Goal: Navigation & Orientation: Find specific page/section

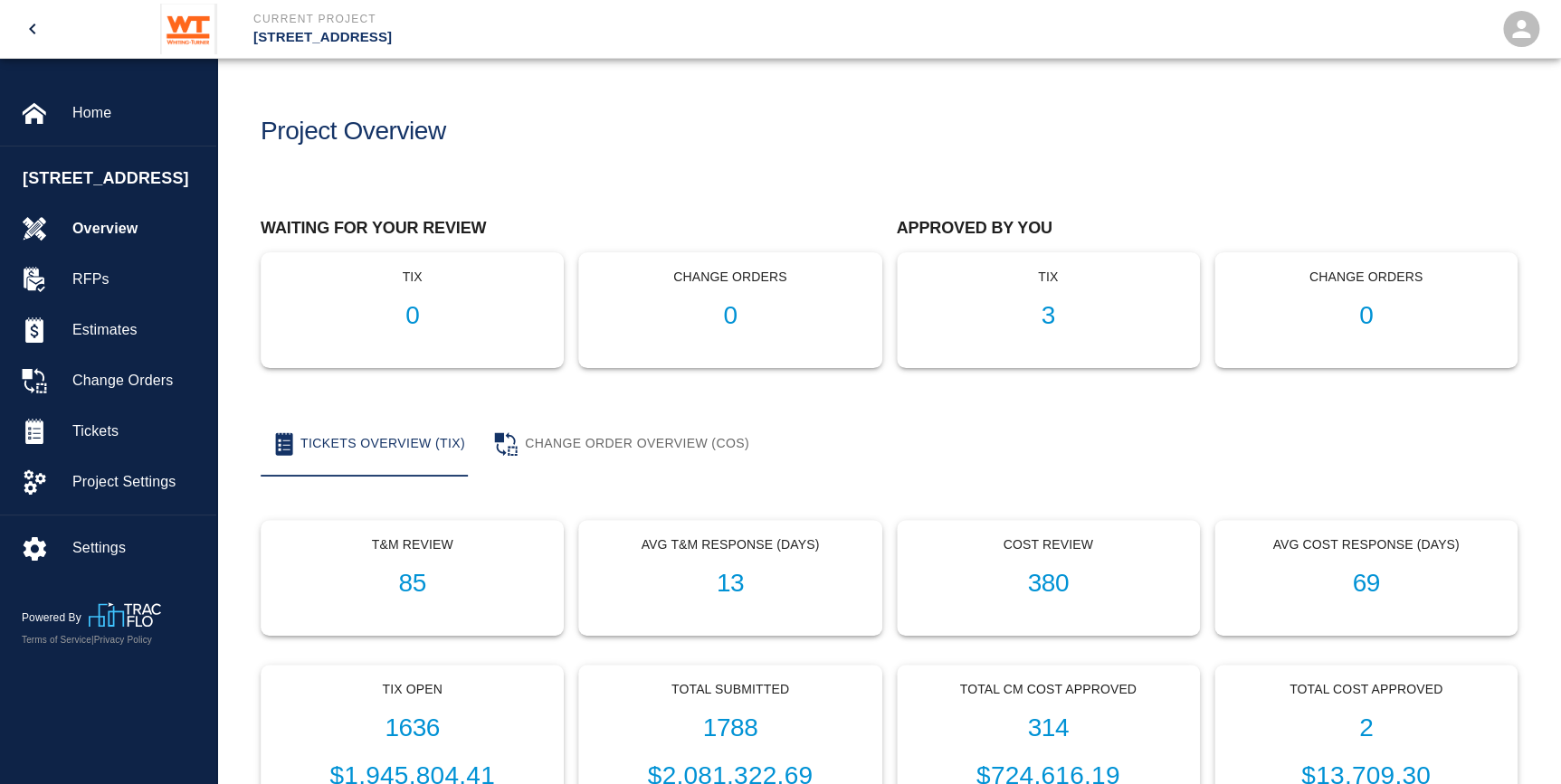
click at [825, 444] on div "Tickets Overview (TIX) Change Order Overview (COS)" at bounding box center [889, 444] width 1257 height 65
click at [1065, 312] on h1 "3" at bounding box center [1049, 316] width 273 height 30
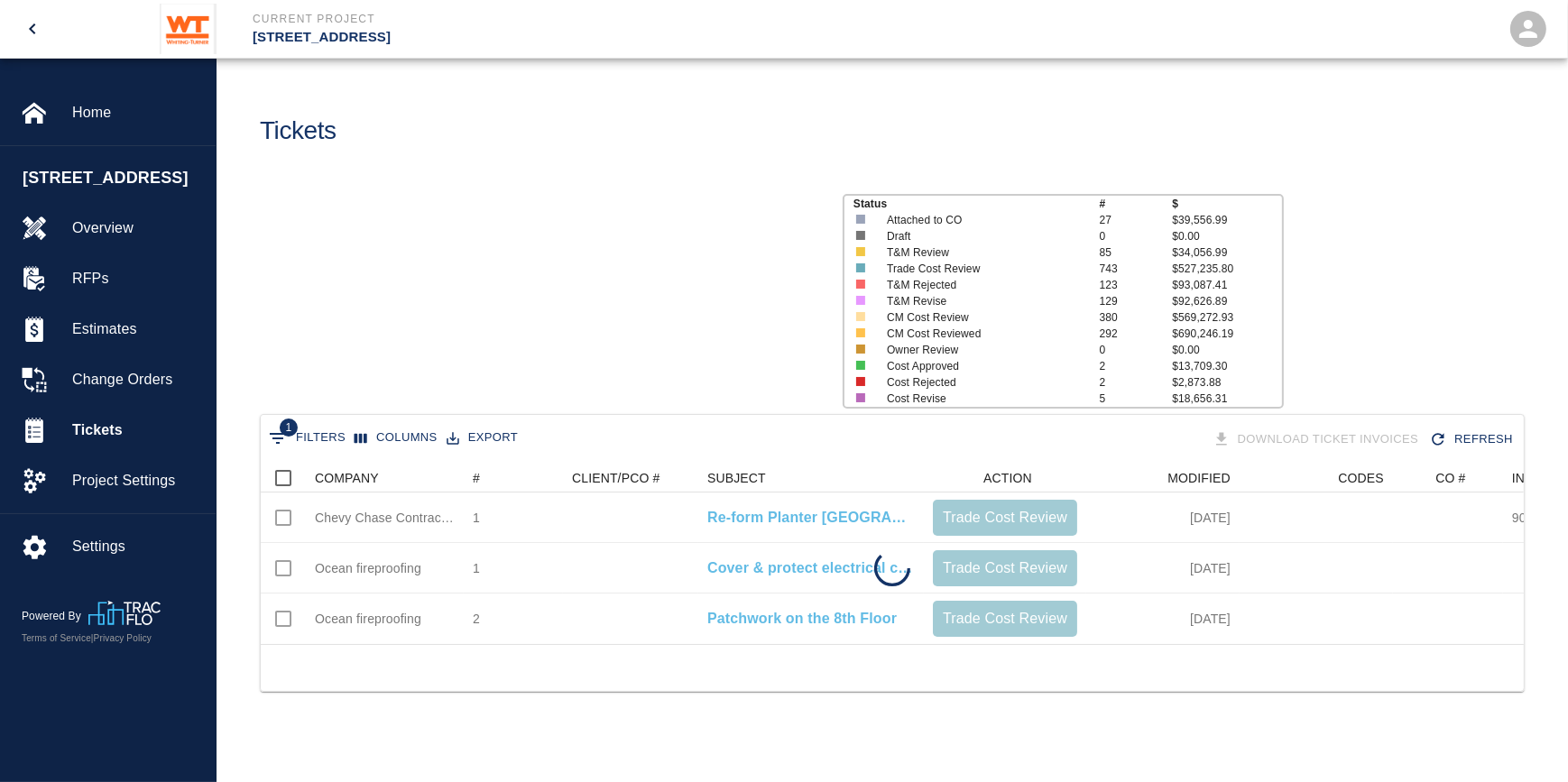
scroll to position [180, 1251]
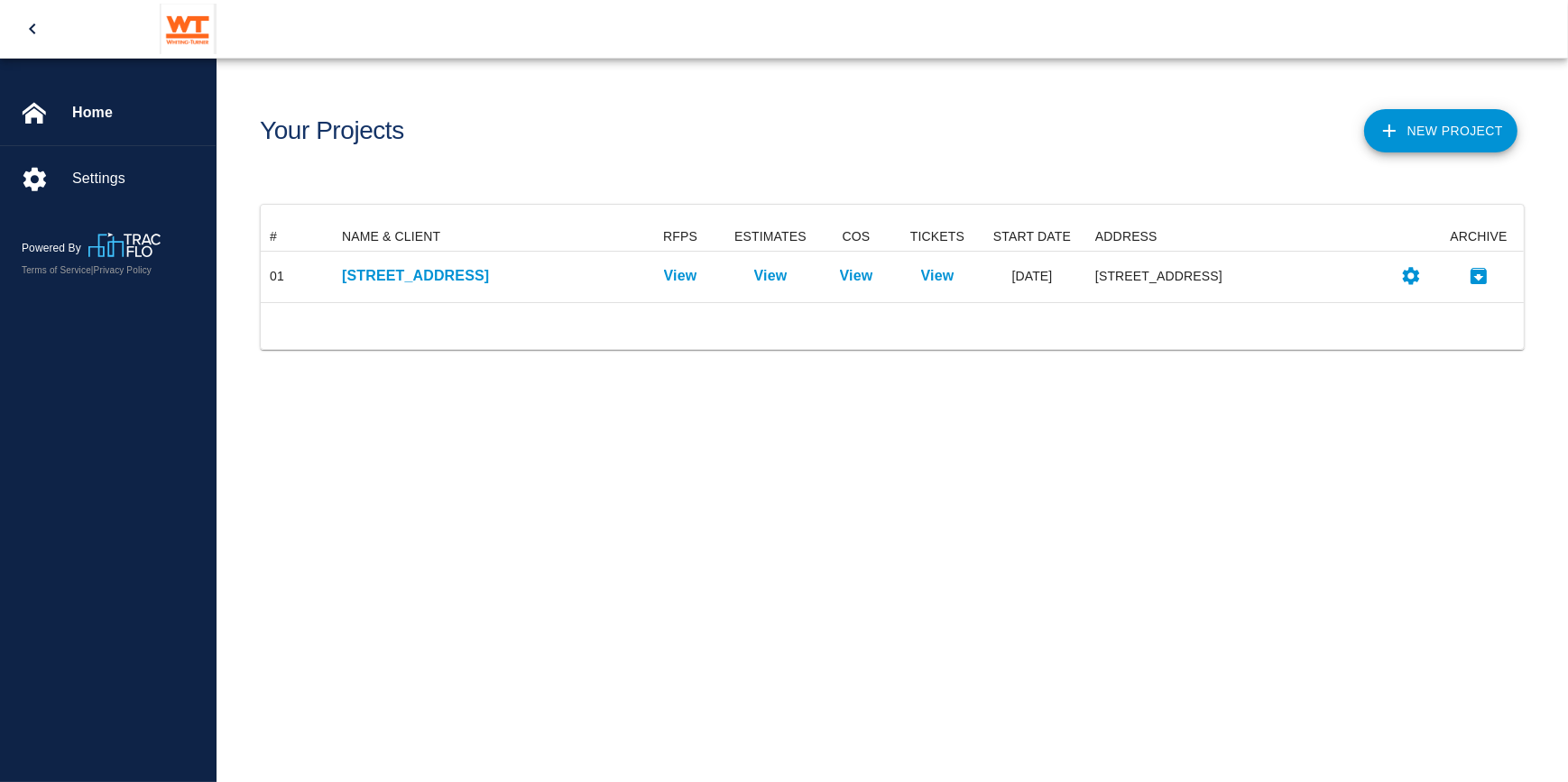
scroll to position [67, 1251]
click at [84, 107] on span "Home" at bounding box center [137, 113] width 129 height 22
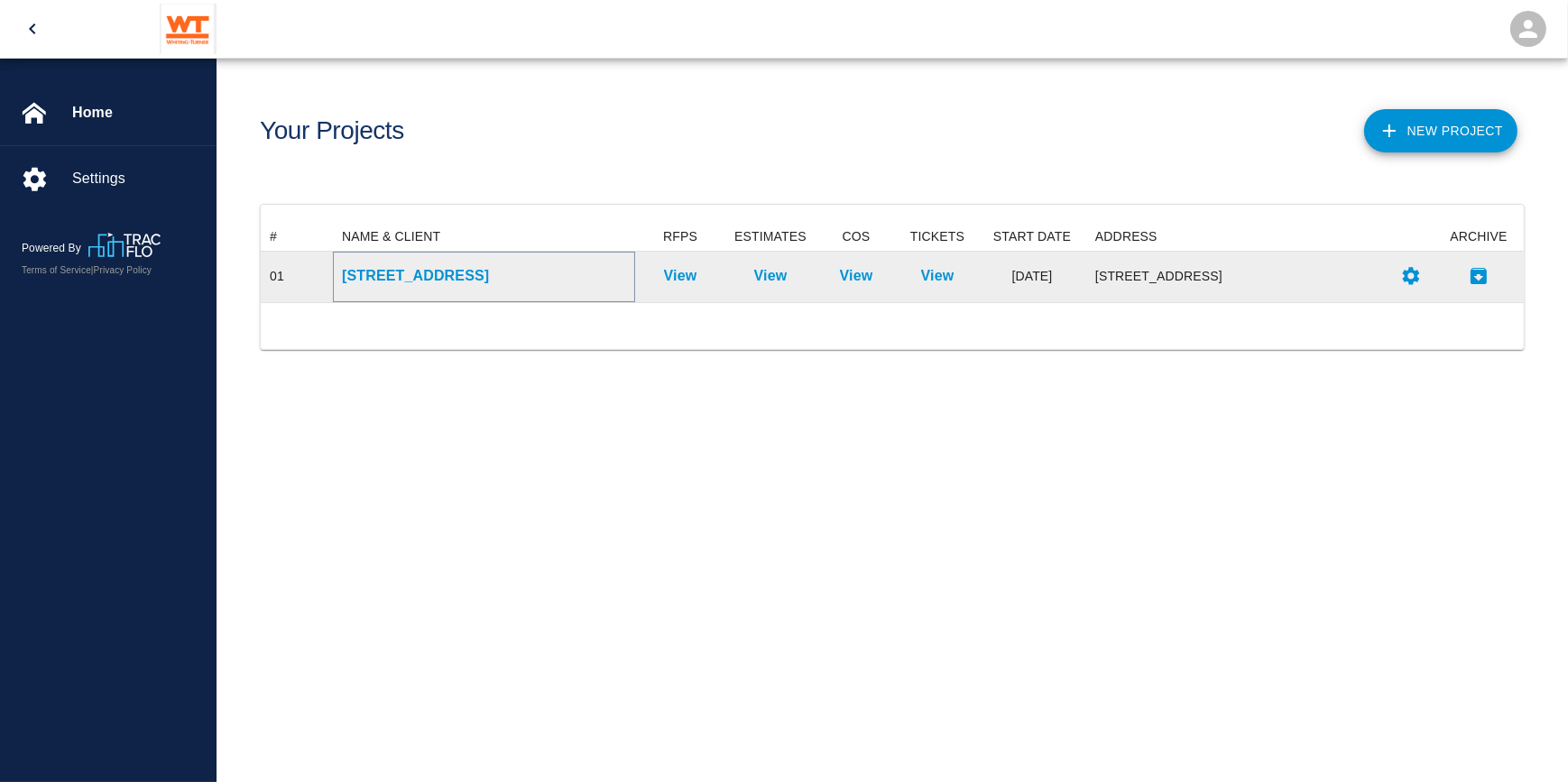
click at [414, 275] on p "[STREET_ADDRESS]" at bounding box center [484, 276] width 284 height 22
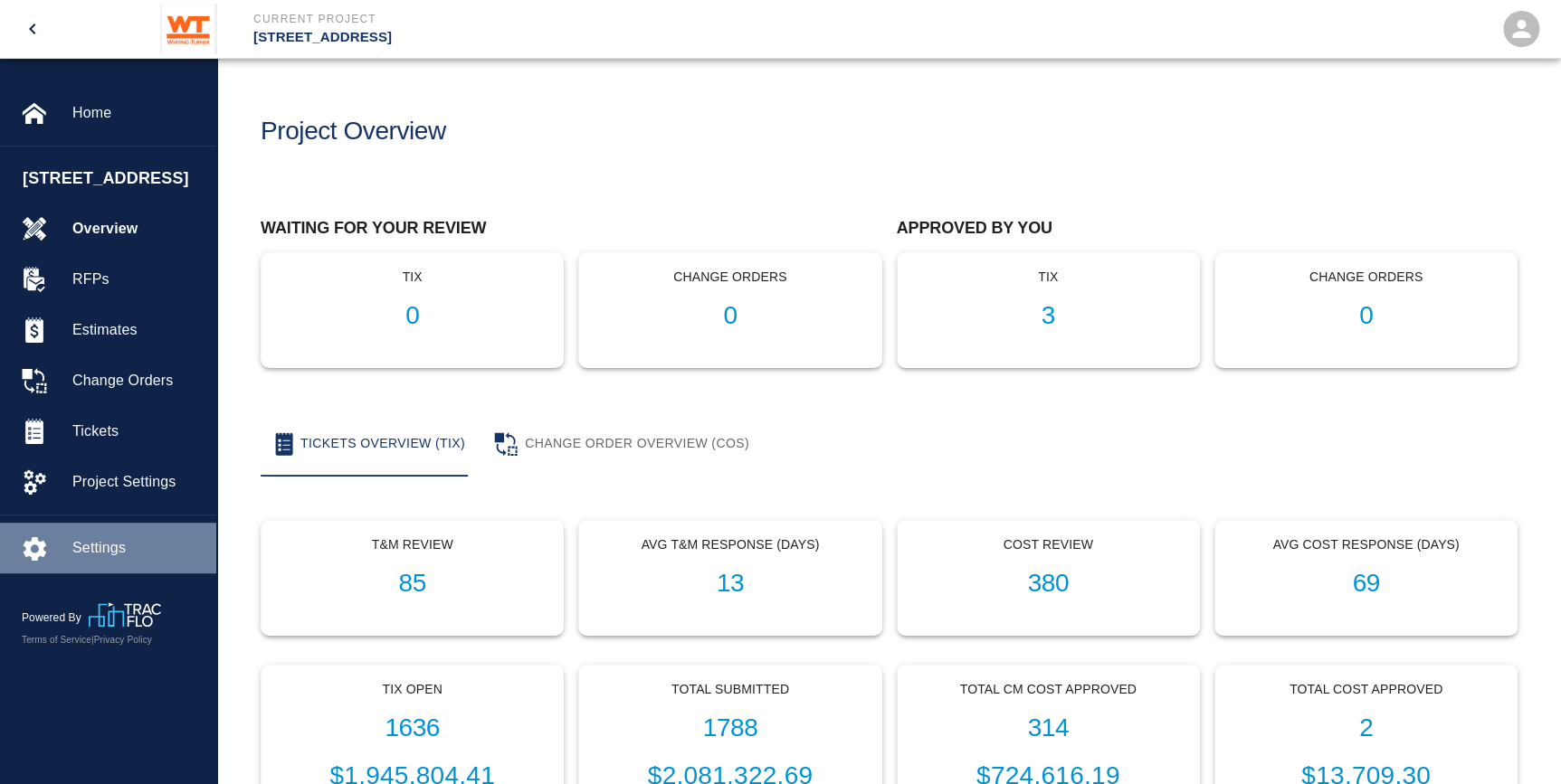
click at [119, 559] on span "Settings" at bounding box center [137, 548] width 130 height 22
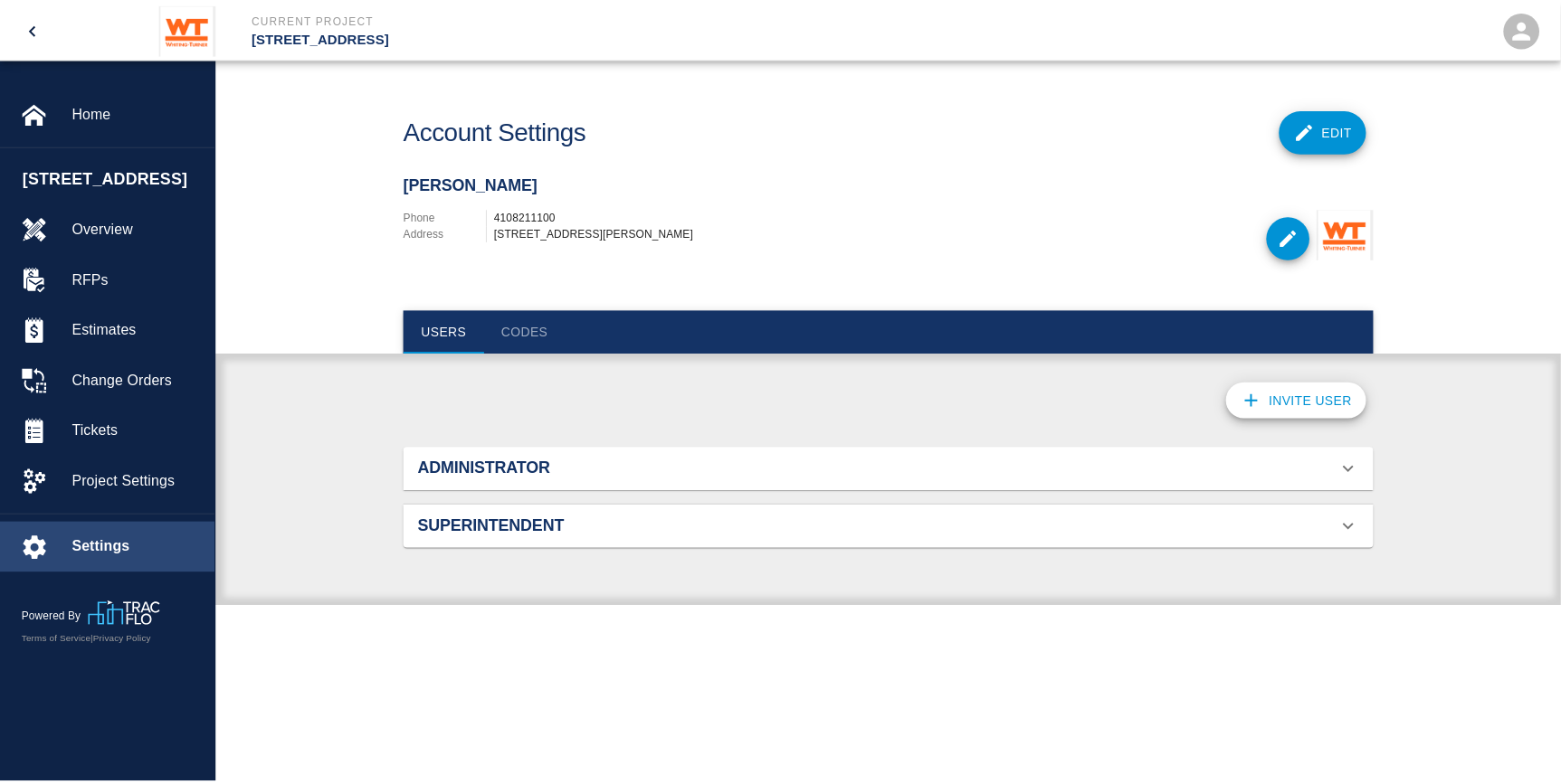
scroll to position [67, 936]
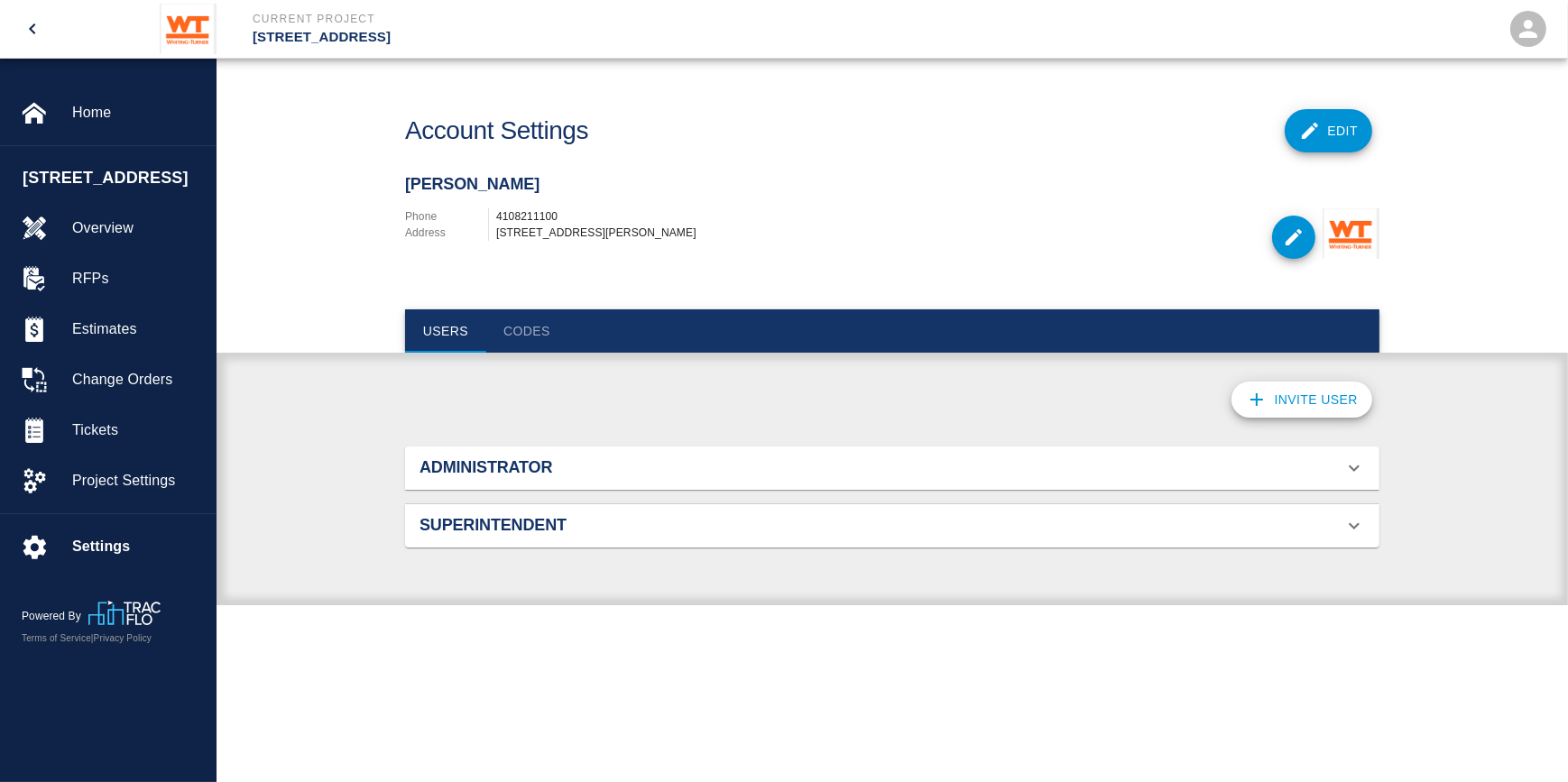
click at [515, 482] on div "Administrator" at bounding box center [891, 468] width 974 height 43
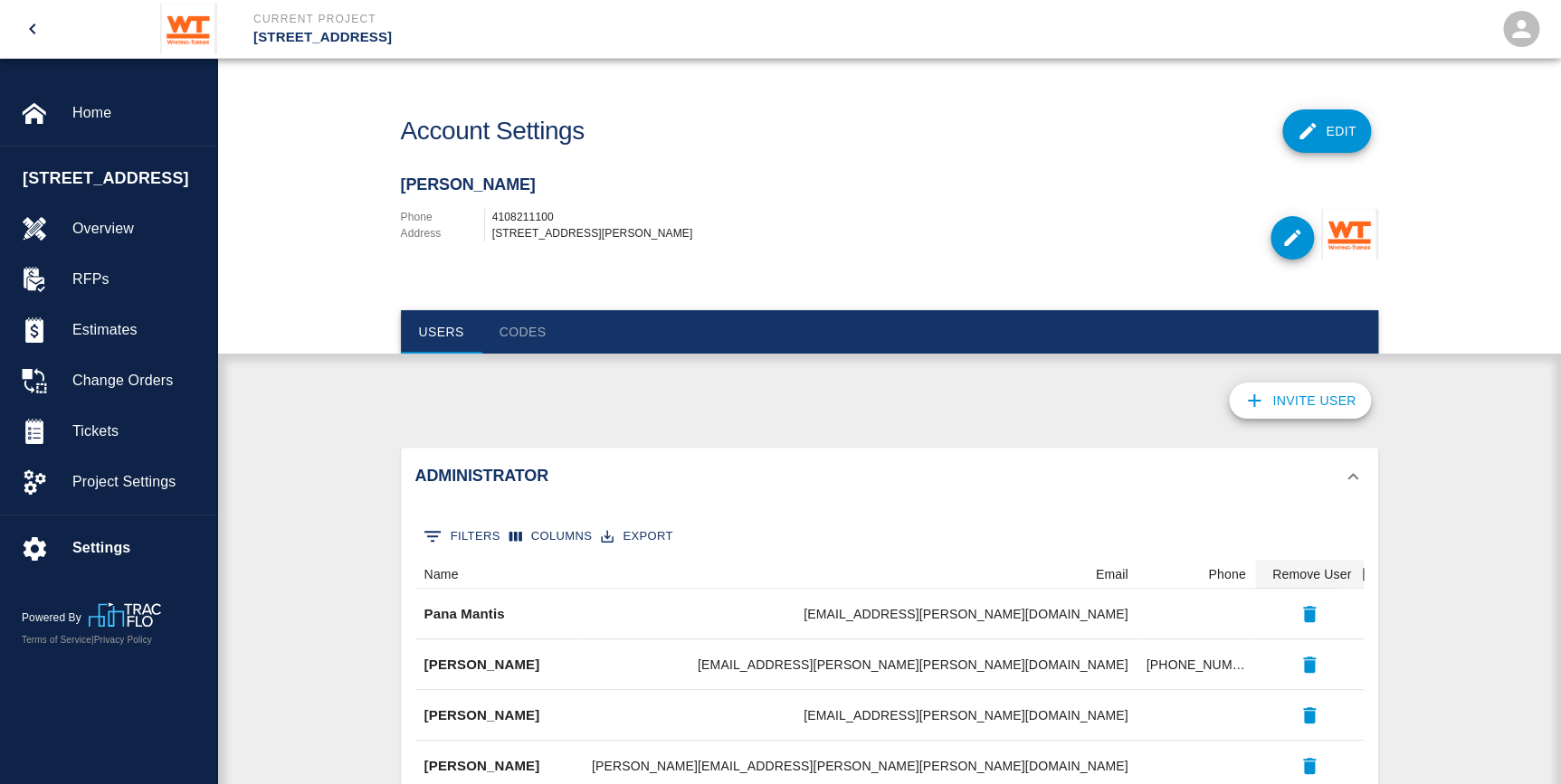
click at [513, 475] on h2 "Administrator" at bounding box center [570, 477] width 308 height 20
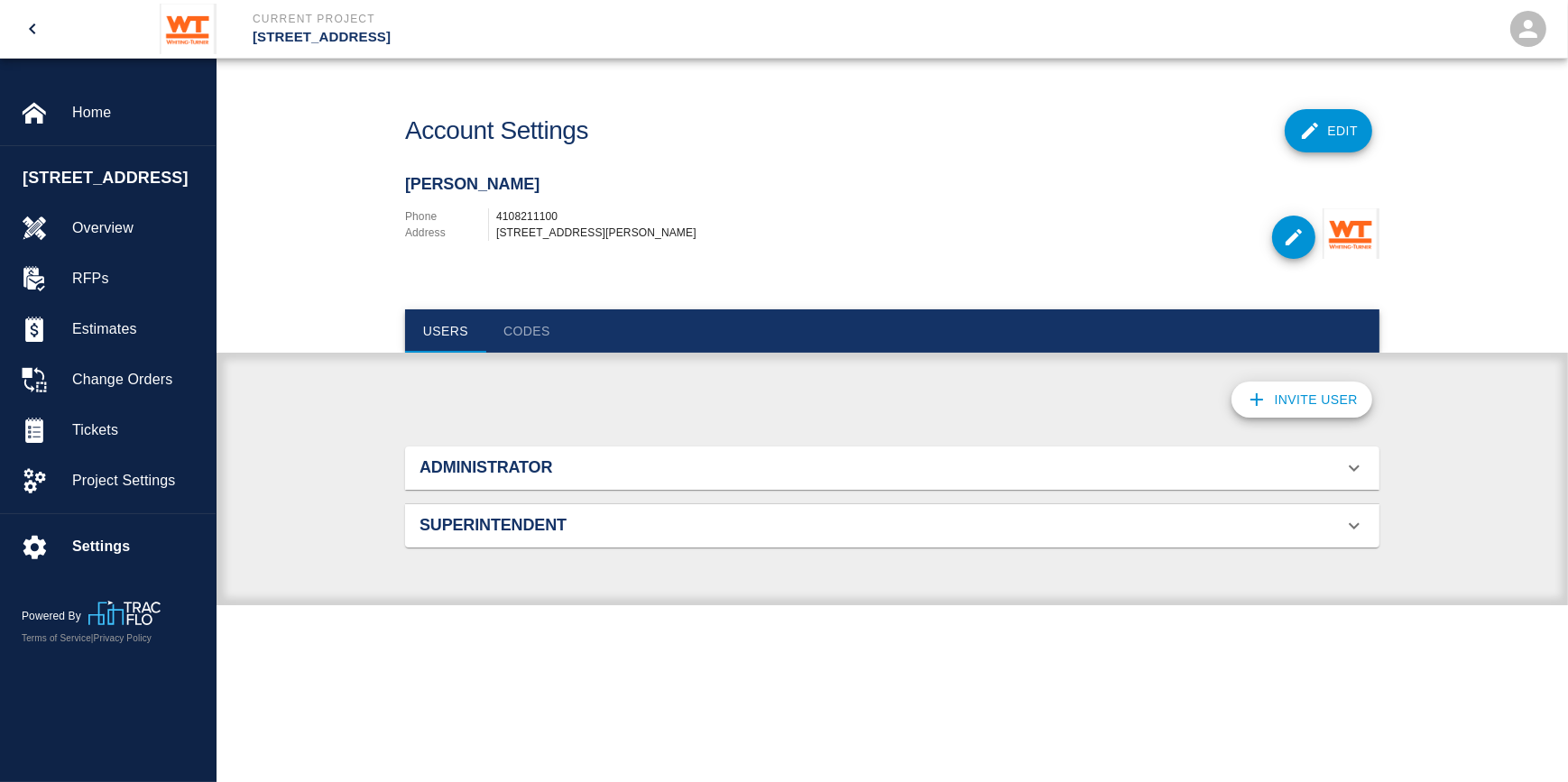
click at [495, 529] on h2 "Superintendent" at bounding box center [574, 525] width 307 height 20
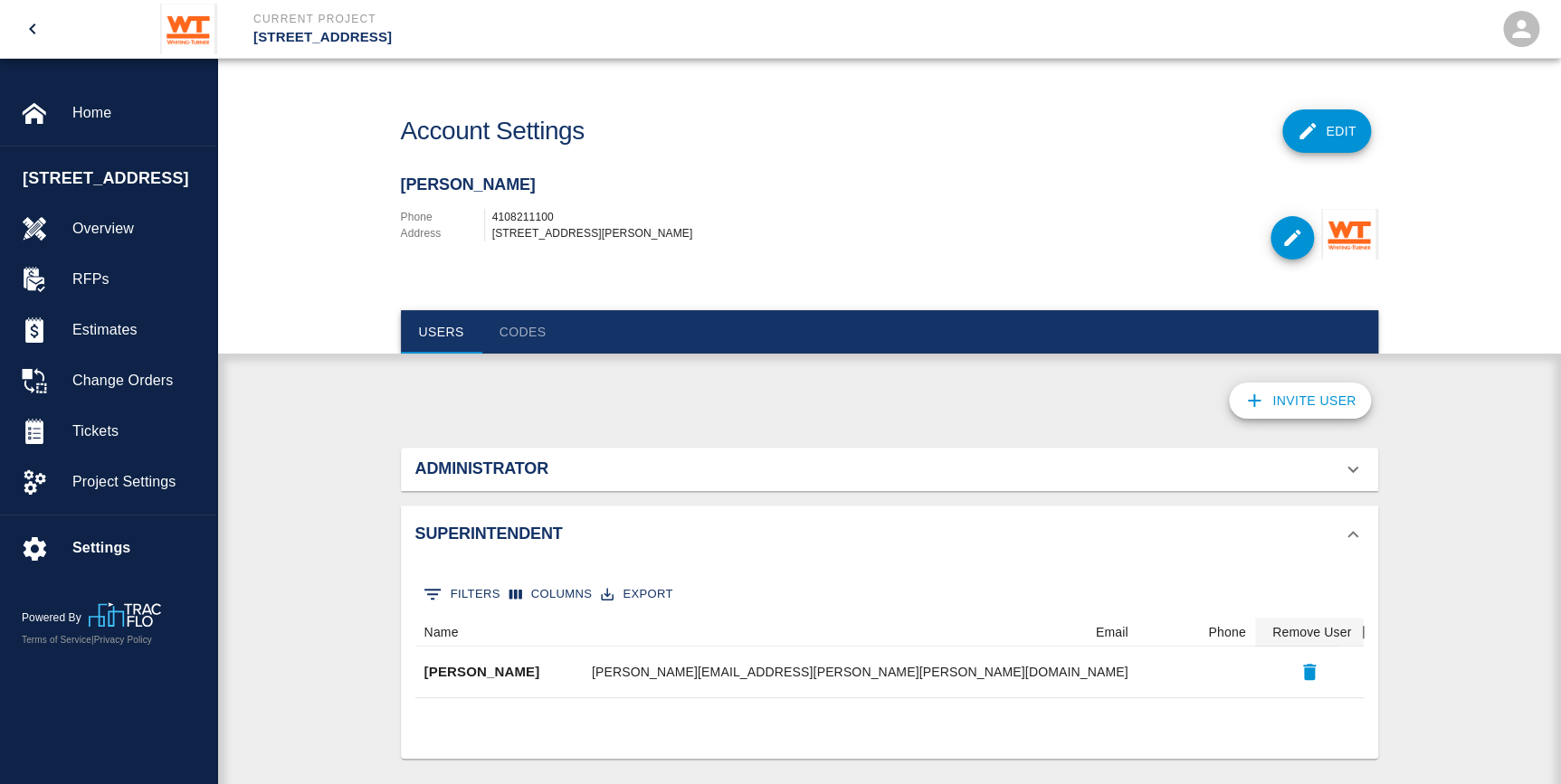
click at [487, 525] on h2 "Superintendent" at bounding box center [570, 534] width 308 height 20
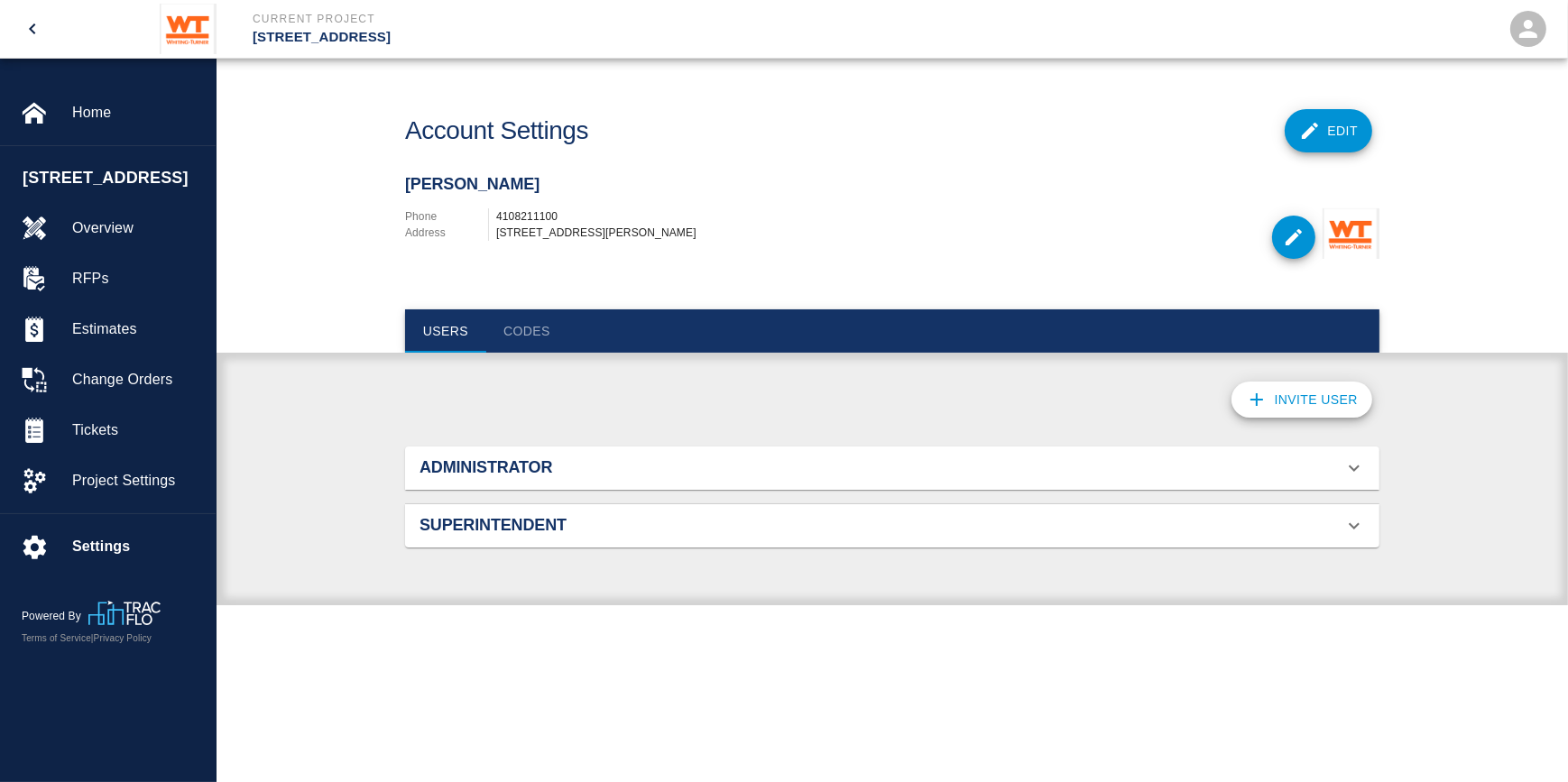
click at [587, 460] on h2 "Administrator" at bounding box center [574, 468] width 307 height 20
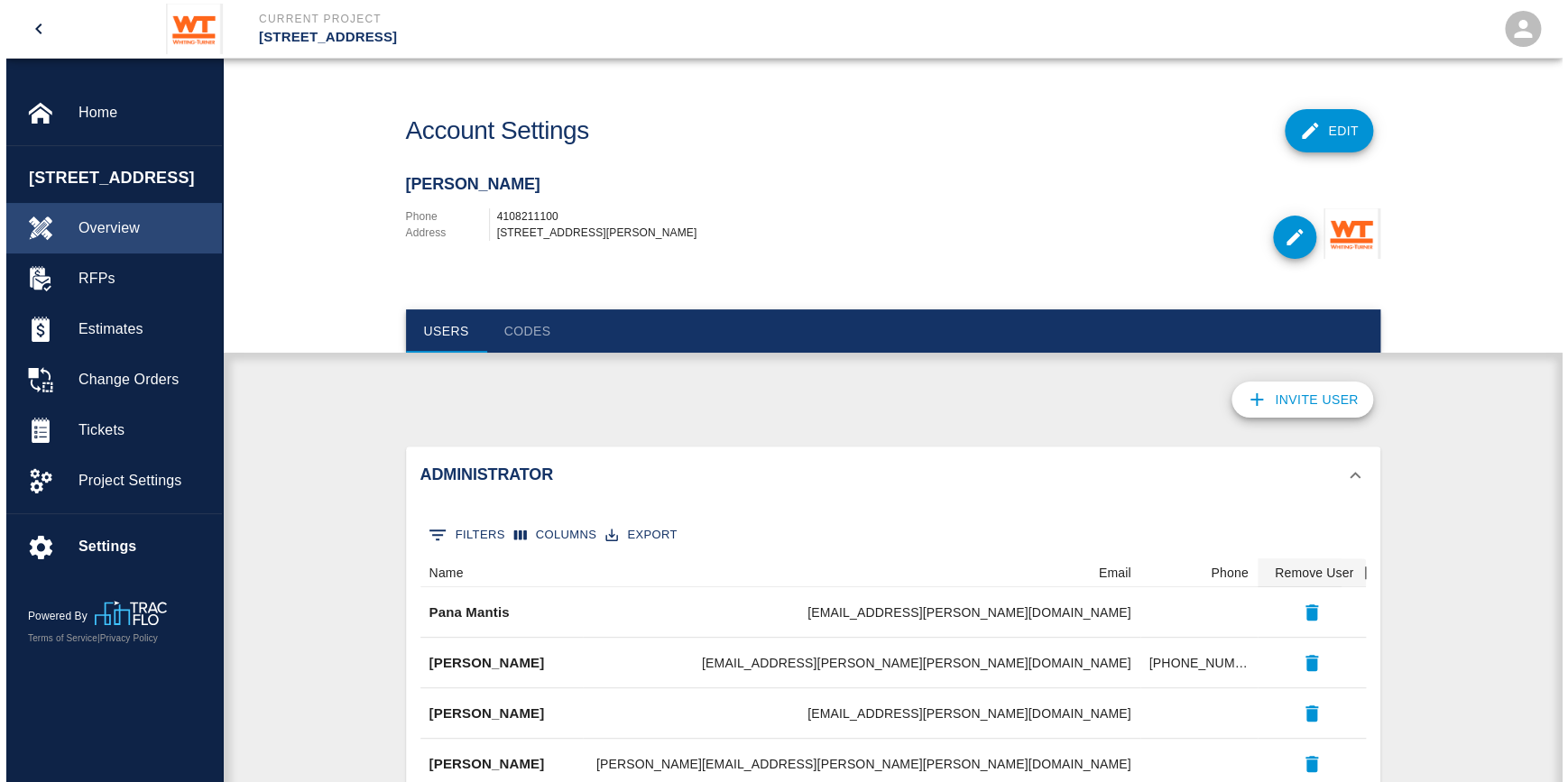
scroll to position [0, 0]
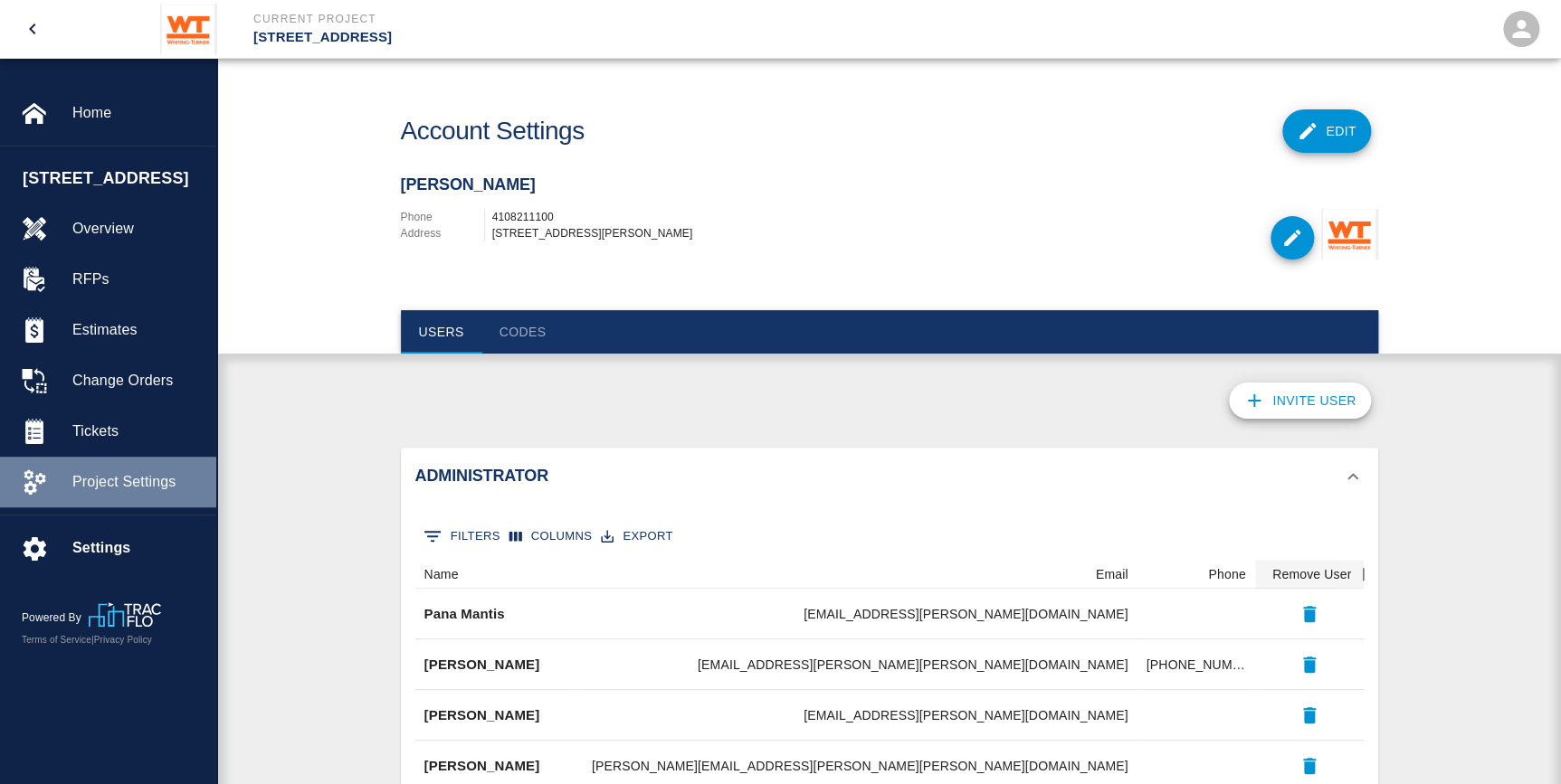
click at [118, 493] on span "Project Settings" at bounding box center [137, 481] width 130 height 22
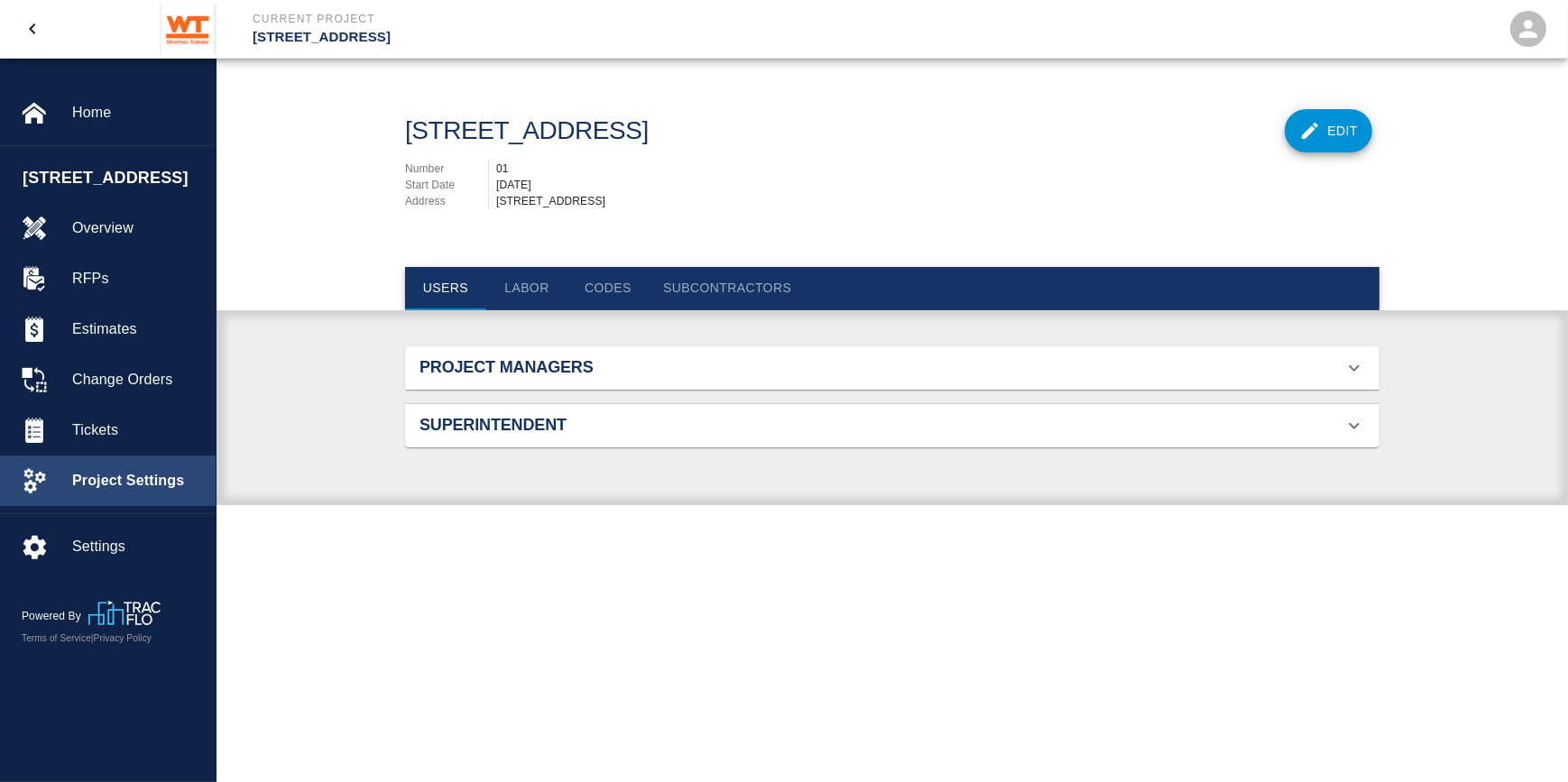
scroll to position [269, 933]
click at [476, 370] on h2 "Project Managers" at bounding box center [574, 368] width 307 height 20
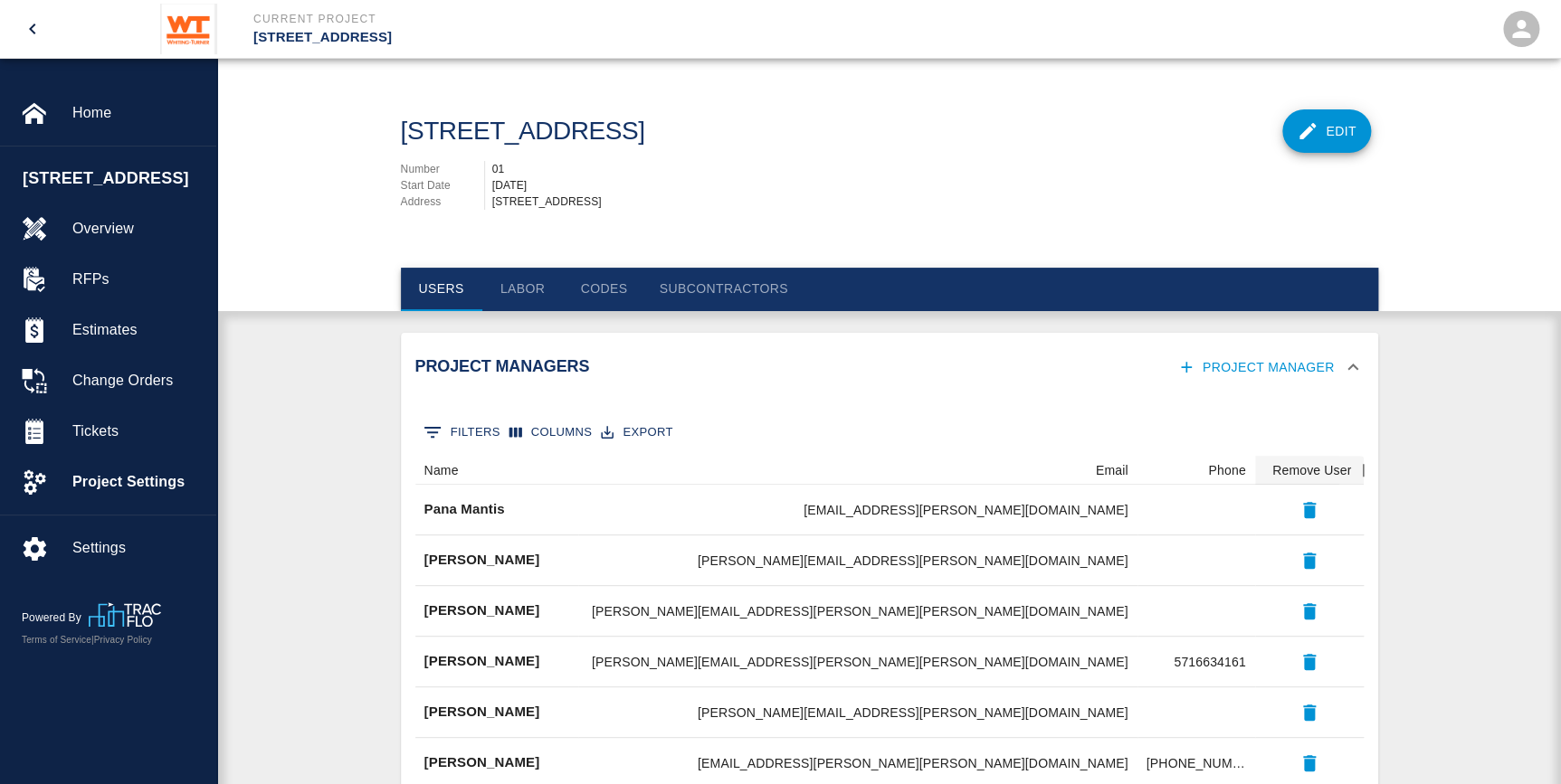
click at [478, 362] on h2 "Project Managers" at bounding box center [570, 367] width 308 height 20
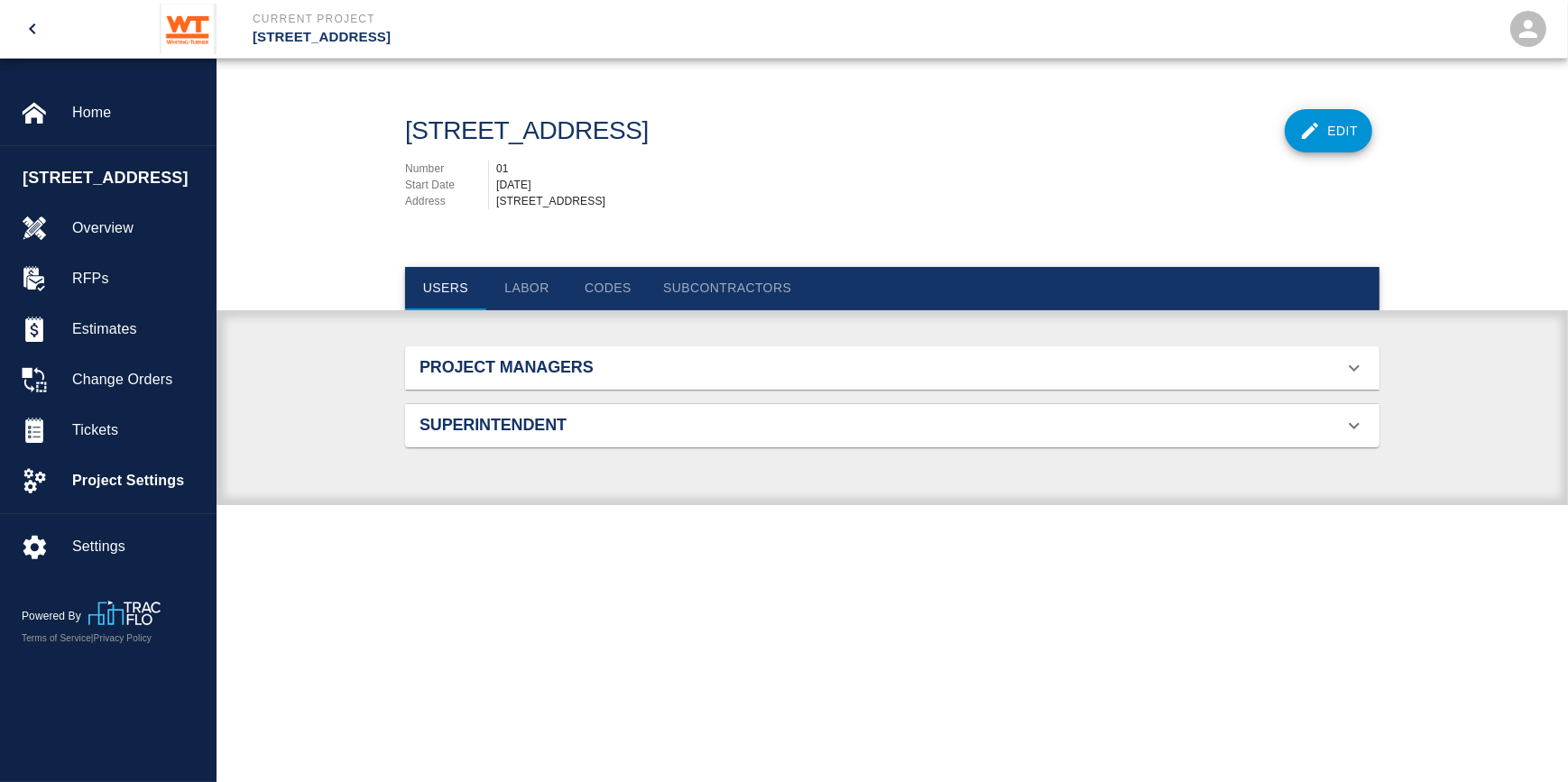
click at [484, 435] on div "Superintendent" at bounding box center [891, 426] width 974 height 43
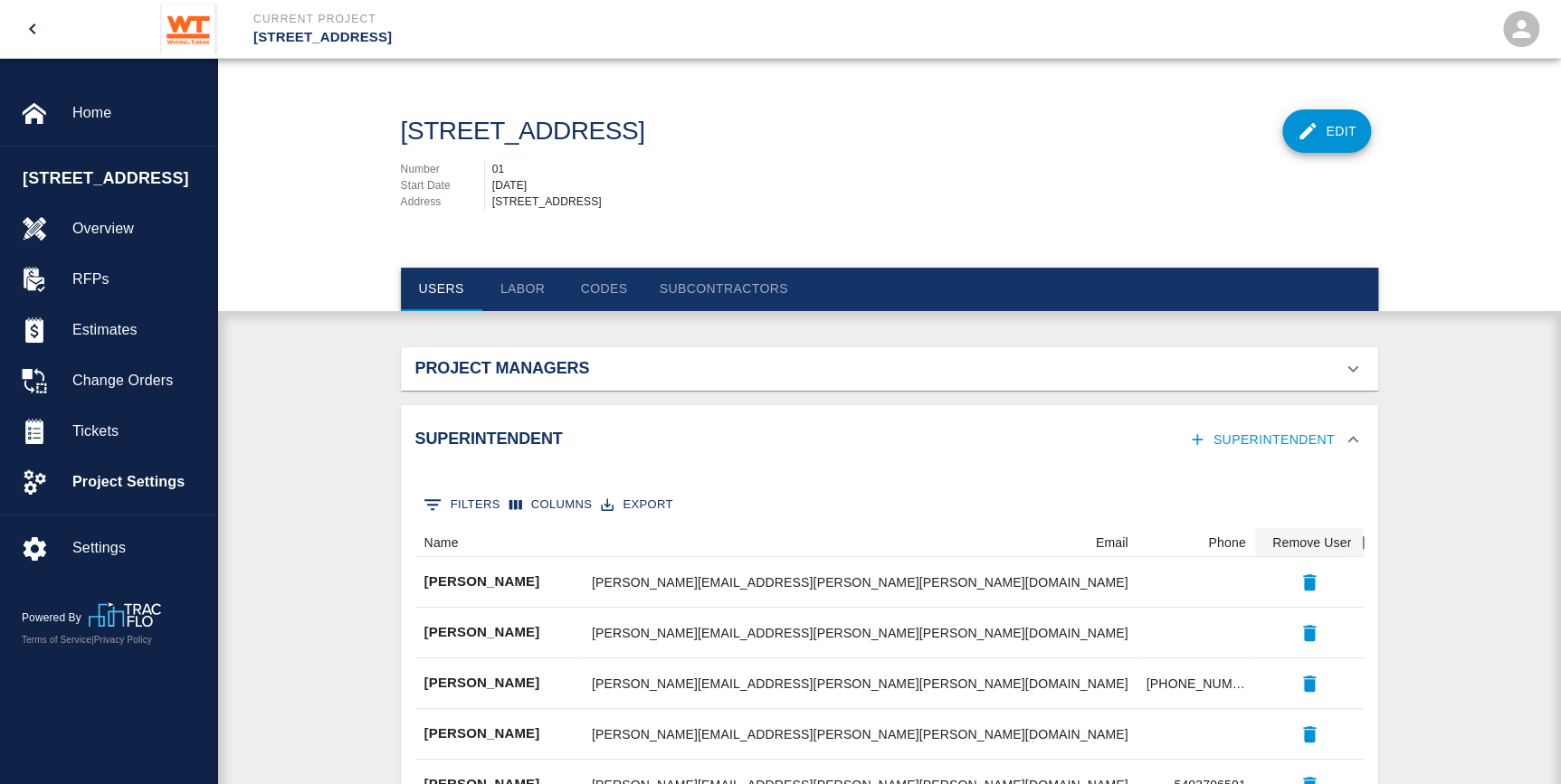
click at [485, 436] on h2 "Superintendent" at bounding box center [570, 439] width 308 height 20
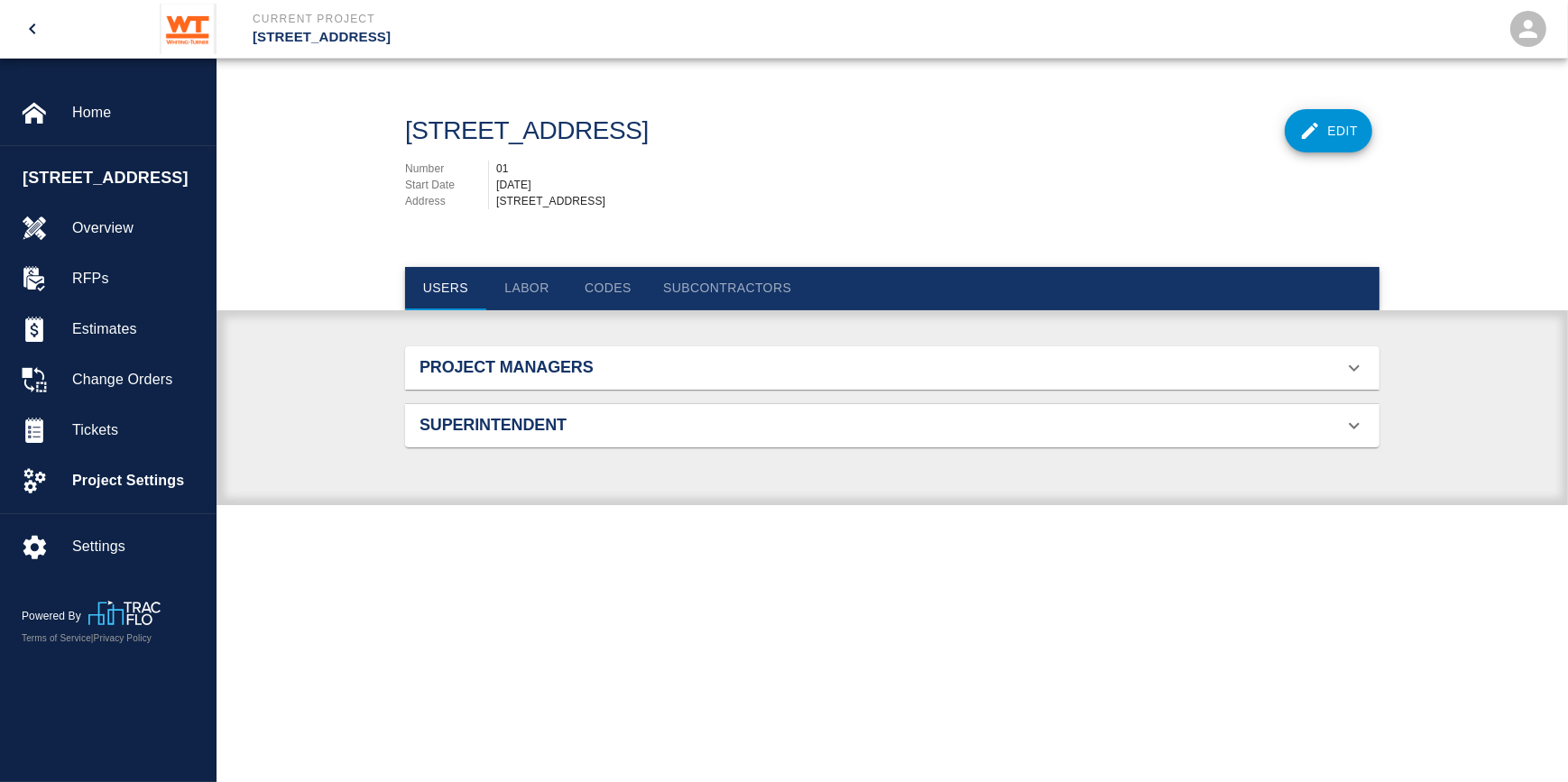
click at [685, 293] on button "Subcontractors" at bounding box center [726, 289] width 157 height 43
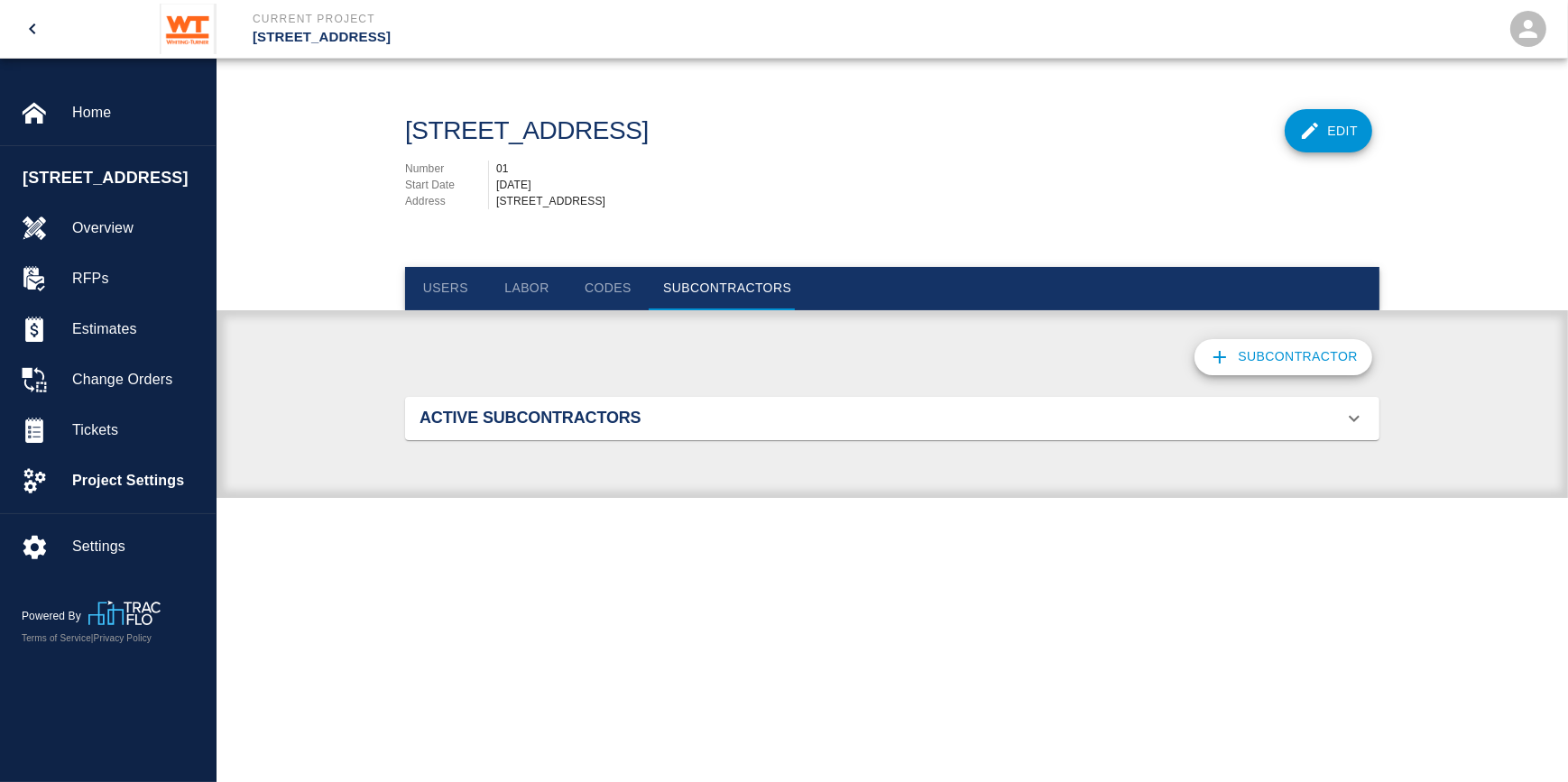
scroll to position [1280, 933]
click at [524, 410] on h2 "Active Subcontractors" at bounding box center [574, 418] width 307 height 20
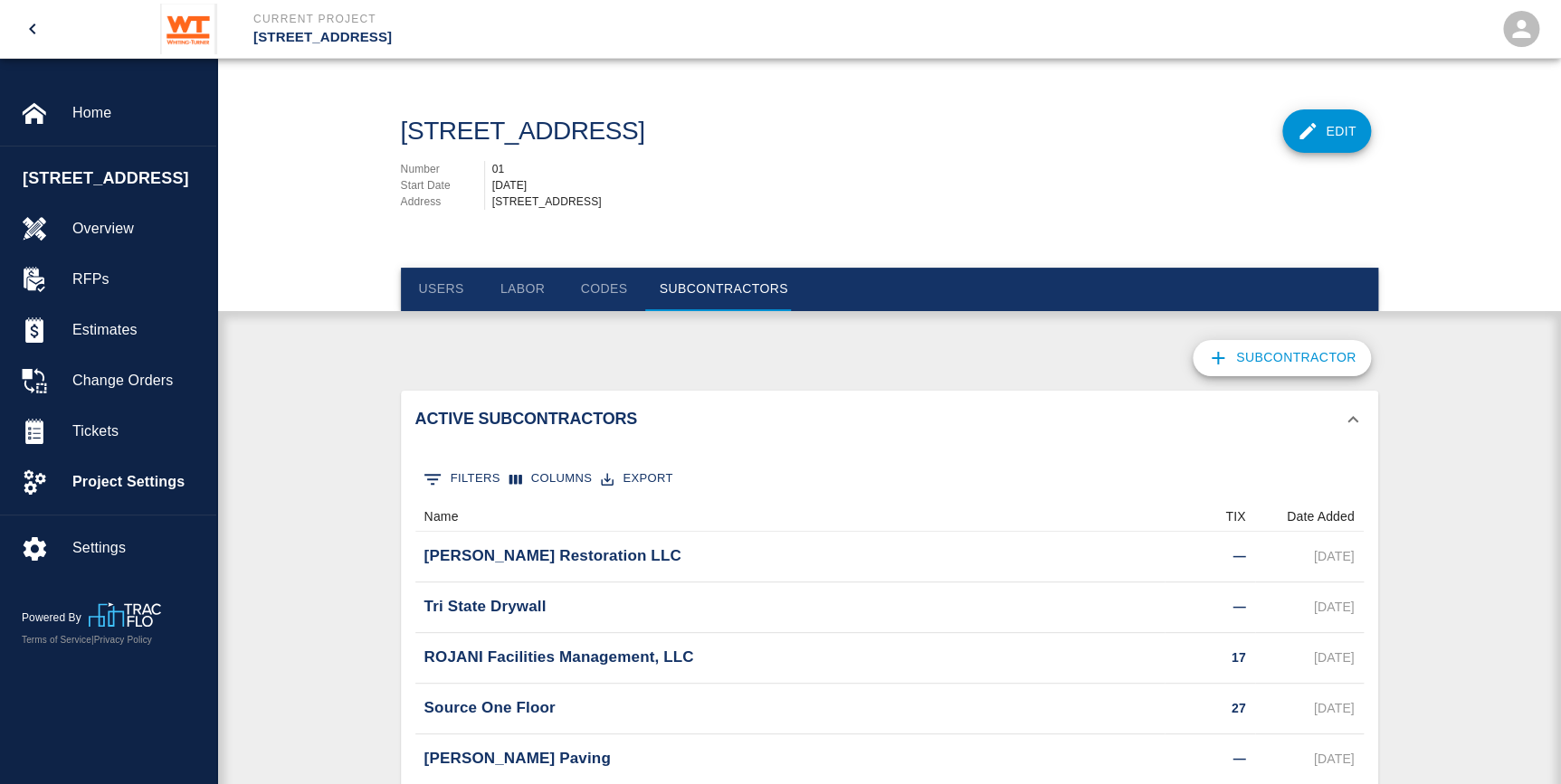
click at [602, 280] on button "Codes" at bounding box center [605, 290] width 82 height 43
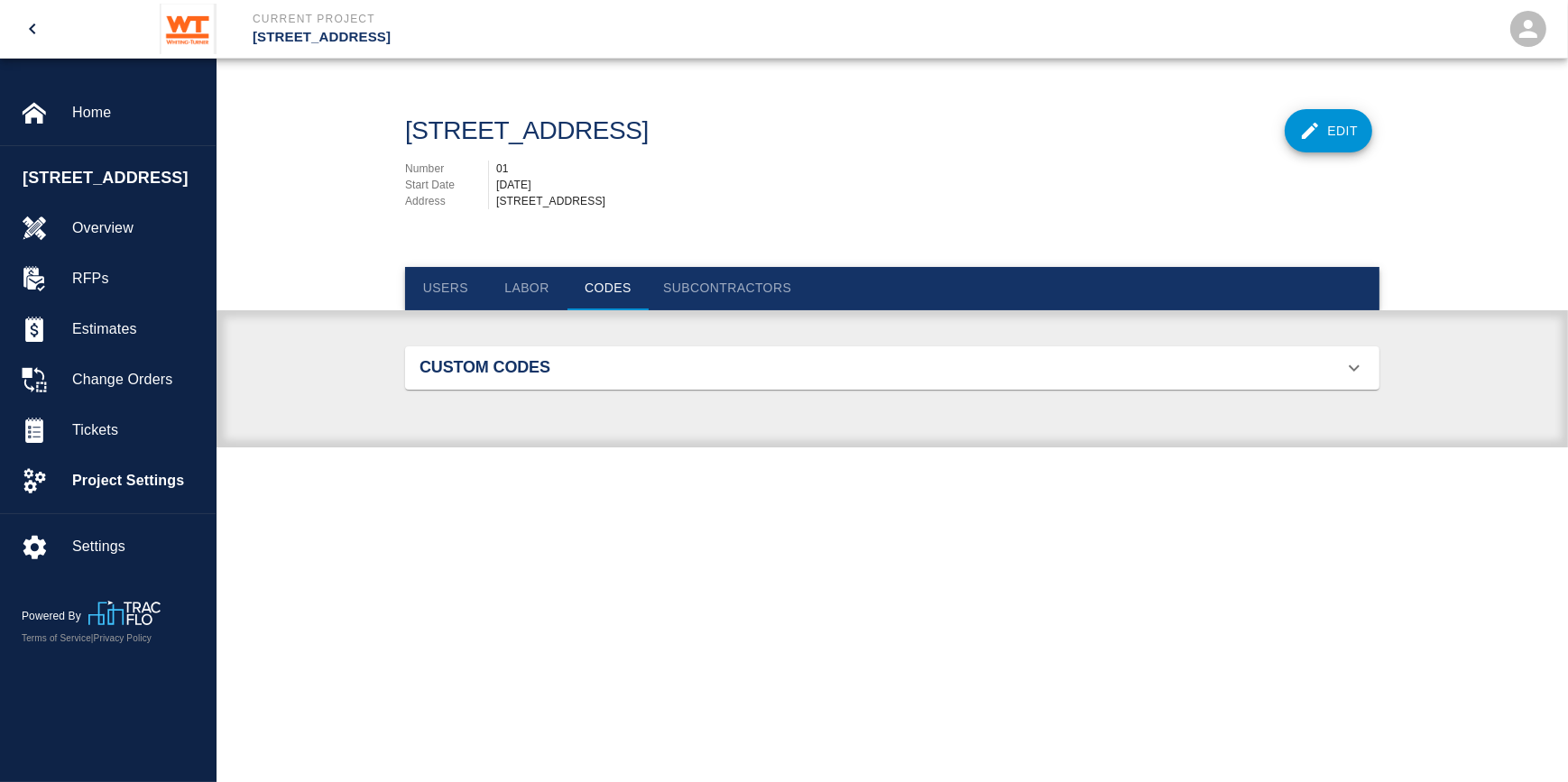
scroll to position [117, 933]
click at [516, 280] on button "Labor" at bounding box center [527, 289] width 82 height 43
click at [555, 698] on main "[STREET_ADDRESS] Edit Number 01 Start Date [DATE] Address [STREET_ADDRESS] User…" at bounding box center [892, 391] width 1351 height 782
click at [724, 285] on button "Subcontractors" at bounding box center [726, 289] width 157 height 43
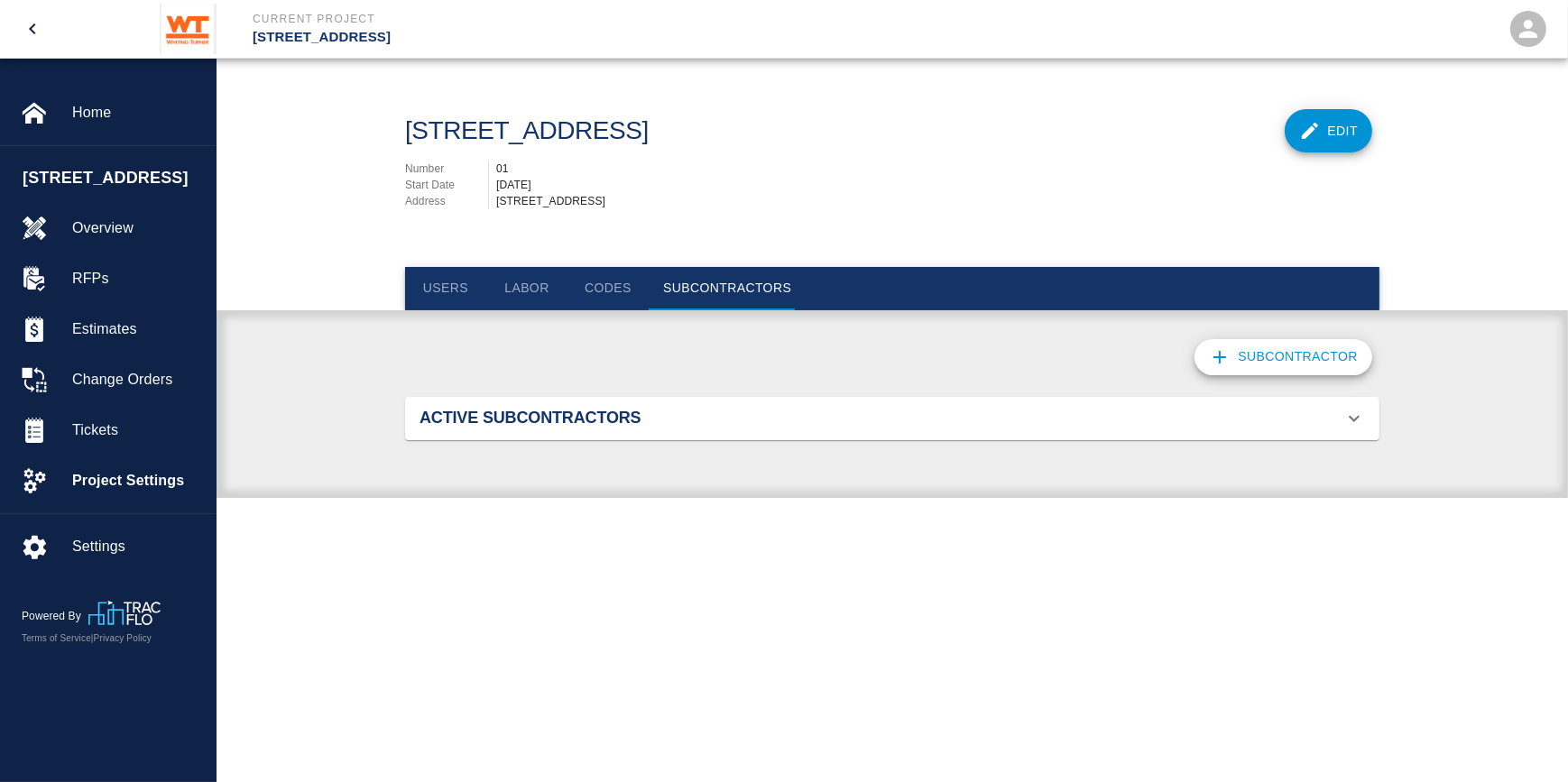
click at [1008, 423] on div "Active Subcontractors" at bounding box center [881, 418] width 923 height 20
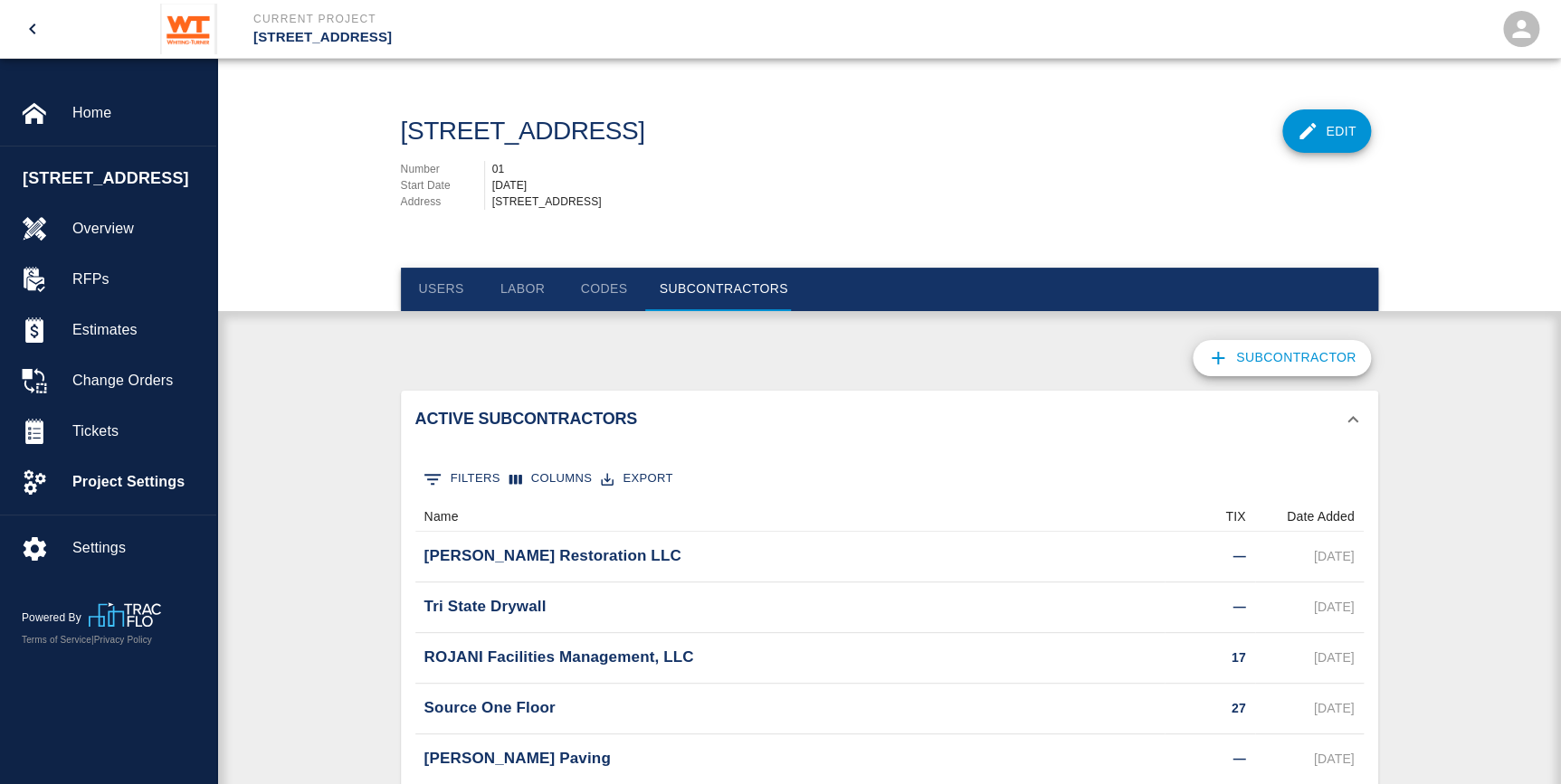
click at [558, 424] on h2 "Active Subcontractors" at bounding box center [570, 419] width 308 height 20
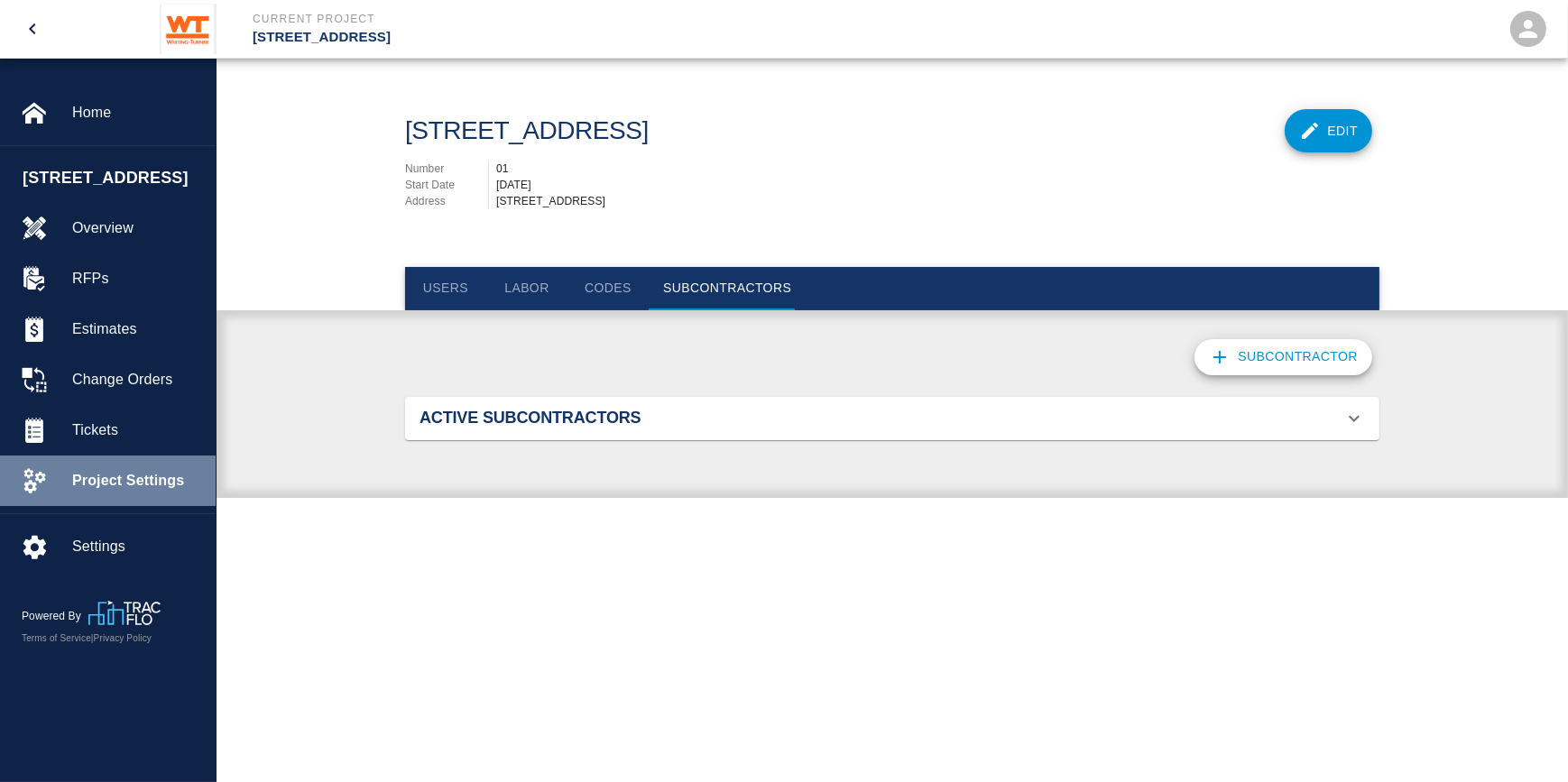
click at [123, 491] on span "Project Settings" at bounding box center [137, 480] width 129 height 22
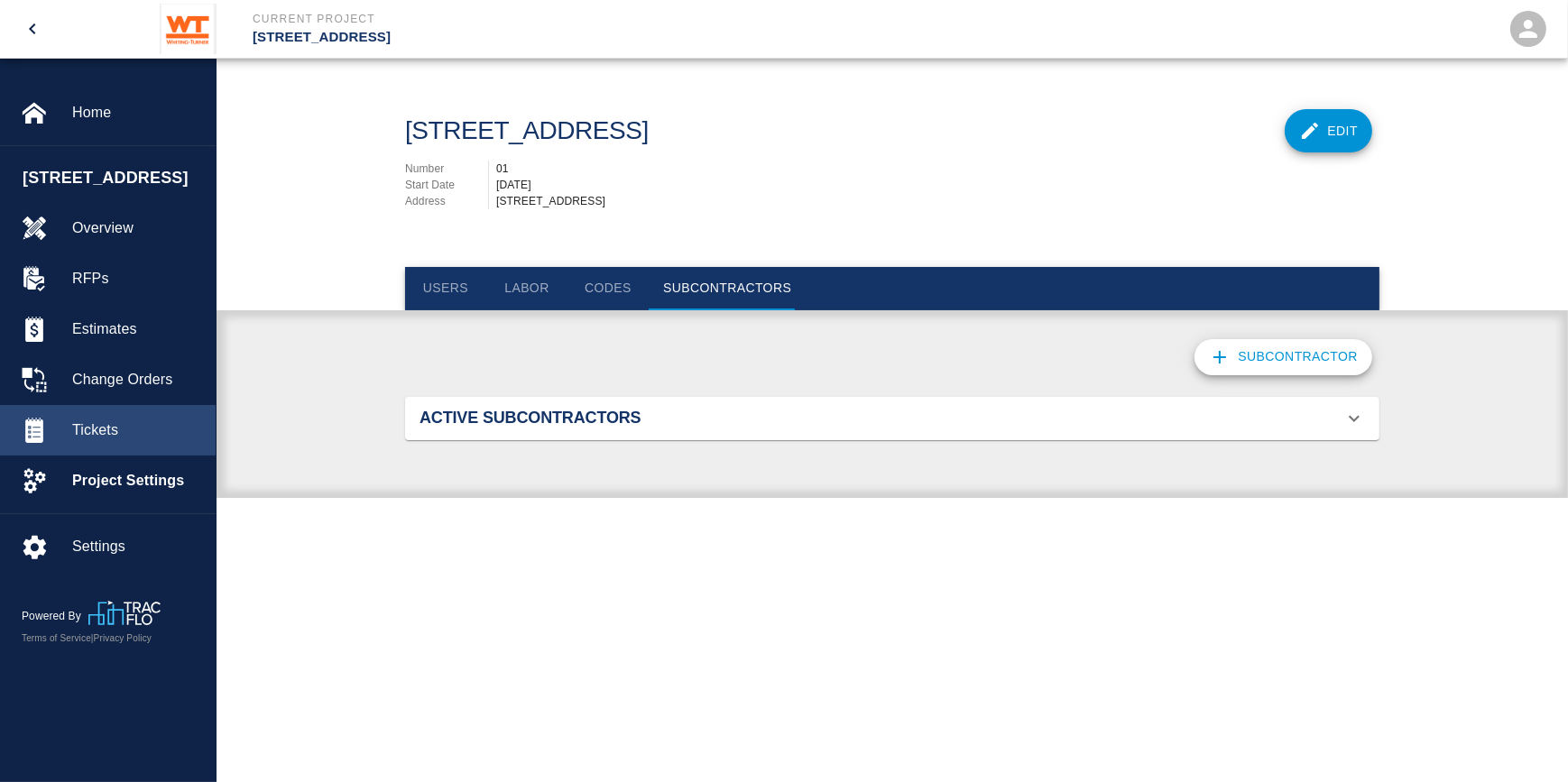
click at [128, 432] on div "Tickets" at bounding box center [108, 430] width 216 height 51
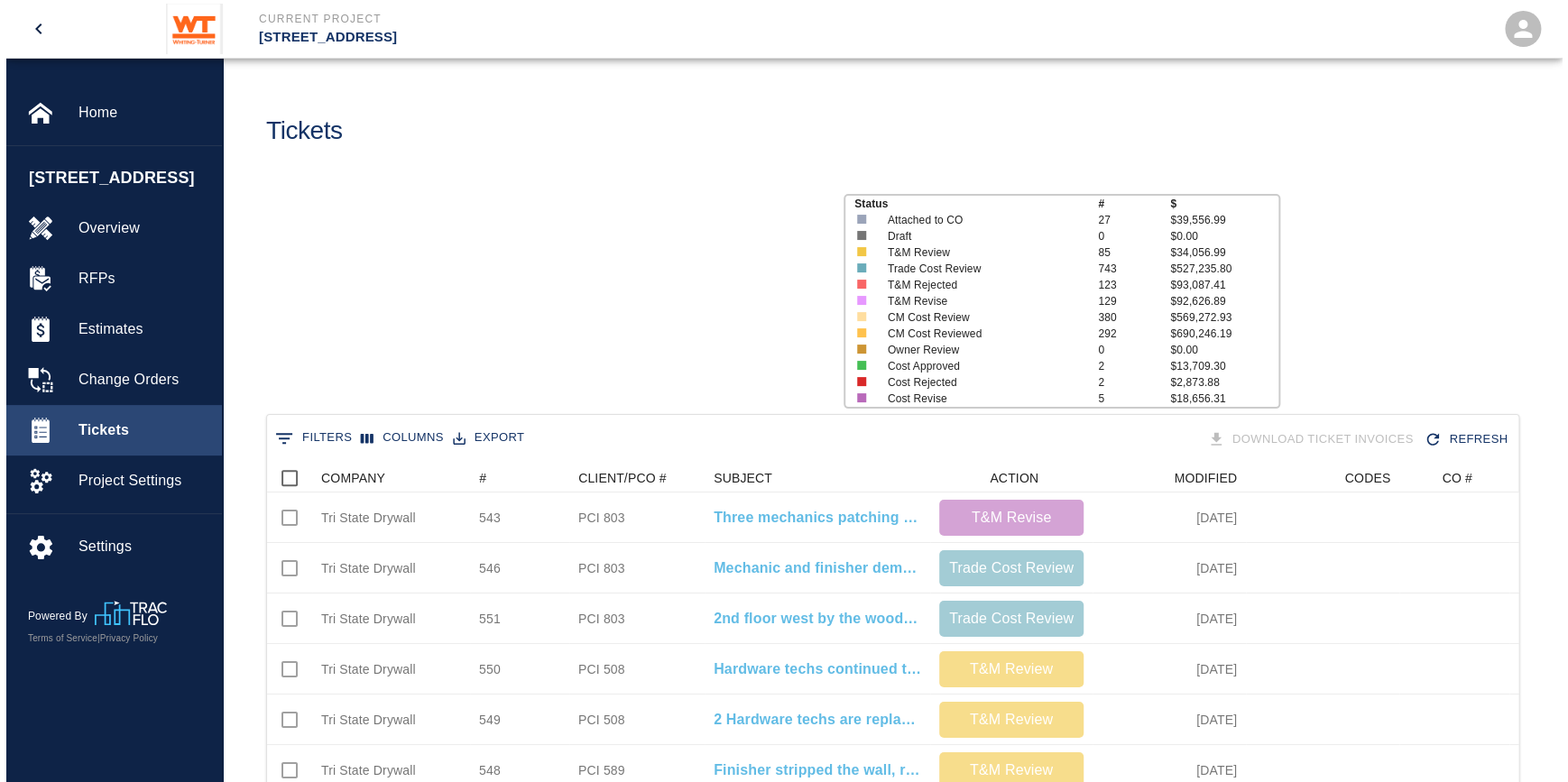
scroll to position [1039, 1238]
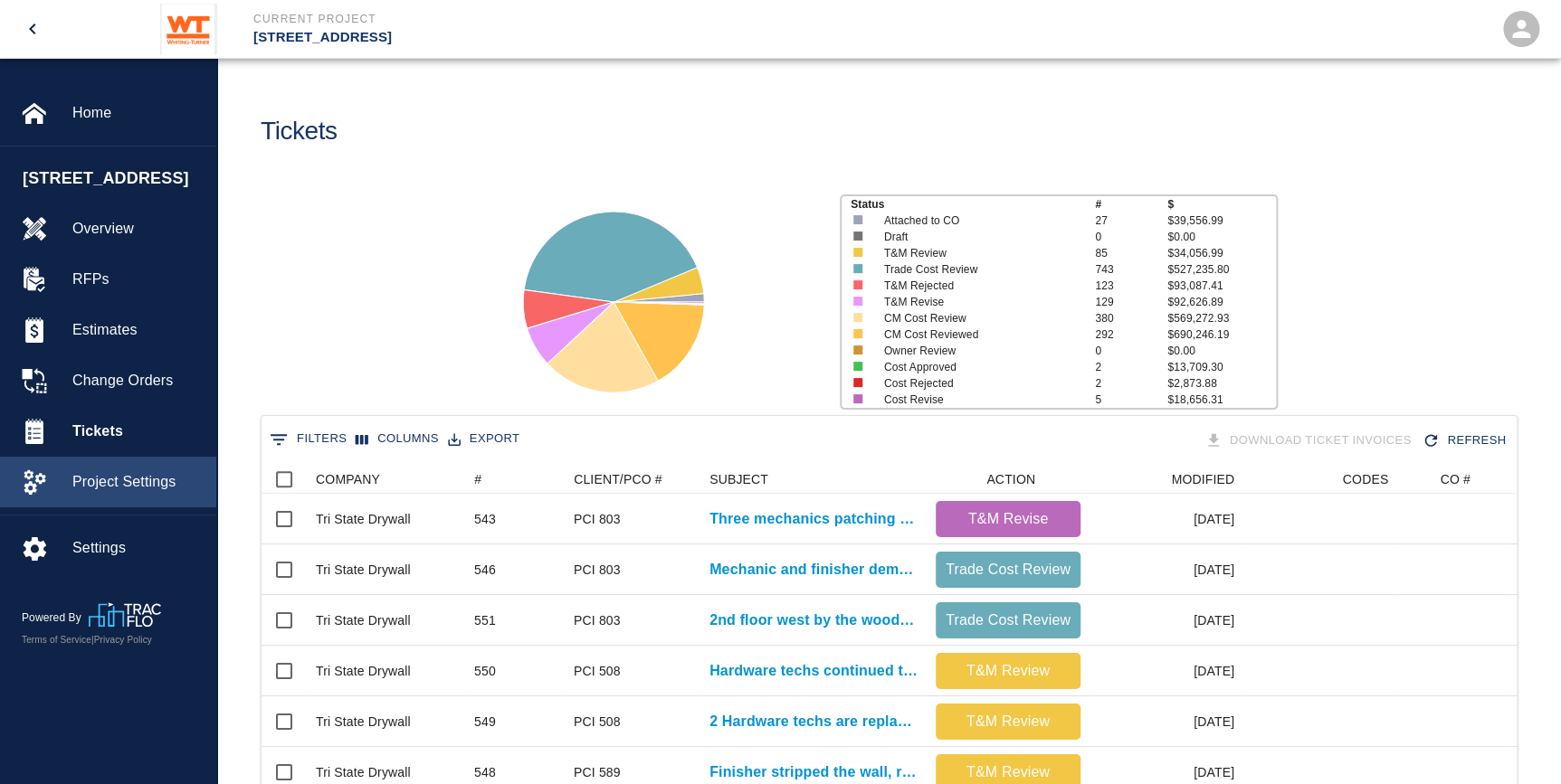
click at [122, 493] on span "Project Settings" at bounding box center [137, 481] width 130 height 22
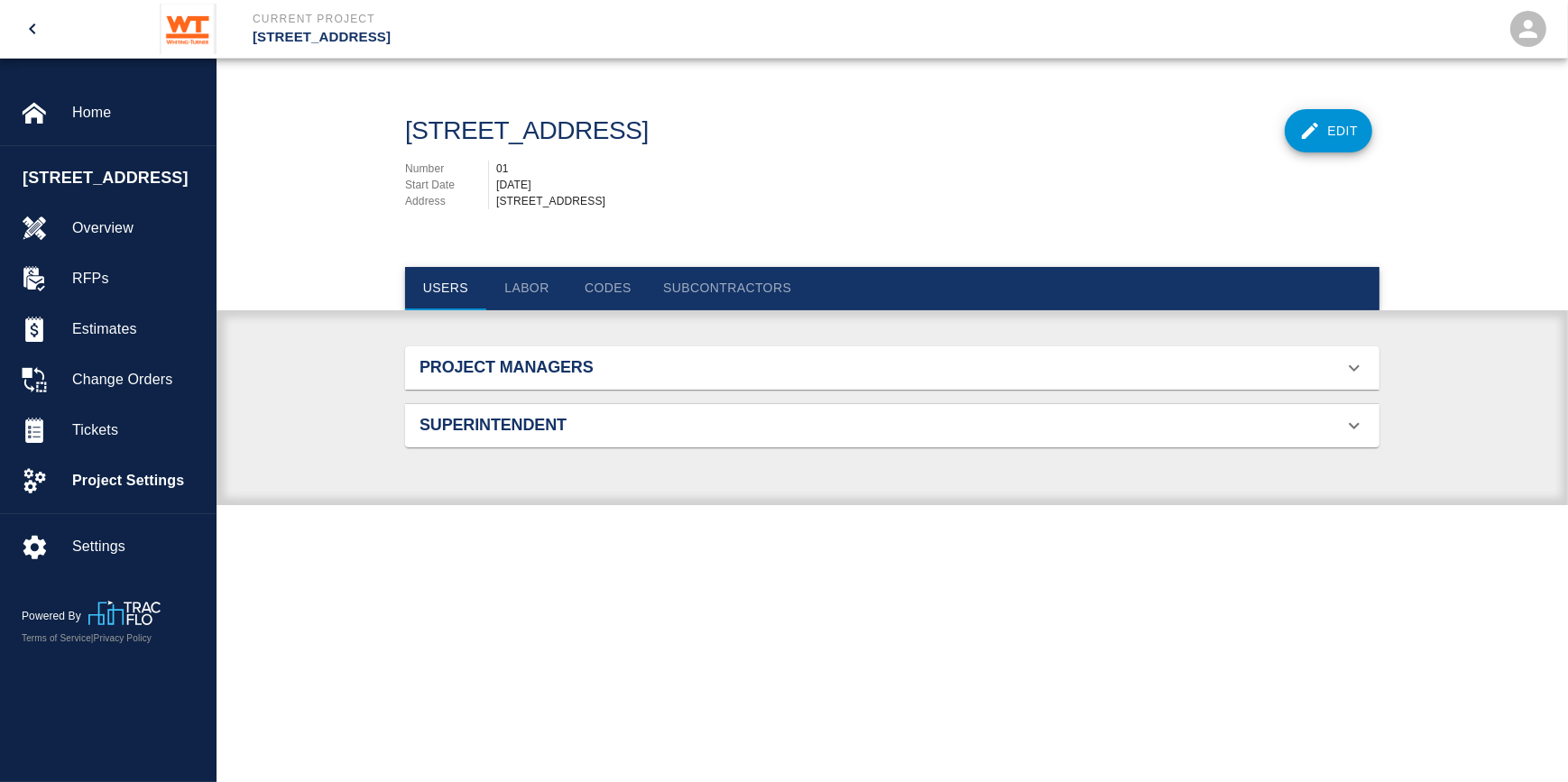
scroll to position [269, 933]
click at [721, 282] on button "Subcontractors" at bounding box center [726, 289] width 157 height 43
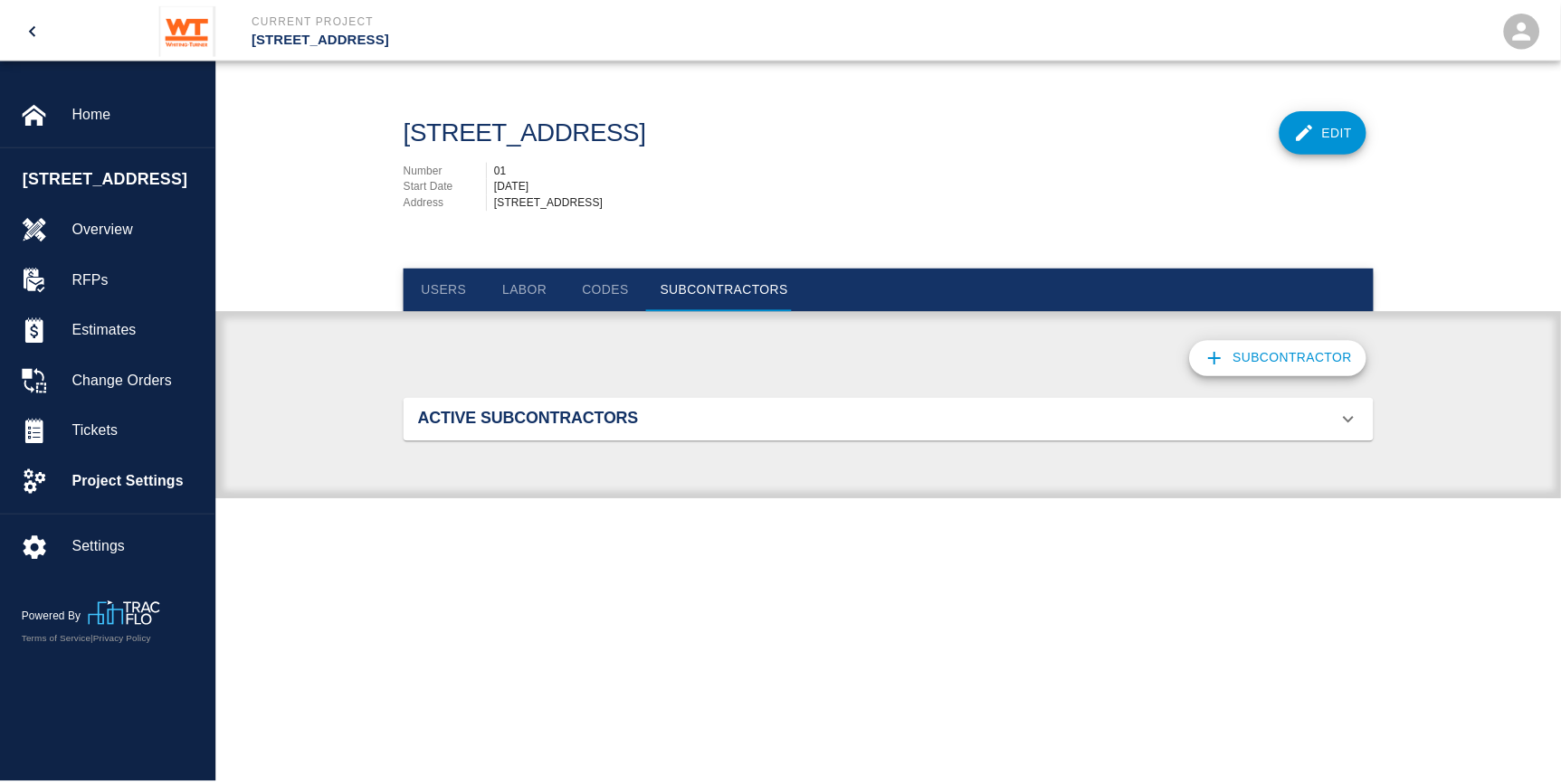
scroll to position [1283, 936]
click at [572, 413] on h2 "Active Subcontractors" at bounding box center [576, 419] width 308 height 20
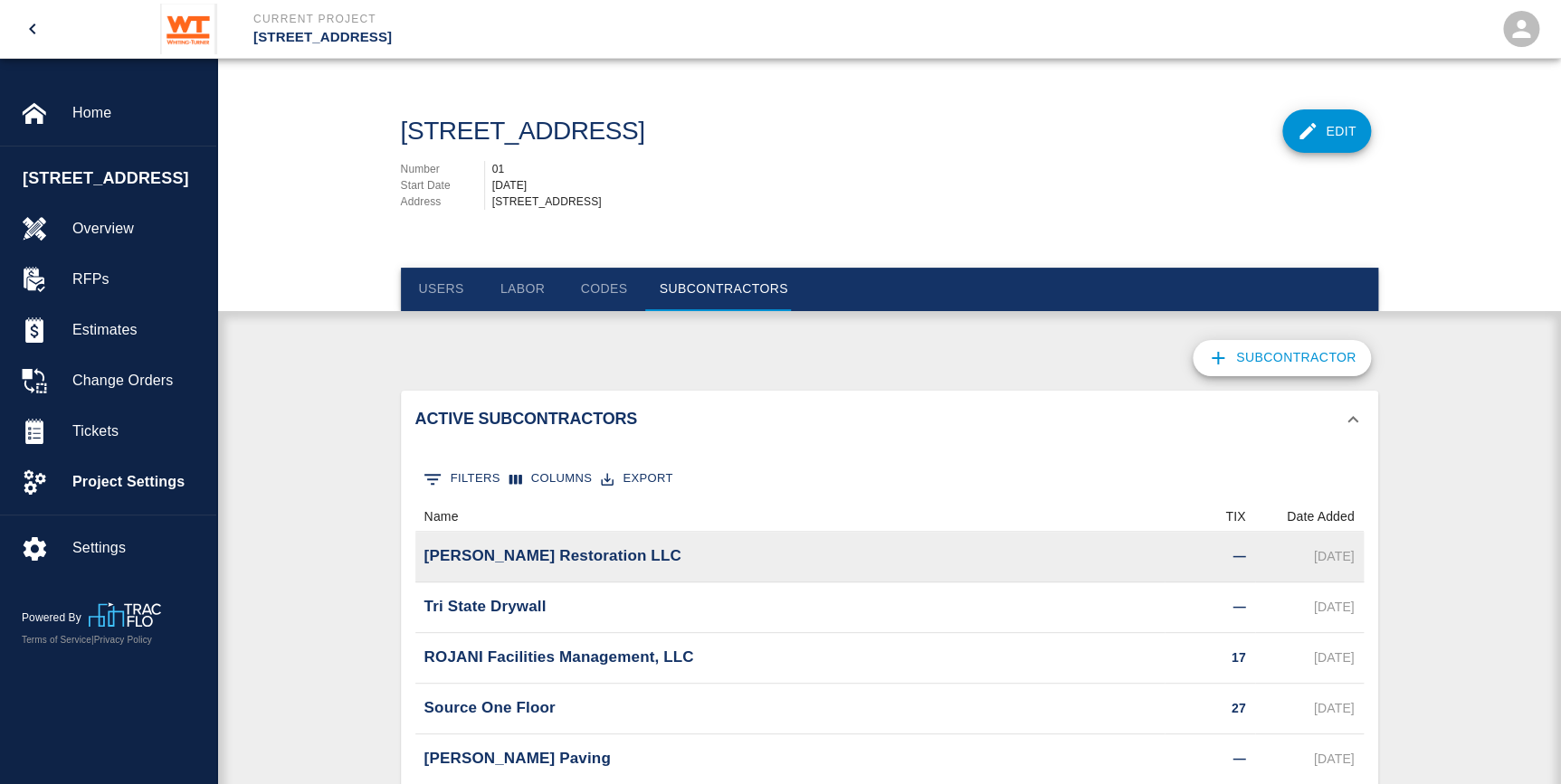
click at [505, 560] on p "[PERSON_NAME] Restoration LLC" at bounding box center [552, 556] width 257 height 24
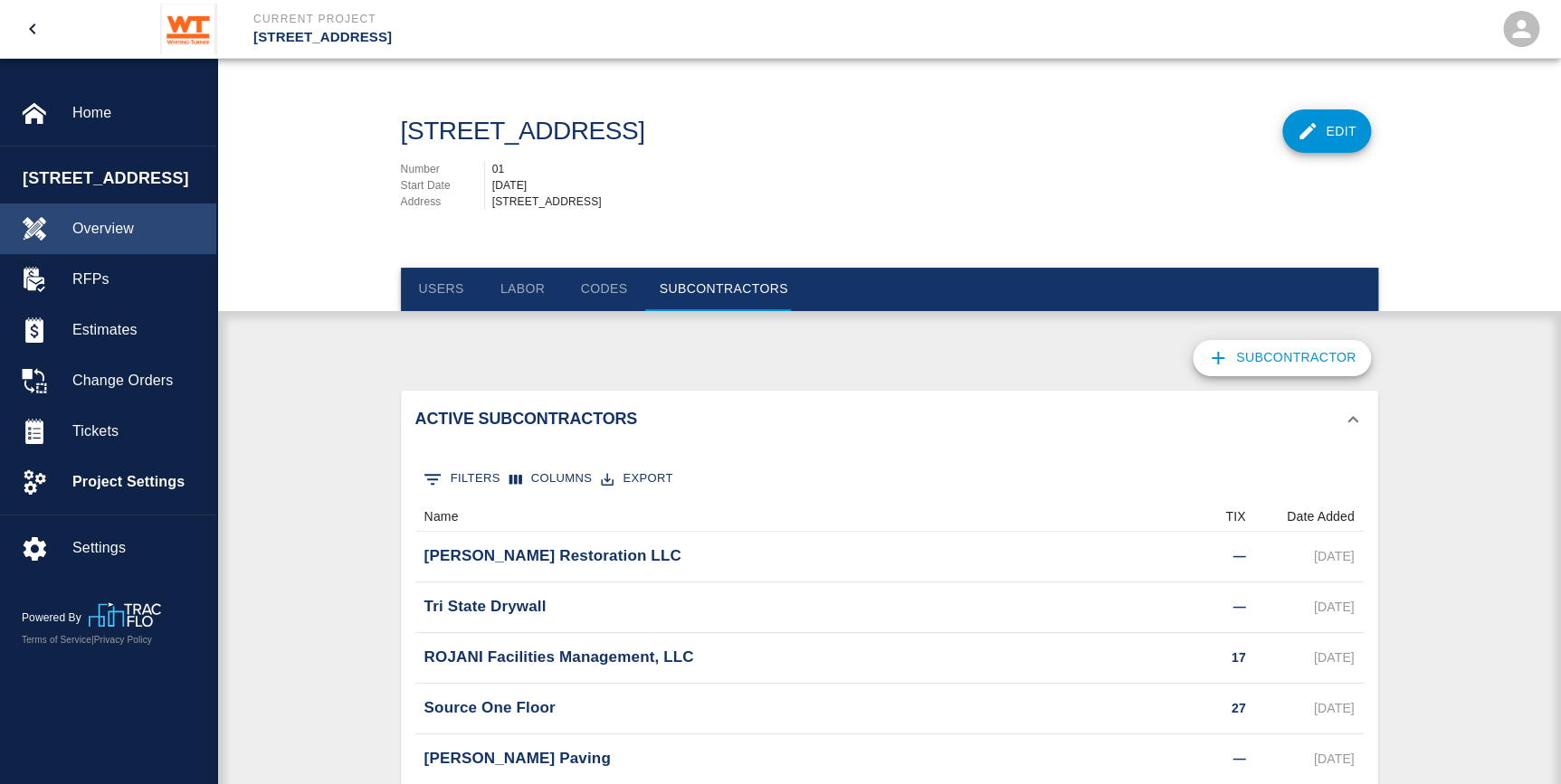
click at [118, 240] on span "Overview" at bounding box center [137, 228] width 130 height 22
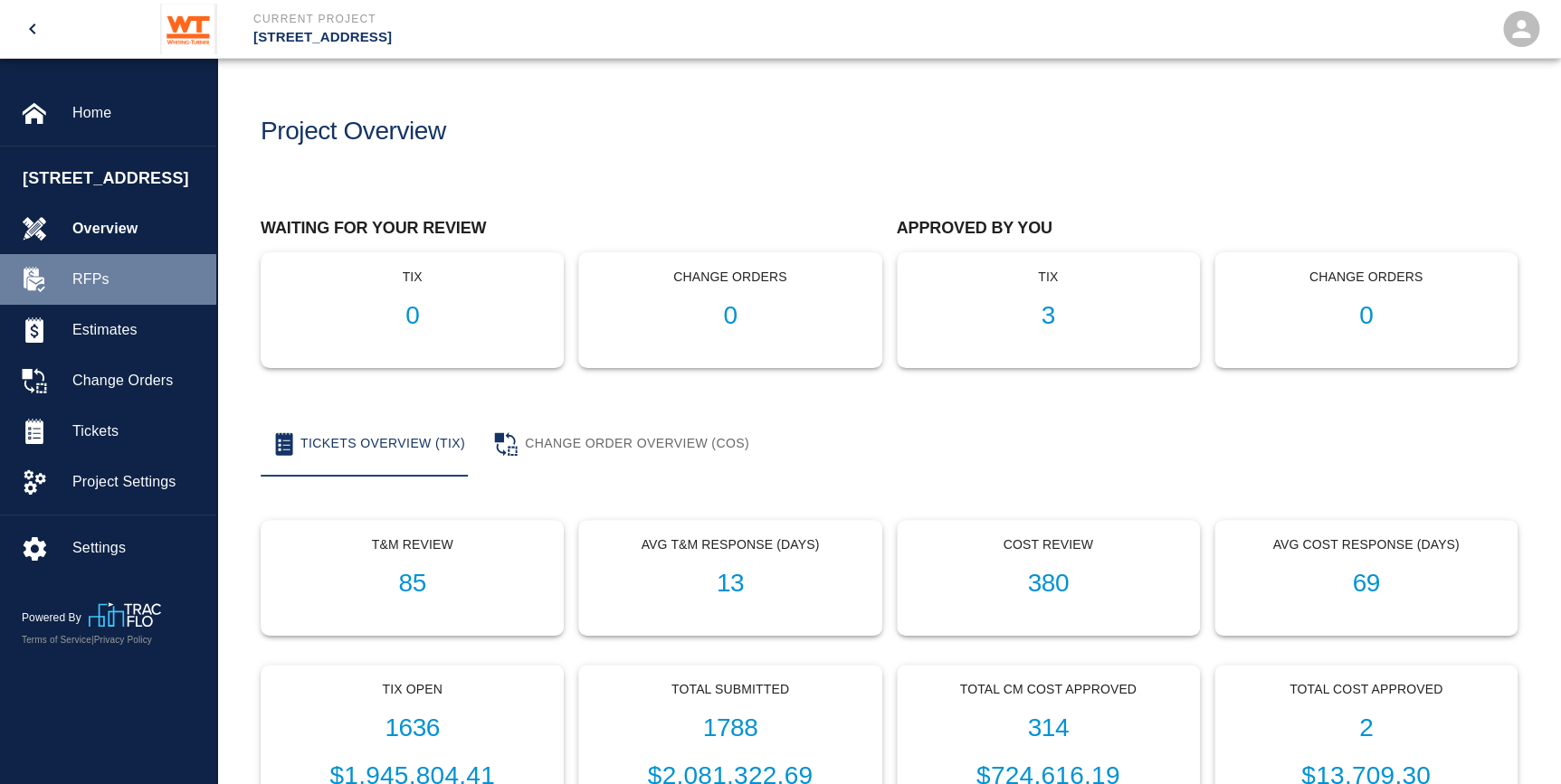
click at [132, 290] on span "RFPs" at bounding box center [137, 279] width 130 height 22
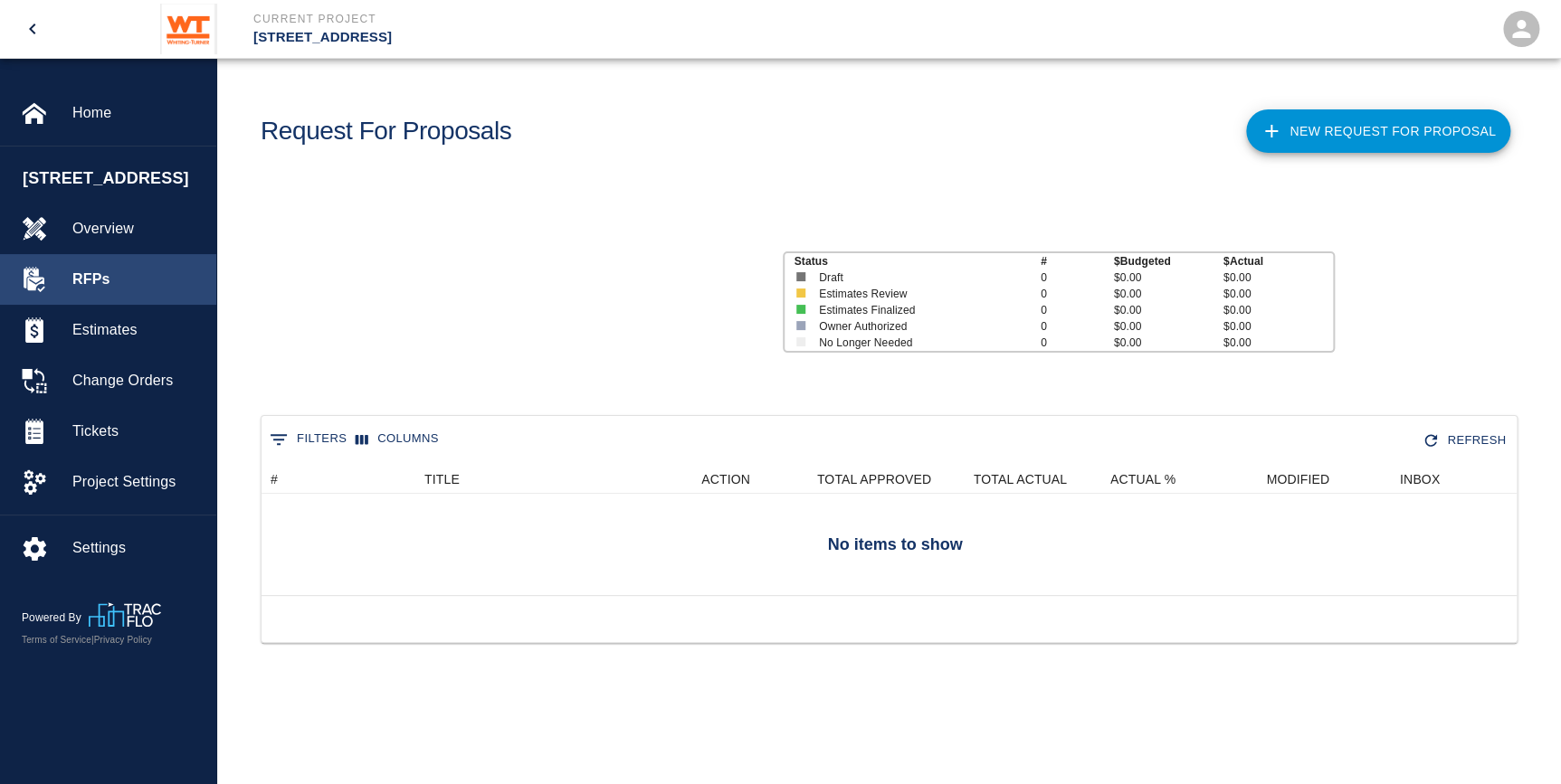
scroll to position [12, 13]
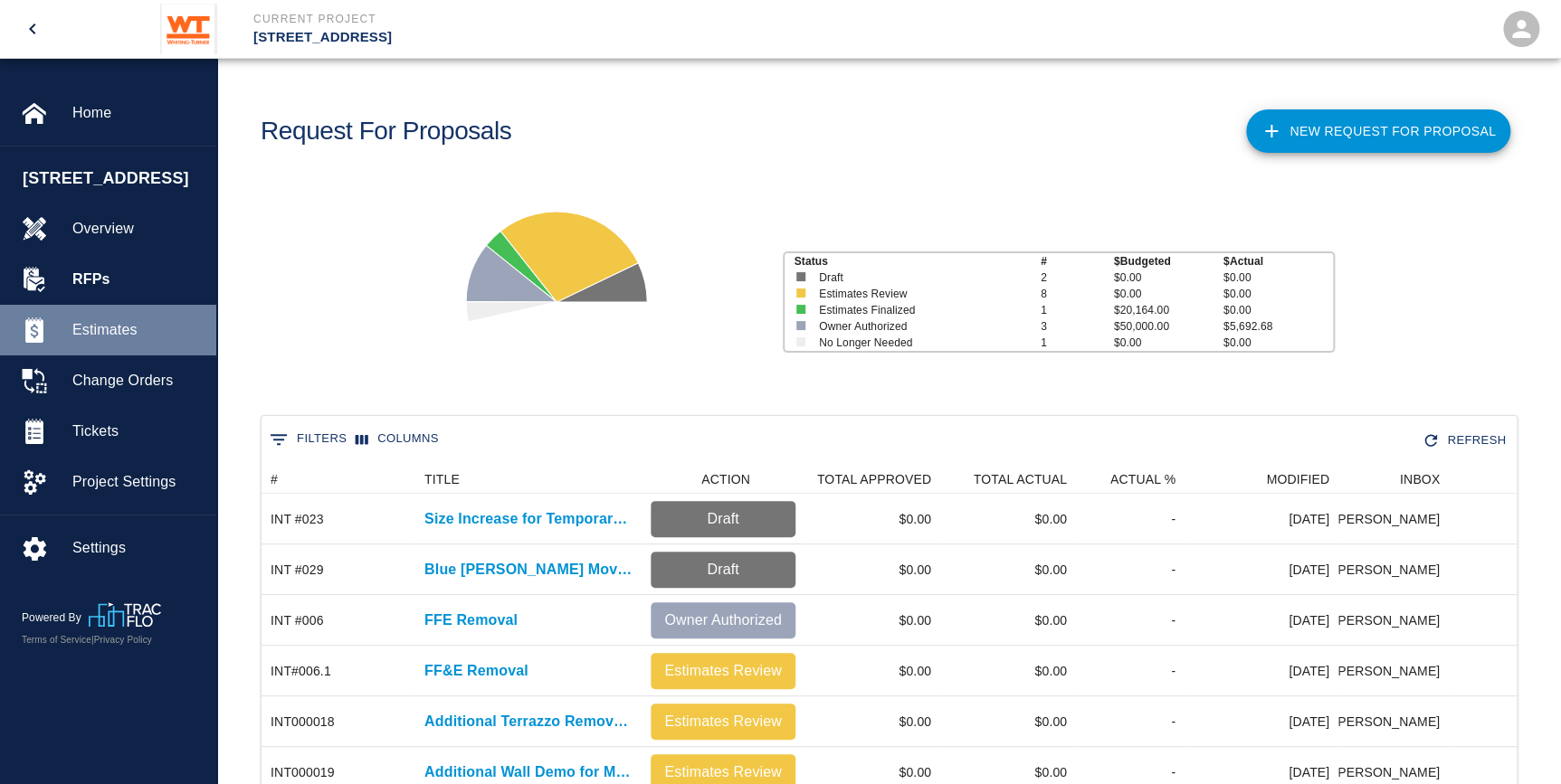
click at [130, 341] on span "Estimates" at bounding box center [137, 330] width 130 height 22
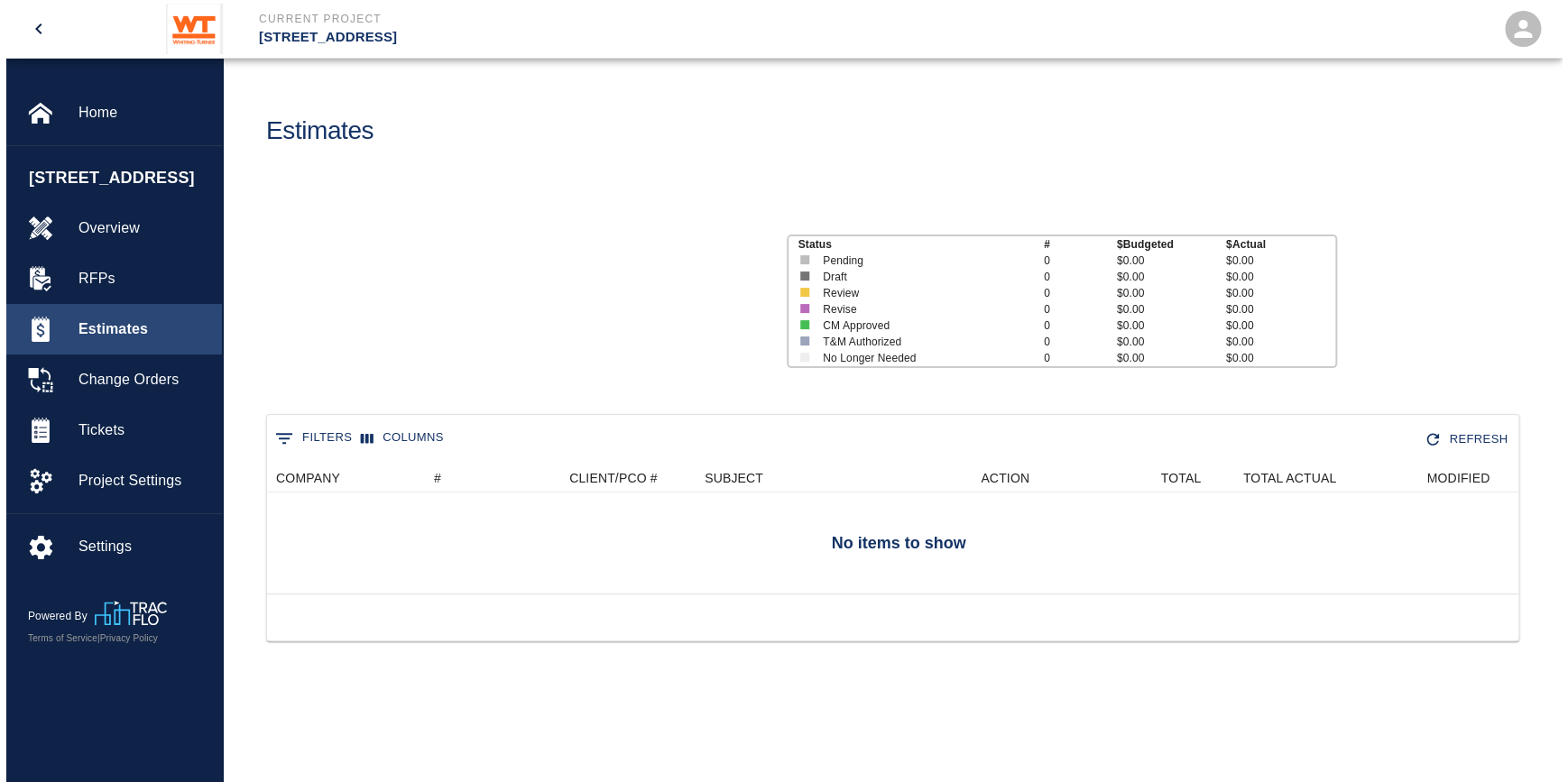
scroll to position [13, 13]
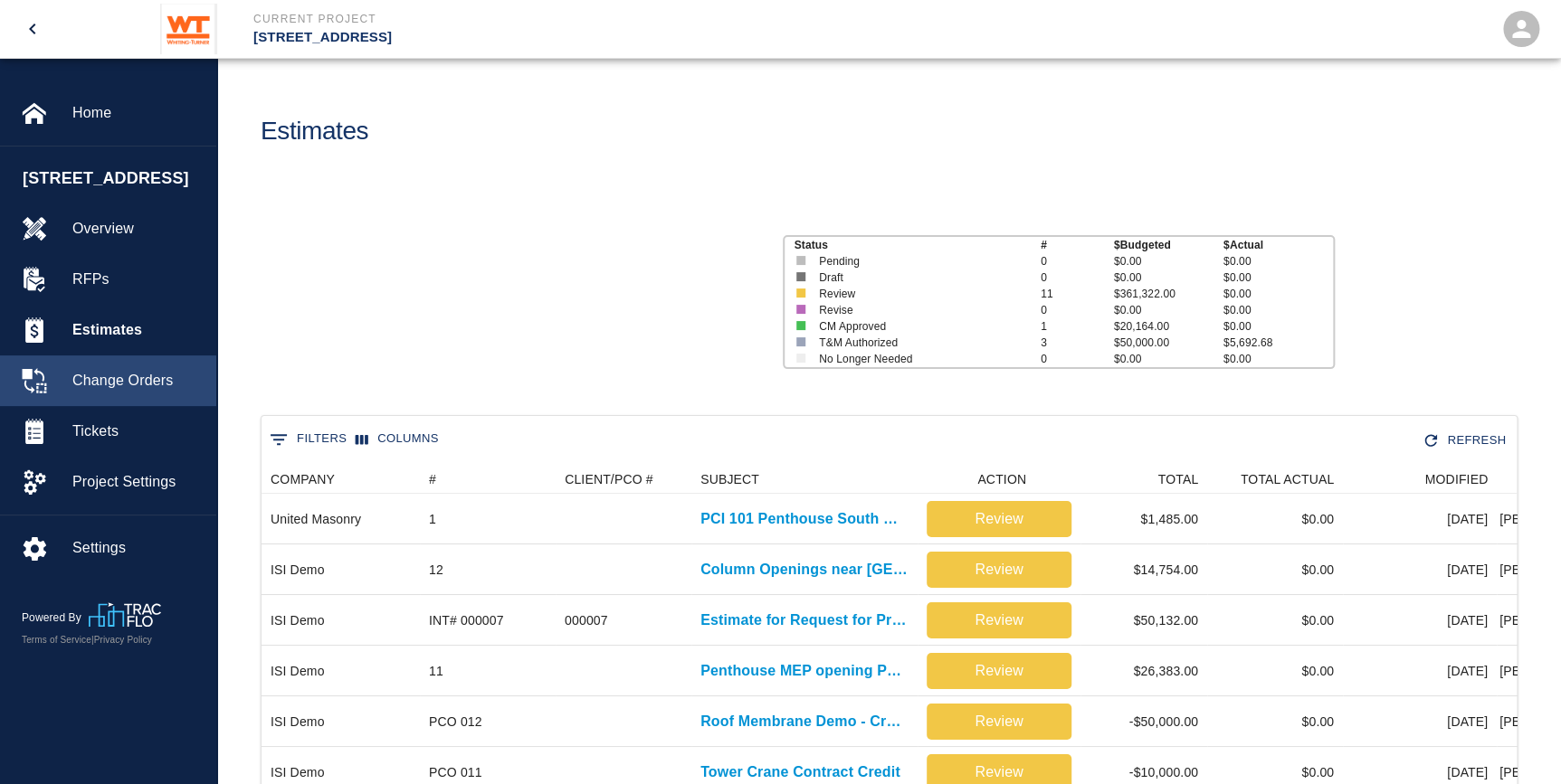
click at [141, 392] on span "Change Orders" at bounding box center [137, 381] width 130 height 22
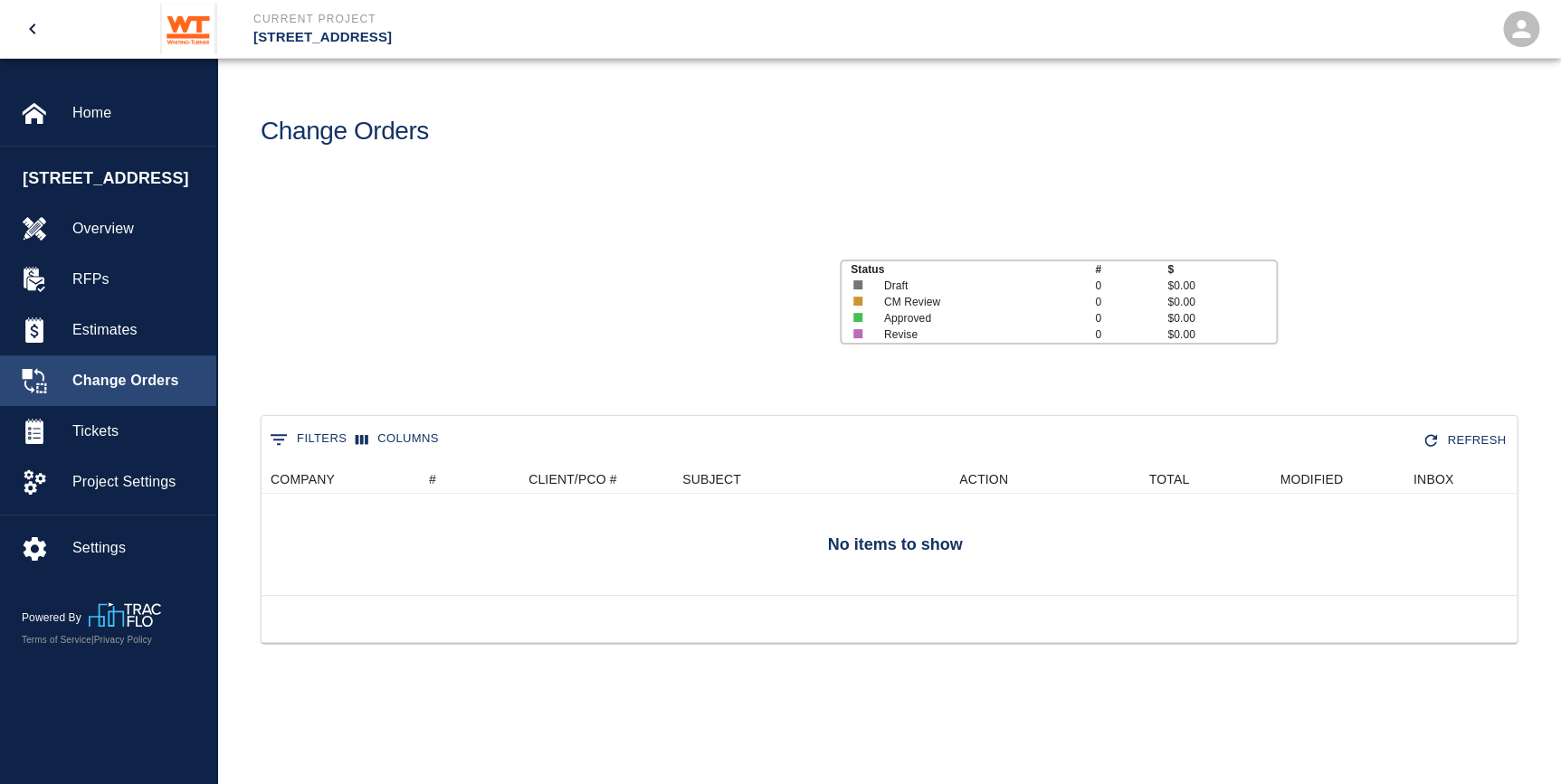
scroll to position [12, 13]
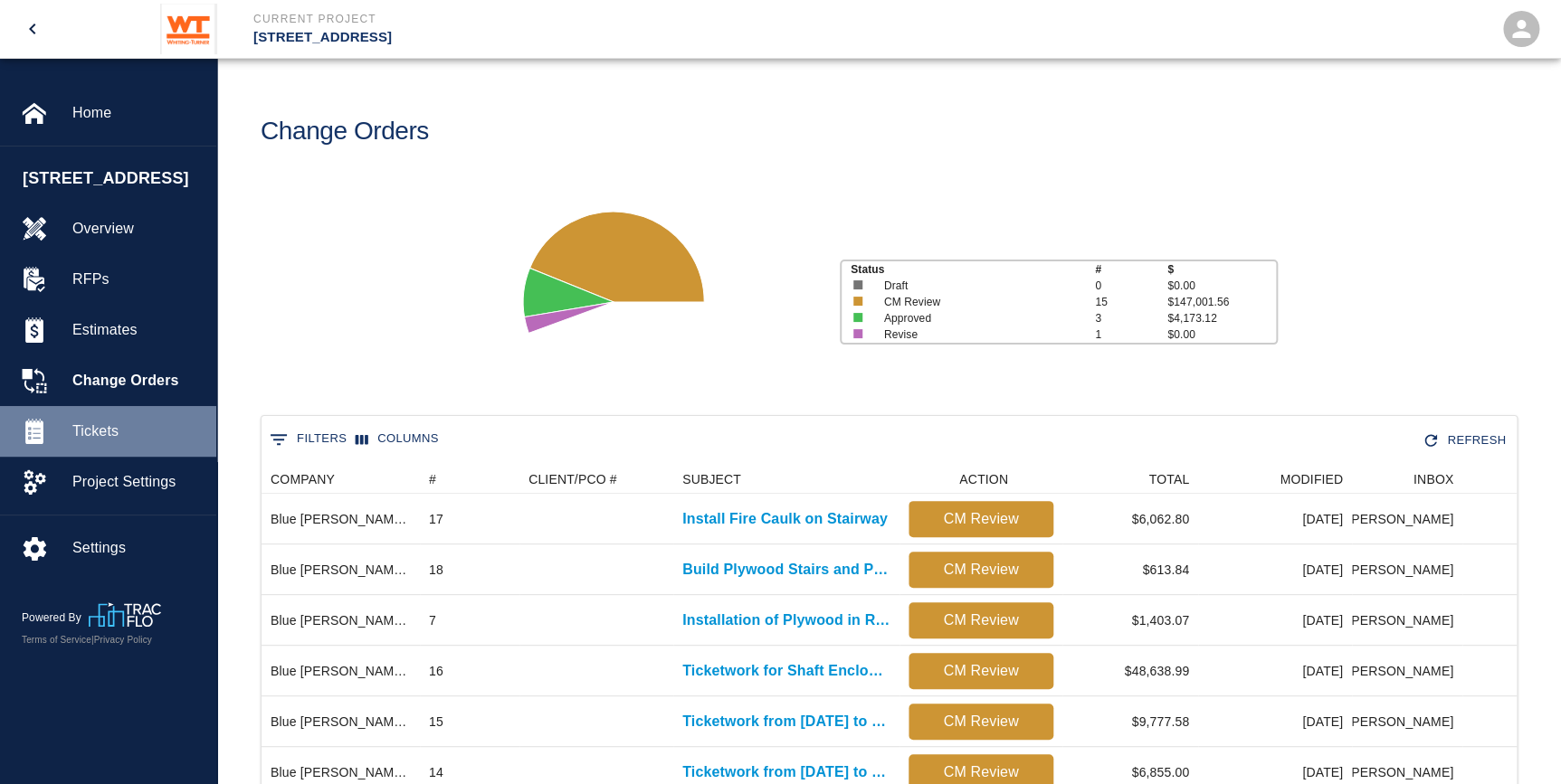
click at [143, 443] on span "Tickets" at bounding box center [137, 431] width 130 height 22
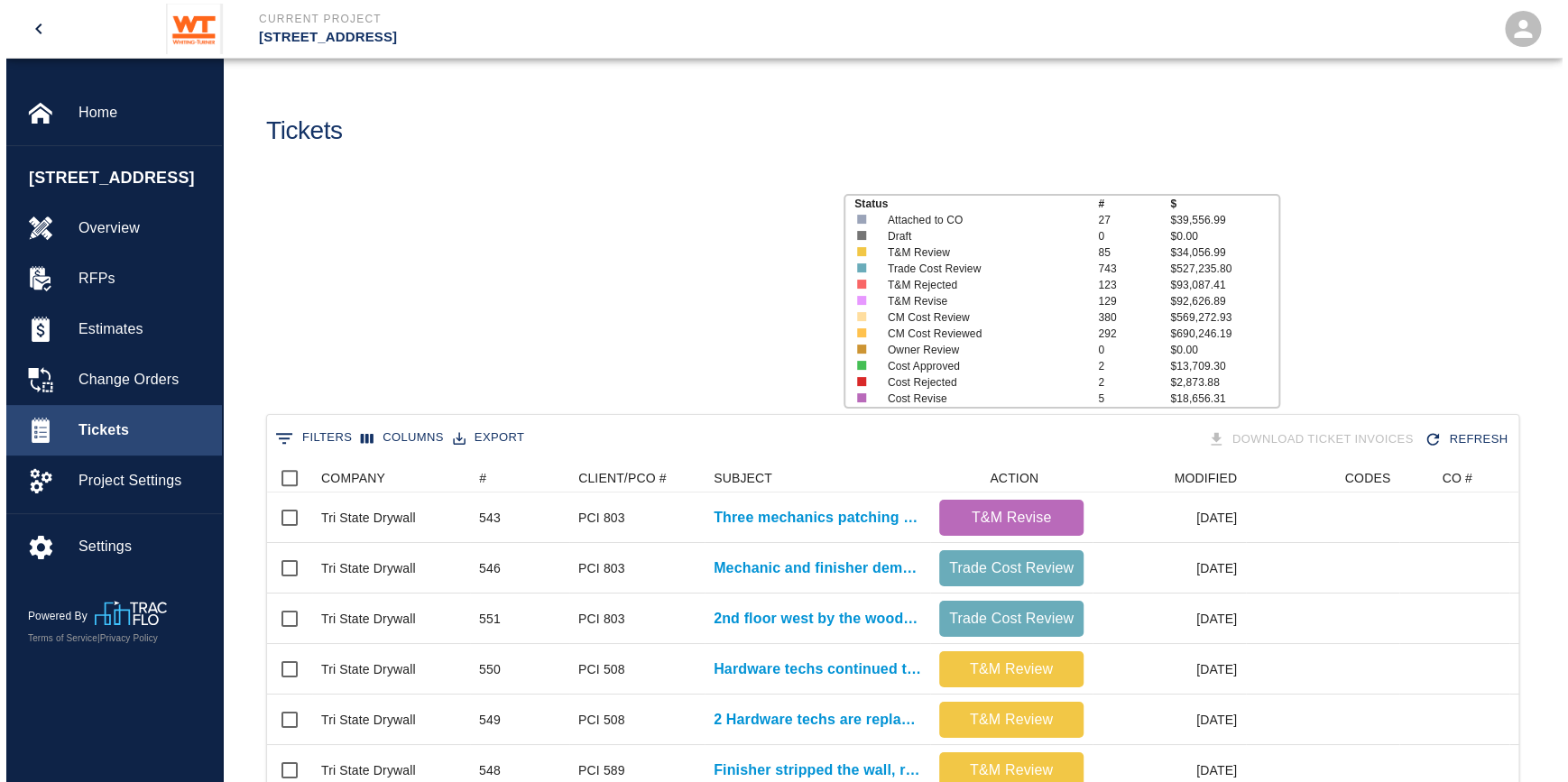
scroll to position [1039, 1238]
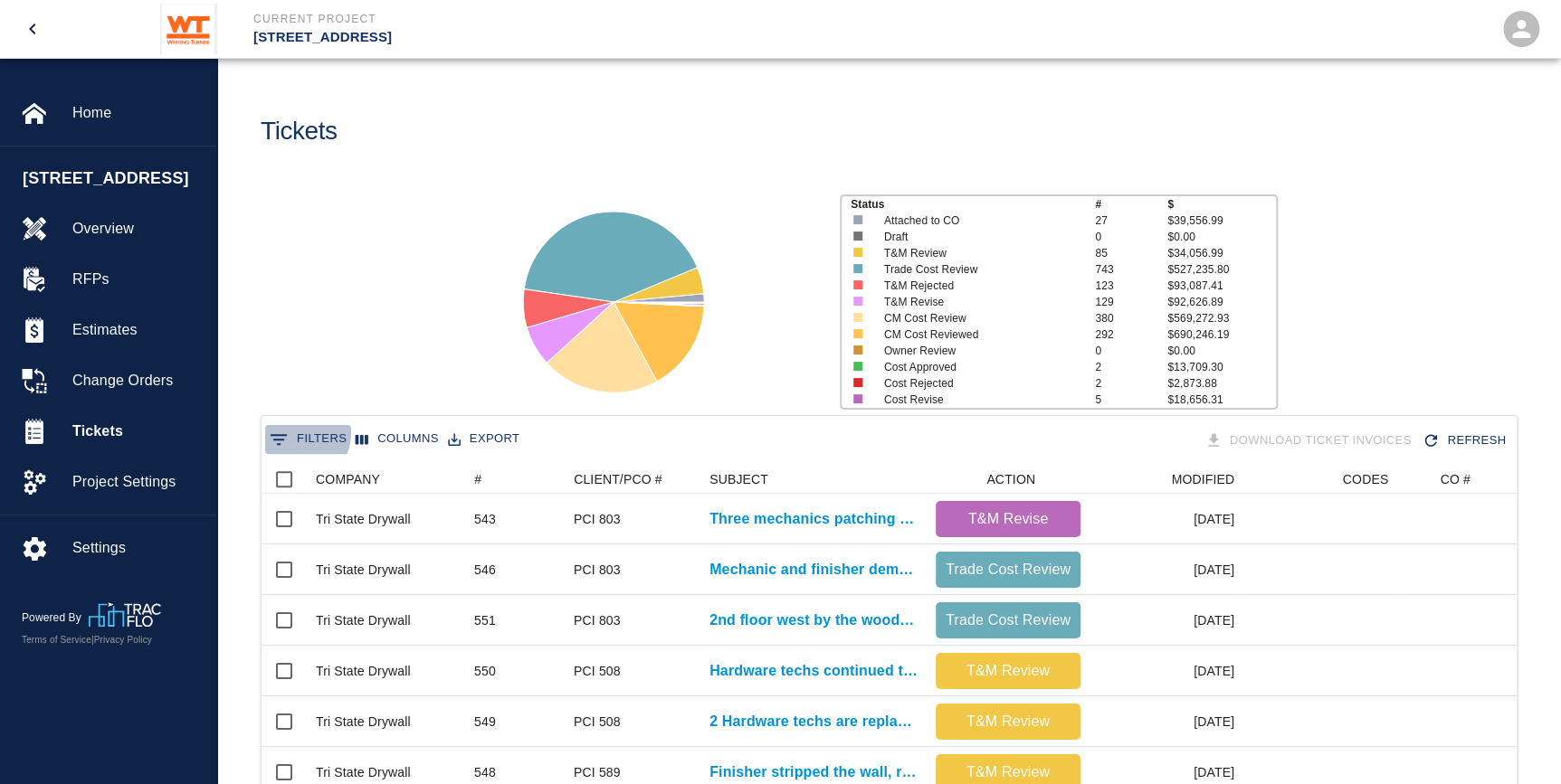
click at [298, 433] on button "0 Filters" at bounding box center [307, 439] width 86 height 29
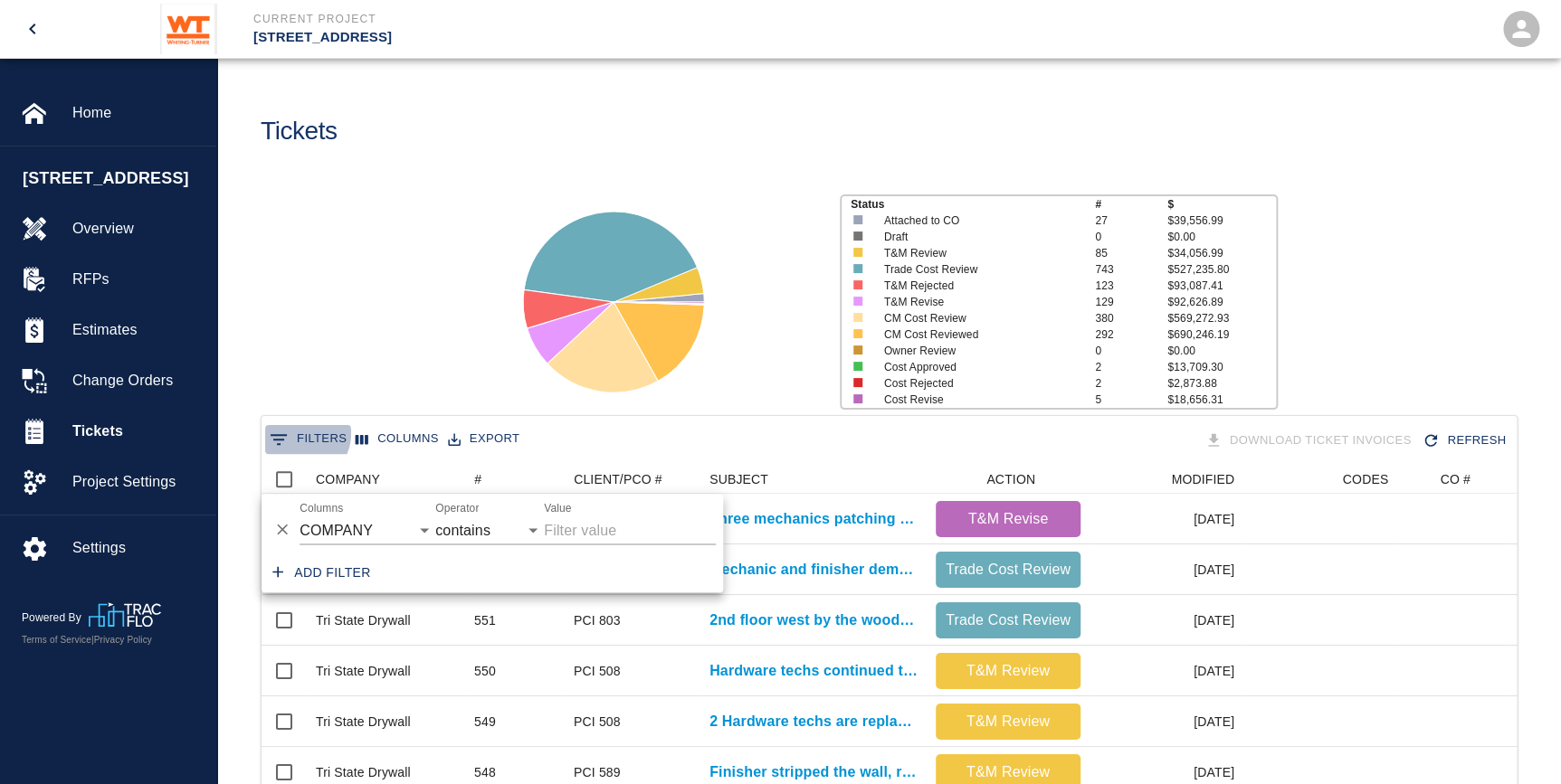
click at [298, 433] on button "0 Filters" at bounding box center [307, 439] width 86 height 29
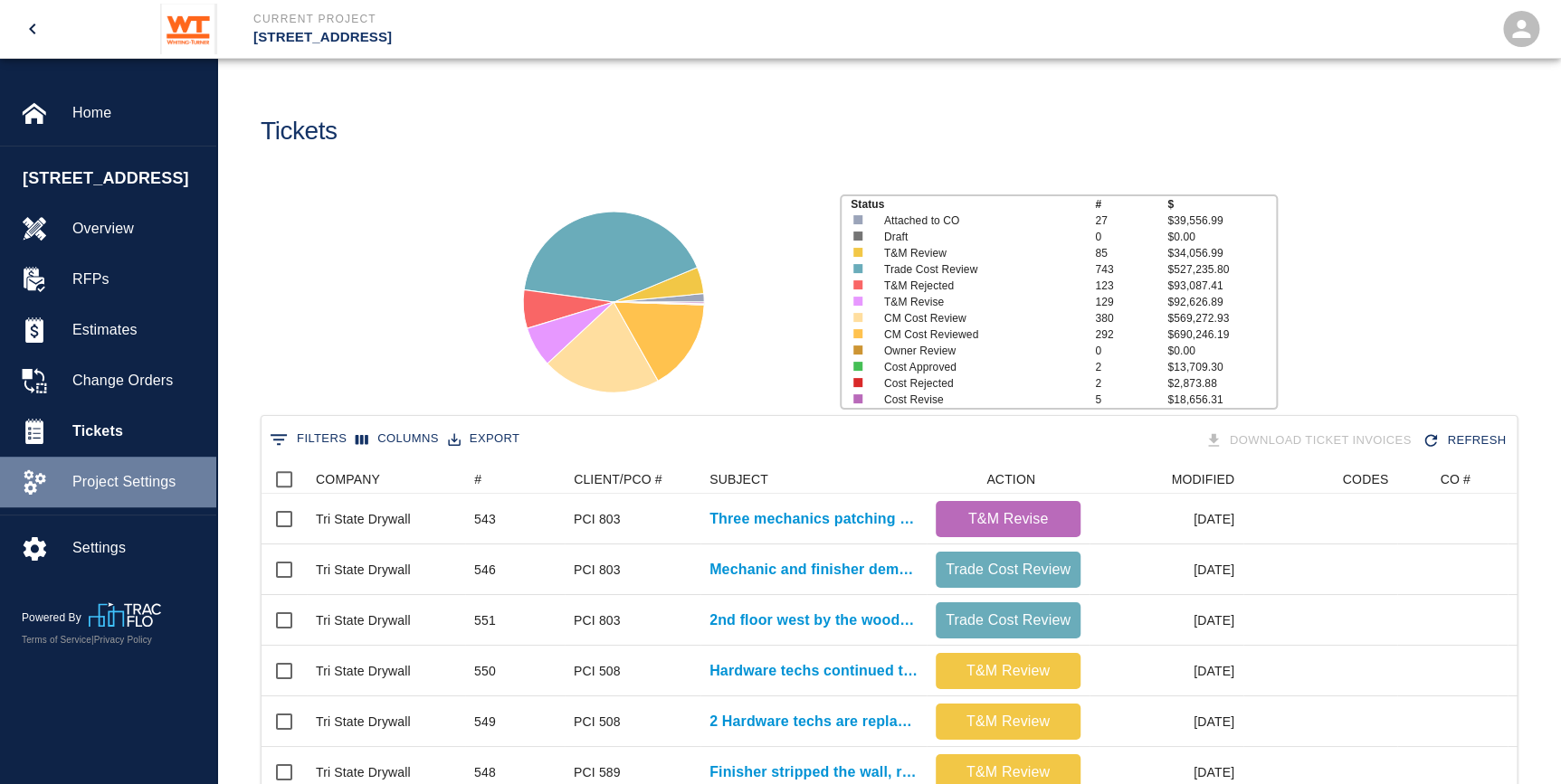
click at [152, 492] on div "Project Settings" at bounding box center [108, 482] width 216 height 51
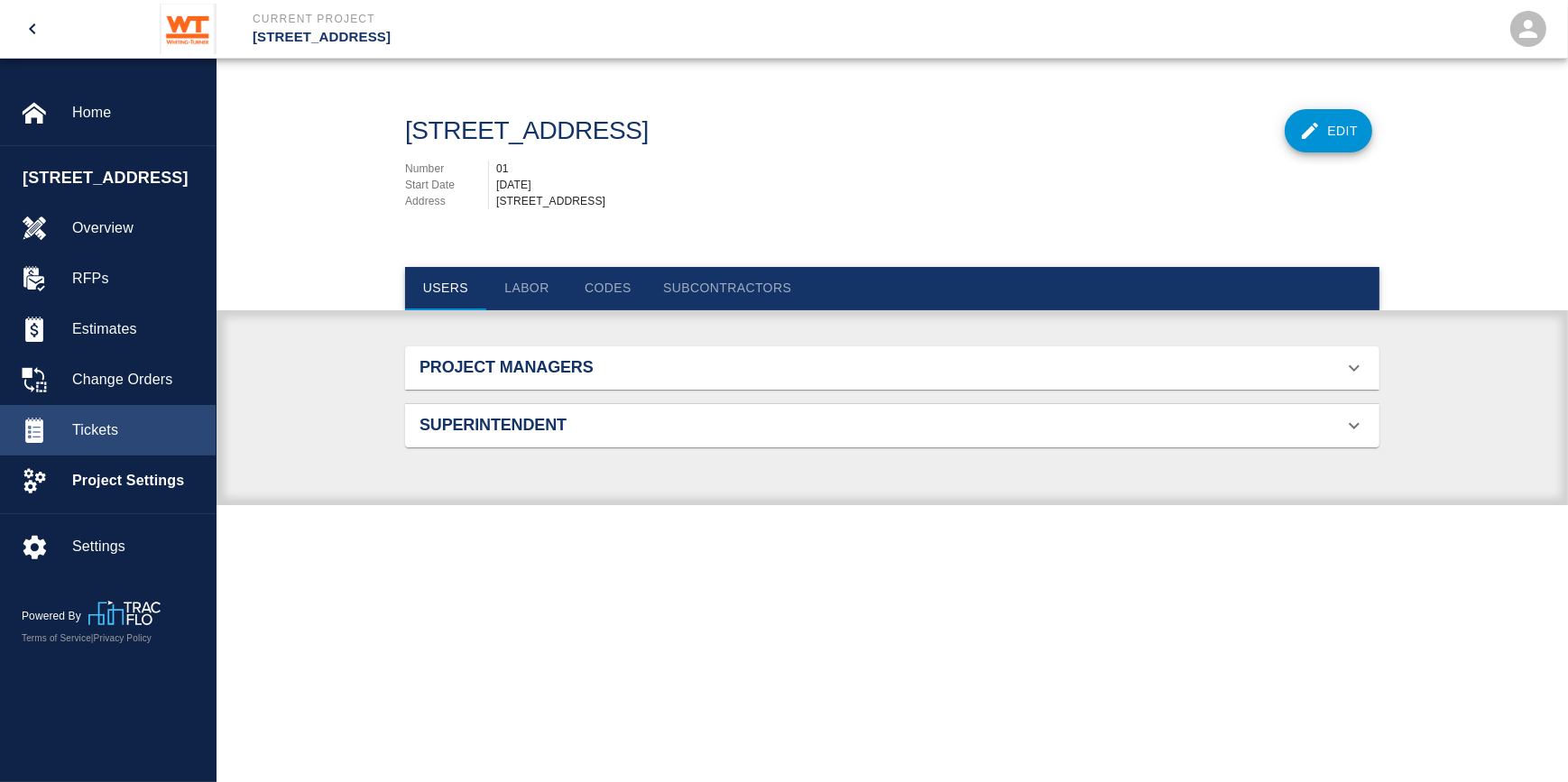
scroll to position [269, 933]
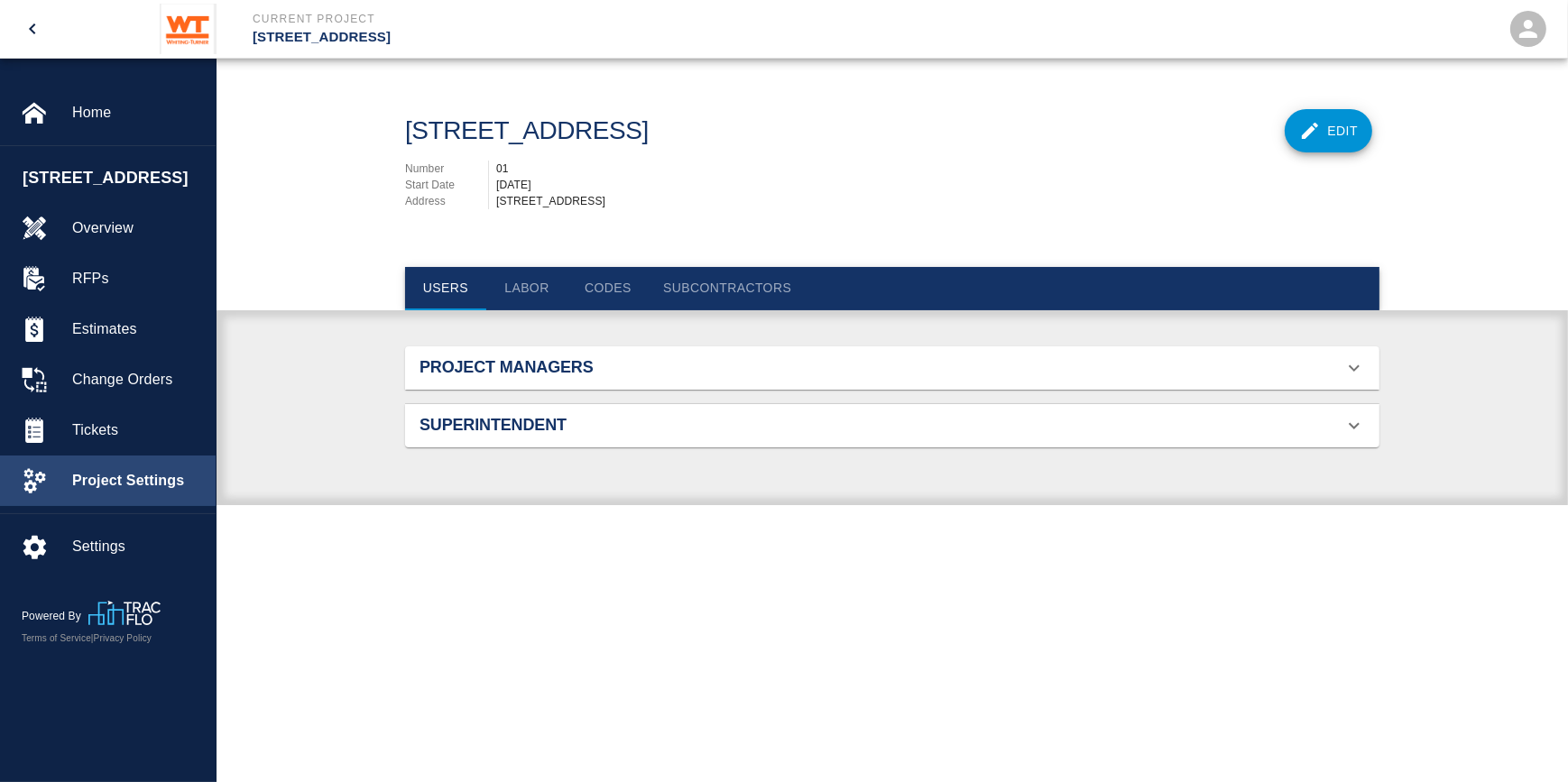
click at [139, 491] on span "Project Settings" at bounding box center [137, 480] width 129 height 22
click at [707, 289] on button "Subcontractors" at bounding box center [726, 289] width 157 height 43
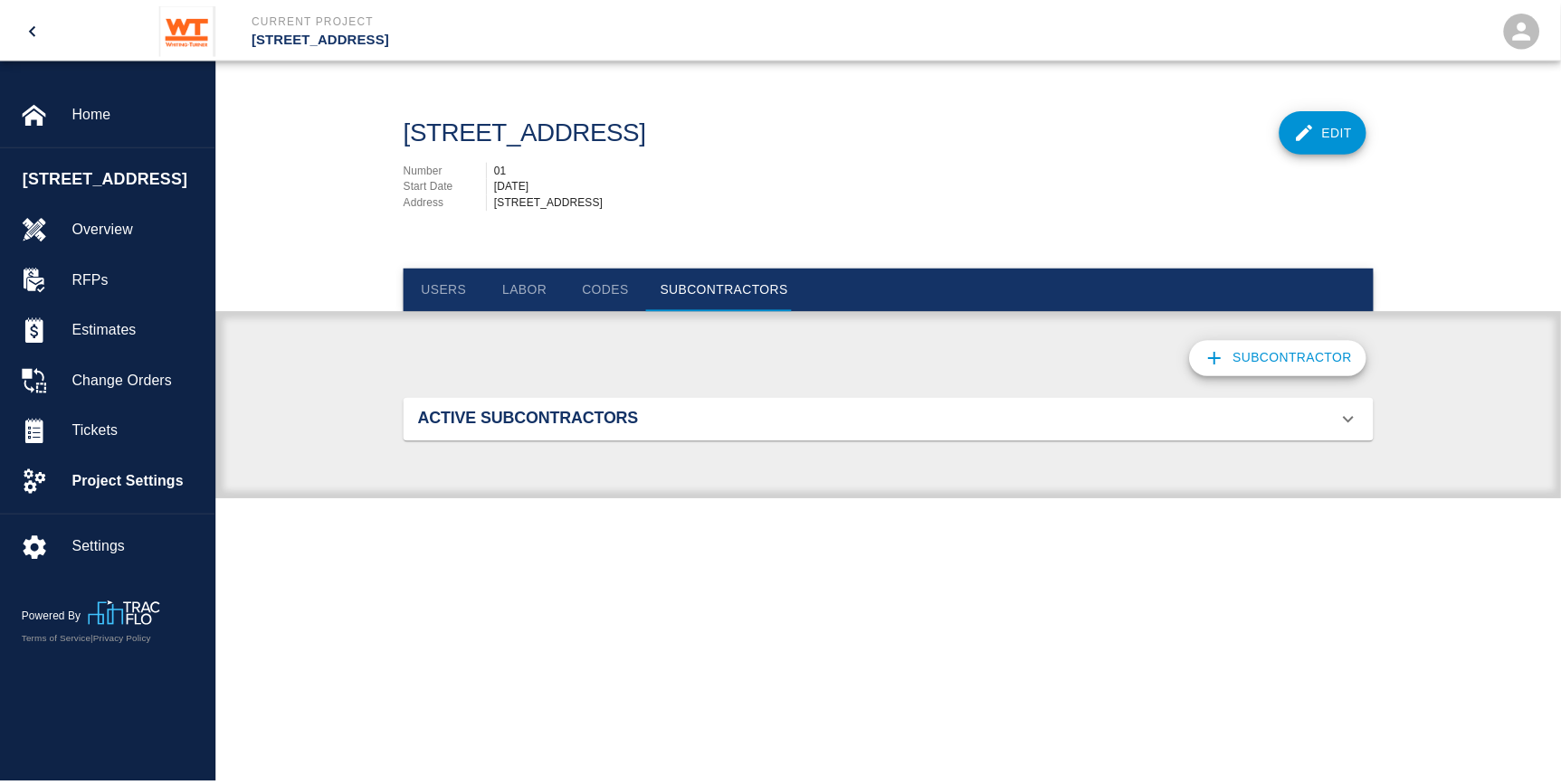
scroll to position [1283, 936]
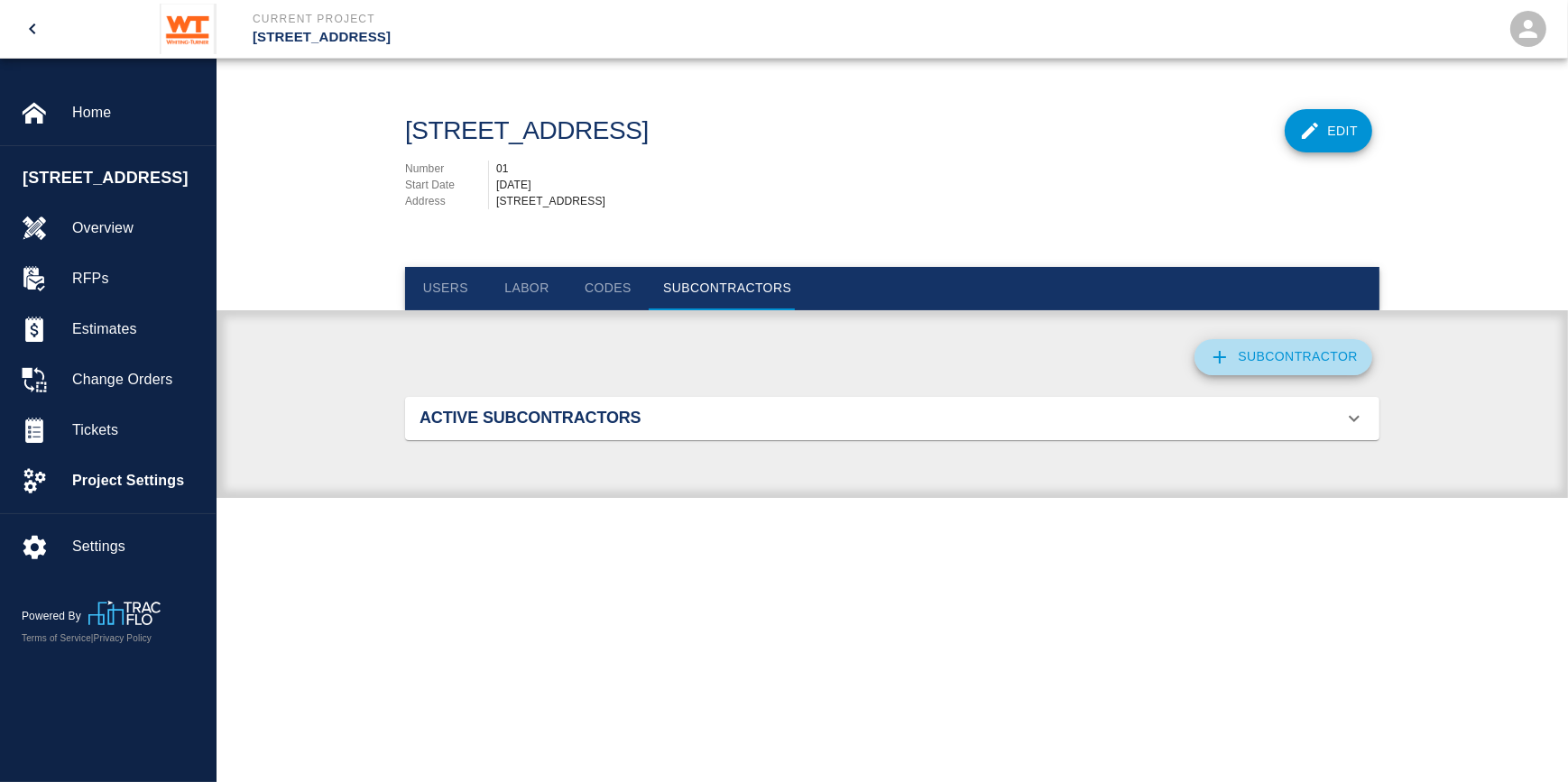
click at [1296, 359] on button "Subcontractor" at bounding box center [1283, 357] width 178 height 36
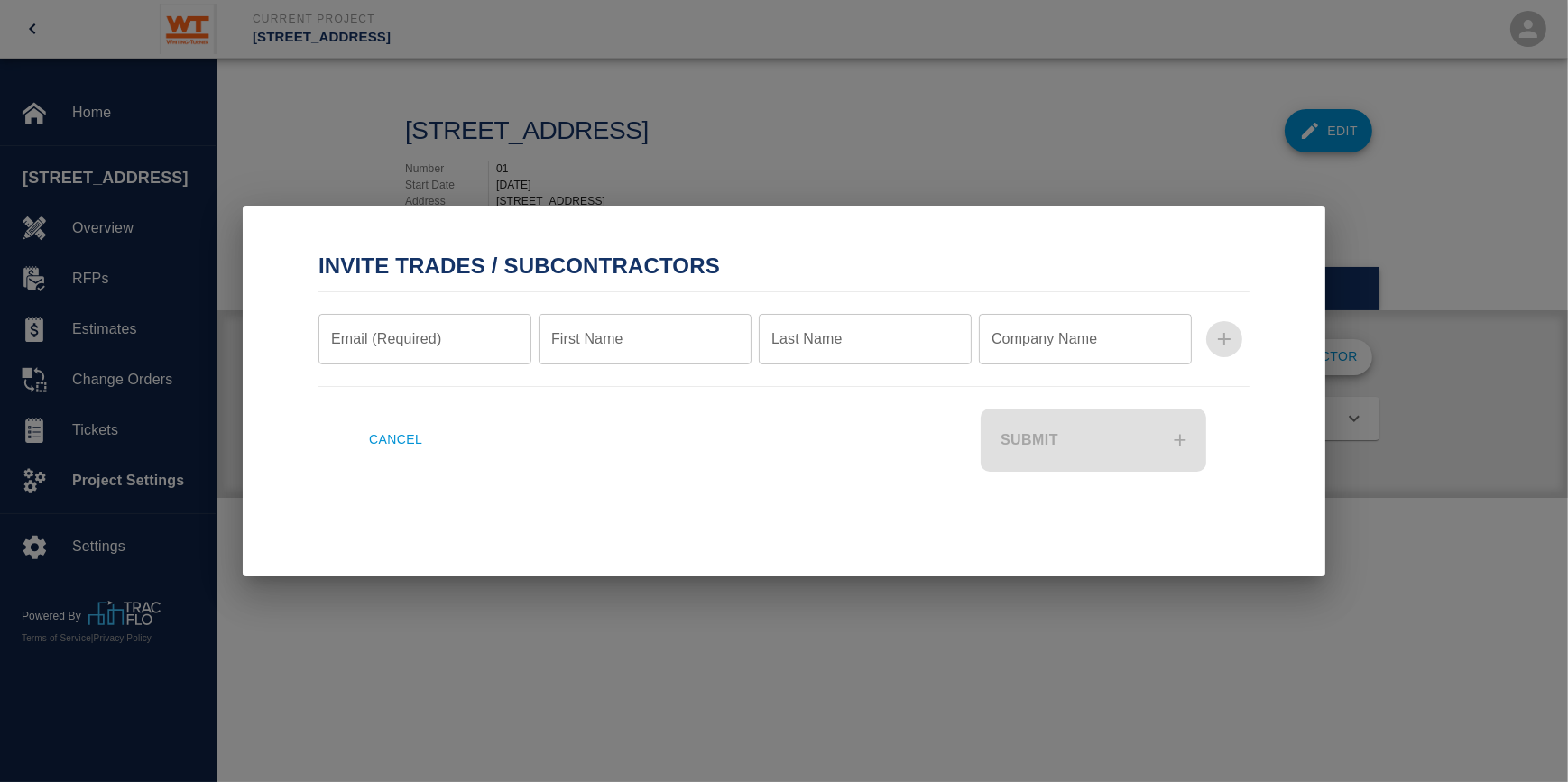
click at [435, 350] on input "Email (Required)" at bounding box center [425, 339] width 213 height 51
click at [508, 272] on h2 "Invite Trades / Subcontractors" at bounding box center [784, 266] width 974 height 35
click at [1127, 336] on input "Company Name" at bounding box center [1084, 339] width 213 height 51
click at [1048, 243] on div "Invite Trades / Subcontractors Email (Required) Email (Required) Must be valid …" at bounding box center [784, 390] width 1083 height 370
click at [408, 432] on button "Cancel" at bounding box center [396, 440] width 67 height 63
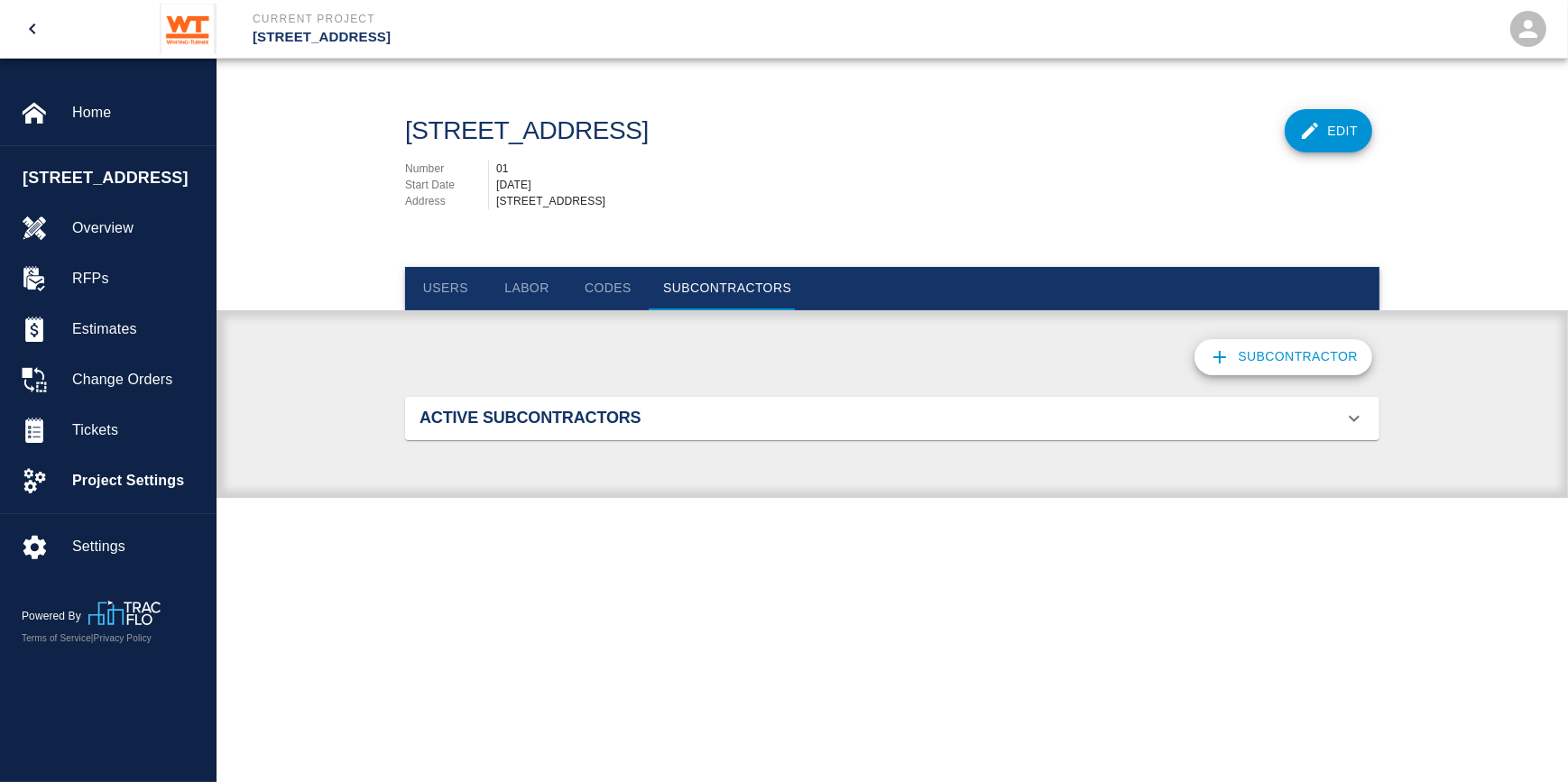
click at [516, 414] on h2 "Active Subcontractors" at bounding box center [574, 418] width 307 height 20
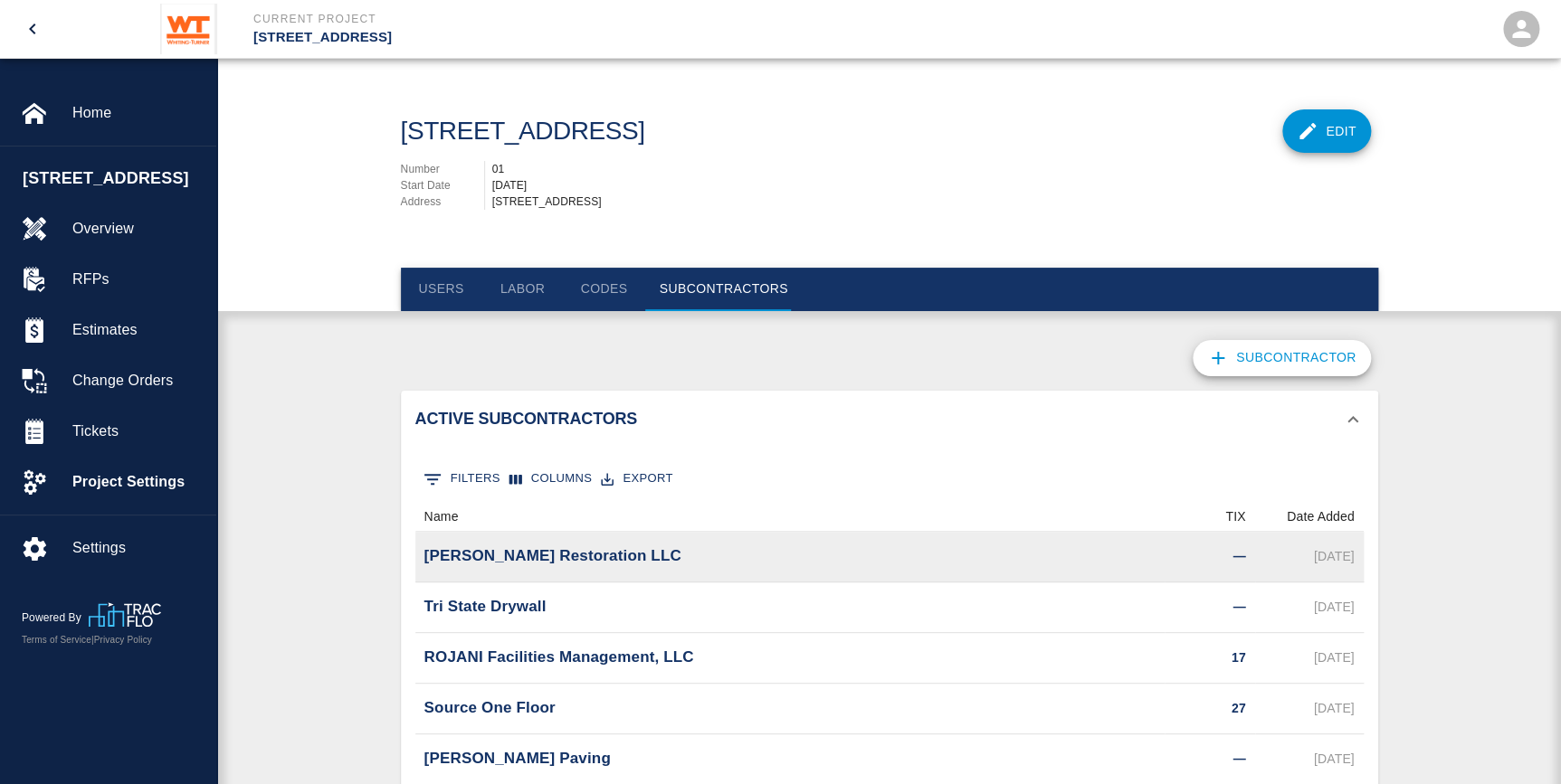
click at [460, 561] on p "[PERSON_NAME] Restoration LLC" at bounding box center [552, 556] width 257 height 24
drag, startPoint x: 460, startPoint y: 561, endPoint x: 604, endPoint y: 546, distance: 144.8
click at [604, 546] on div "[PERSON_NAME] Restoration LLC" at bounding box center [790, 557] width 749 height 51
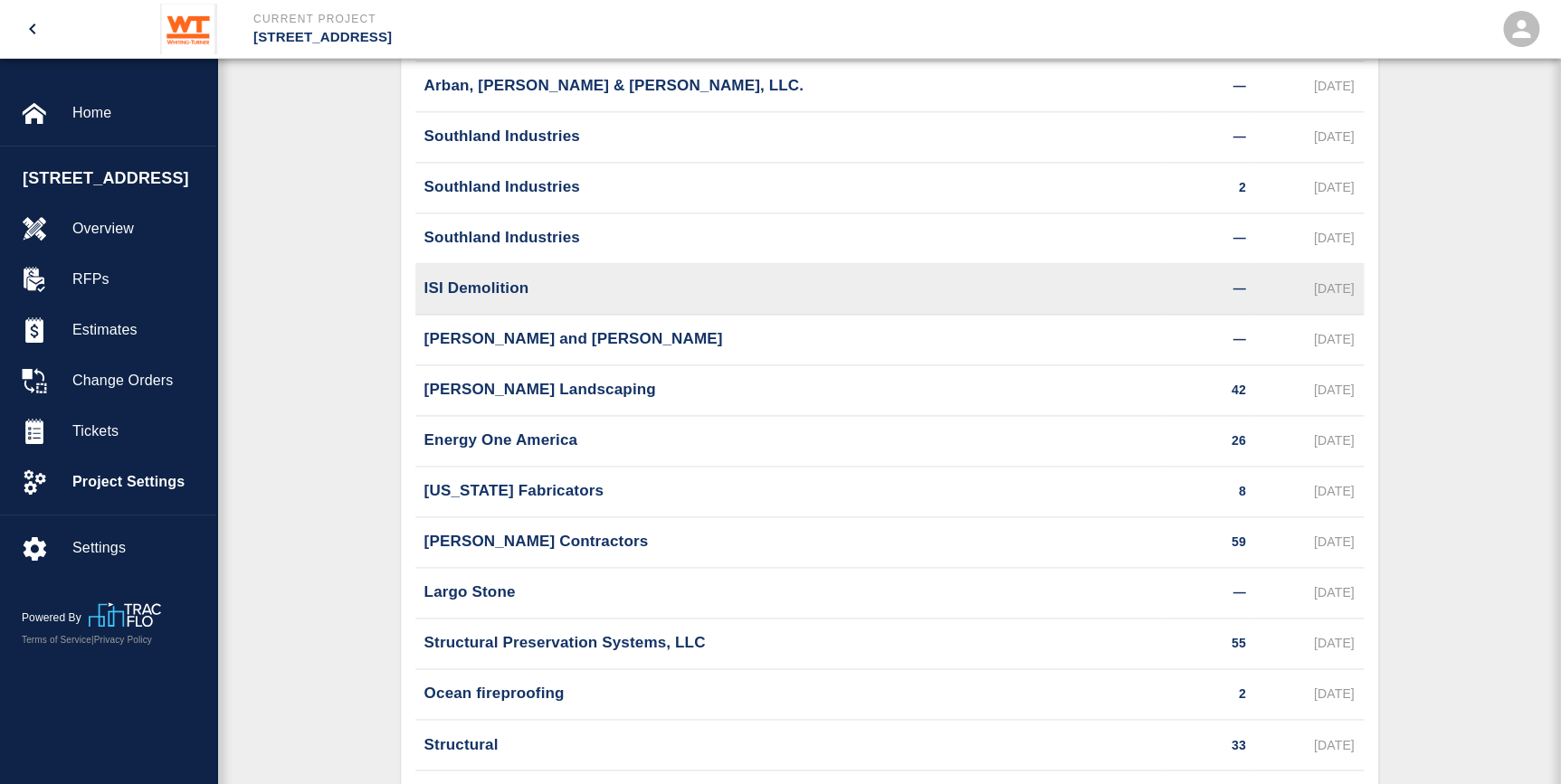
scroll to position [986, 0]
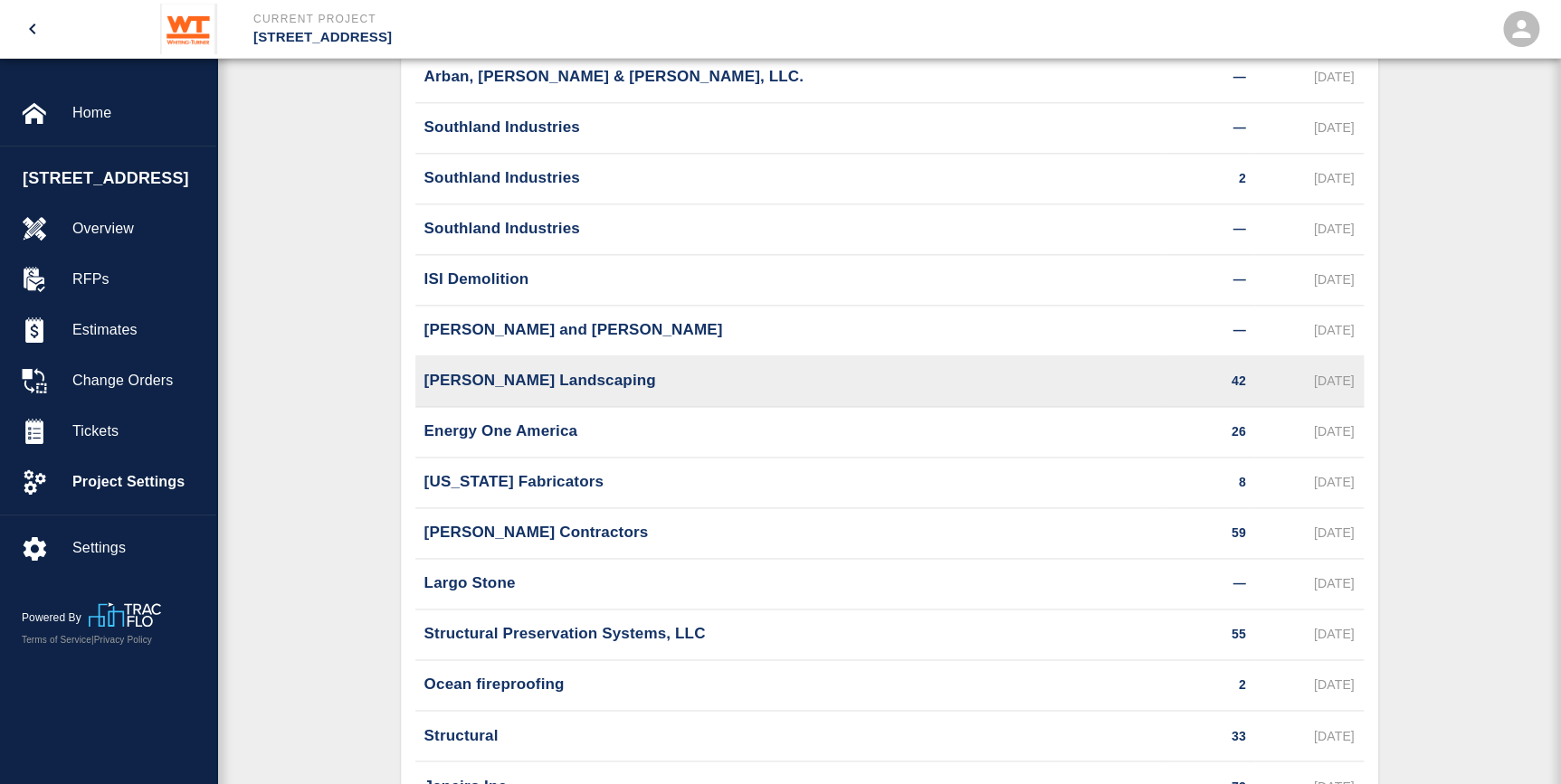
click at [523, 378] on p "[PERSON_NAME] Landscaping" at bounding box center [540, 381] width 231 height 24
click at [1239, 375] on p "42" at bounding box center [1238, 382] width 14 height 19
click at [1238, 380] on p "42" at bounding box center [1238, 382] width 14 height 19
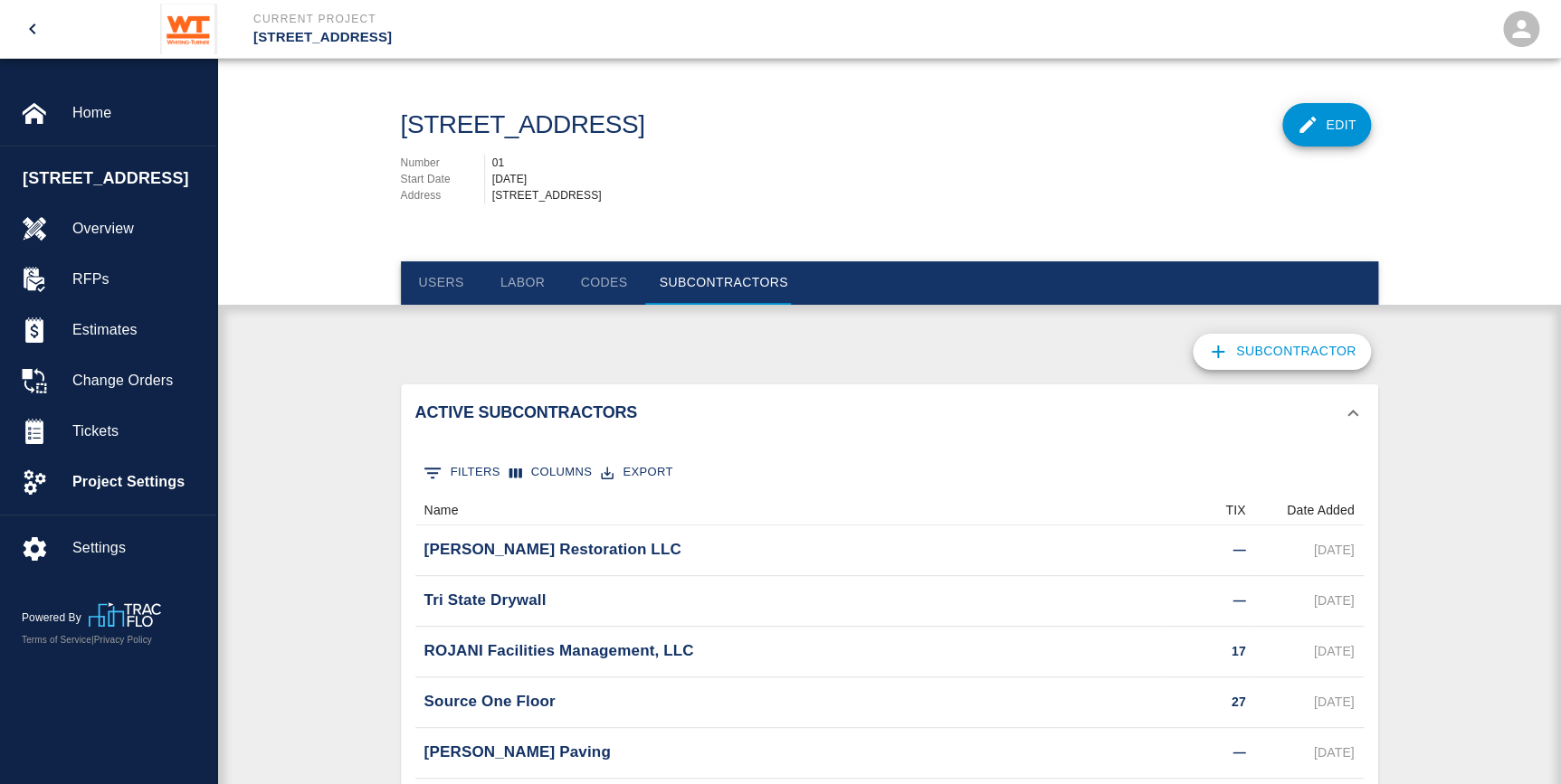
scroll to position [0, 0]
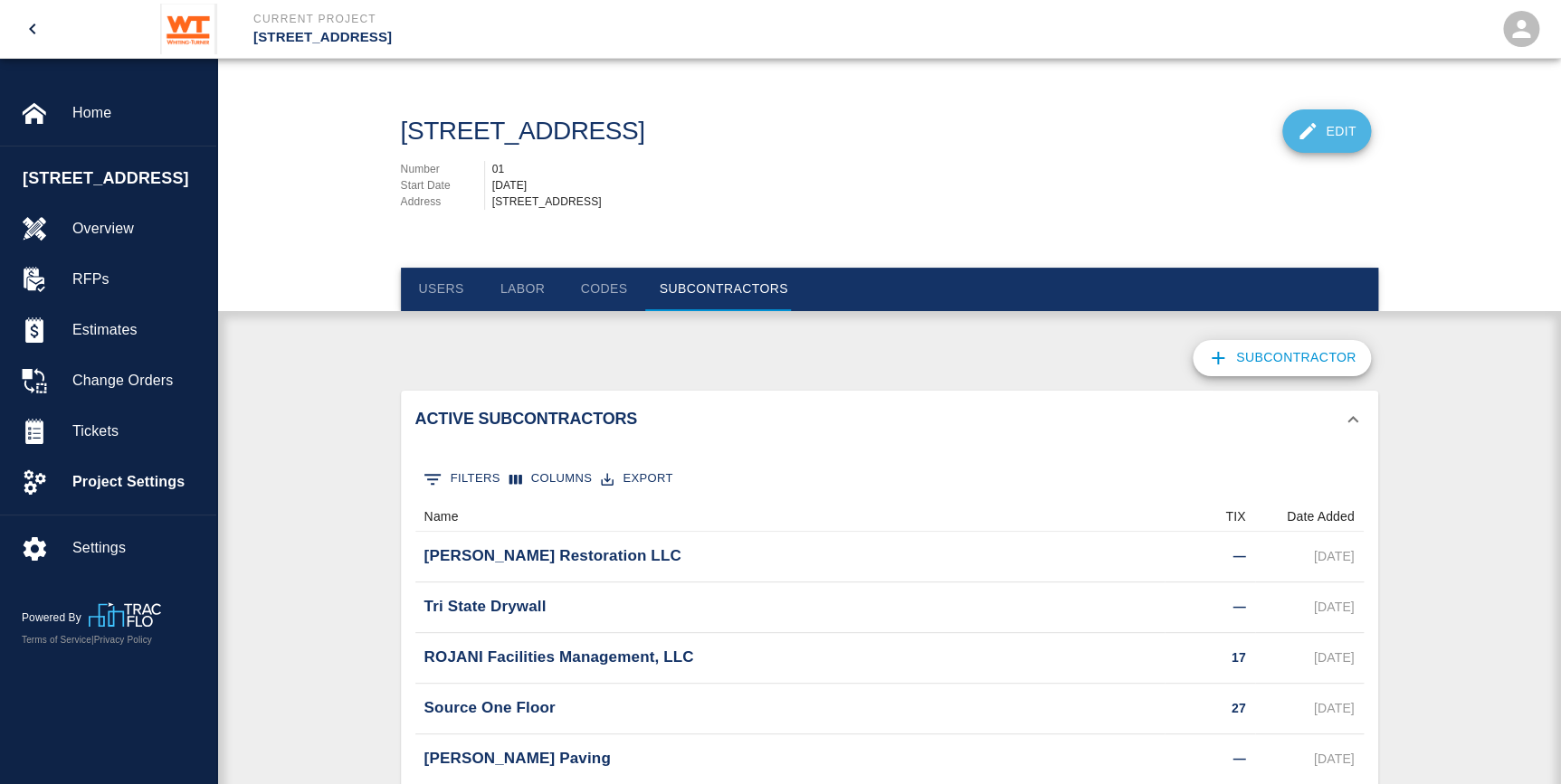
click at [1303, 144] on button "Edit" at bounding box center [1327, 131] width 88 height 43
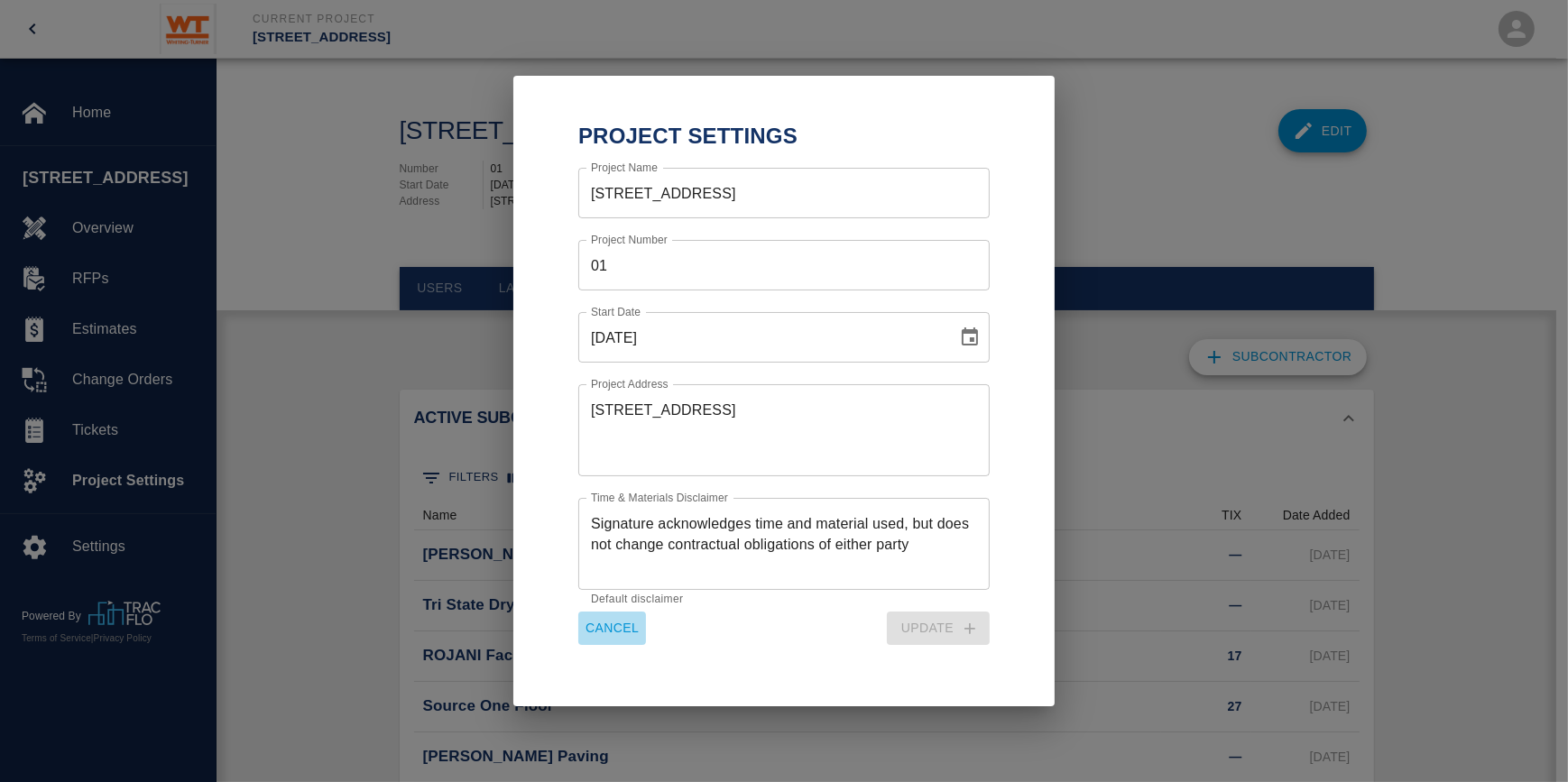
click at [614, 626] on button "Cancel" at bounding box center [612, 628] width 67 height 34
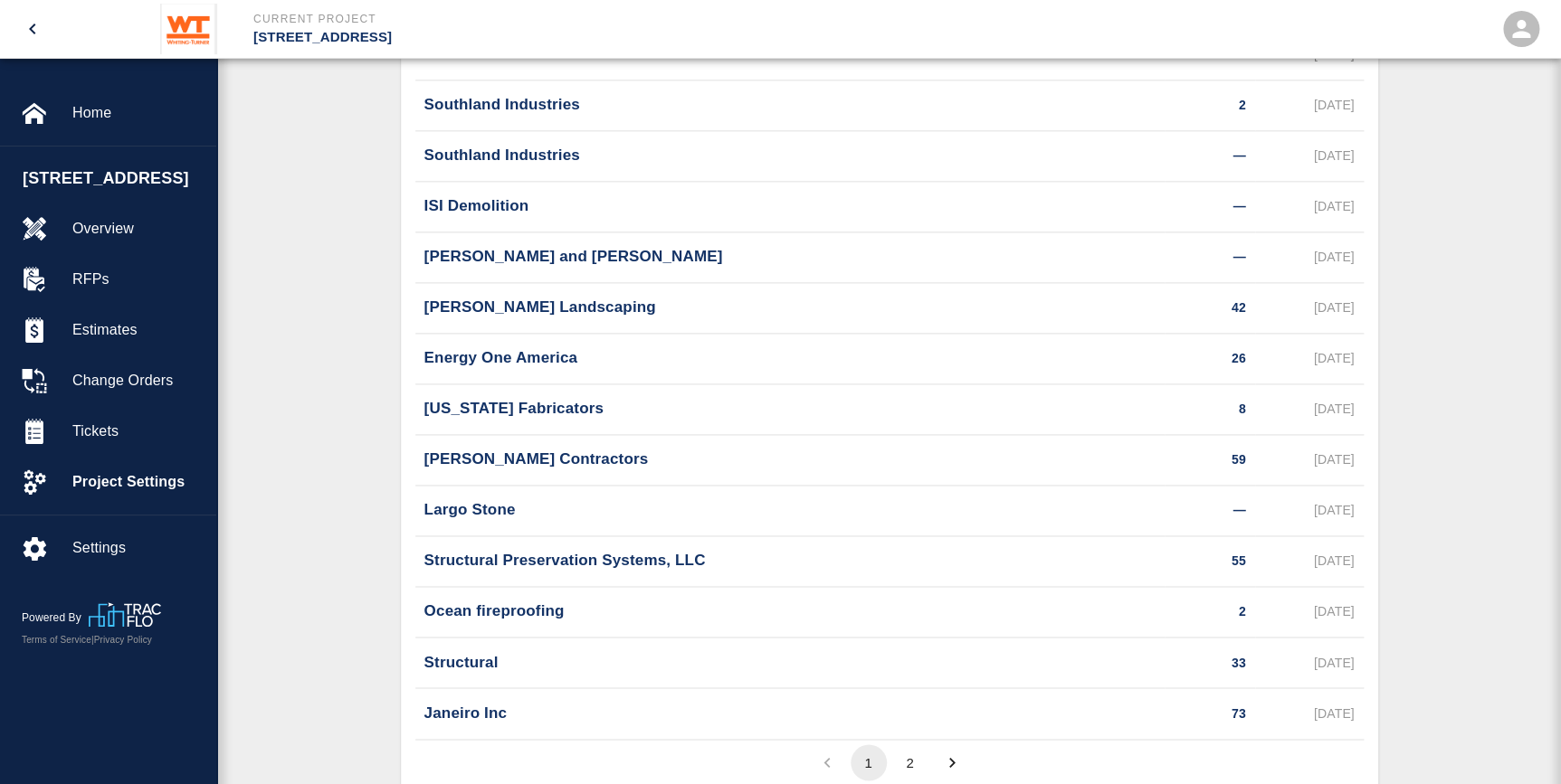
scroll to position [1119, 0]
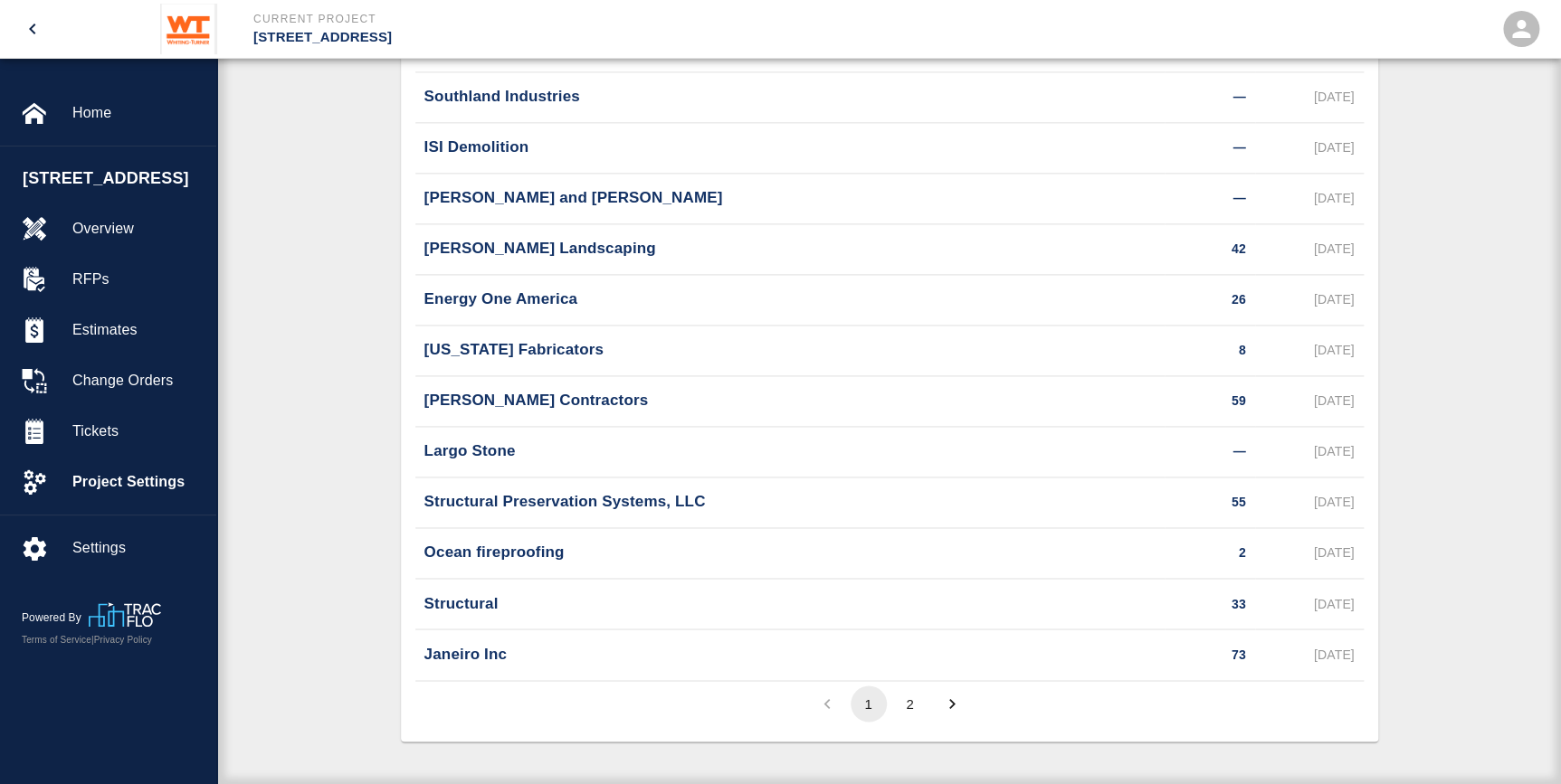
click at [901, 701] on button "2" at bounding box center [910, 703] width 36 height 36
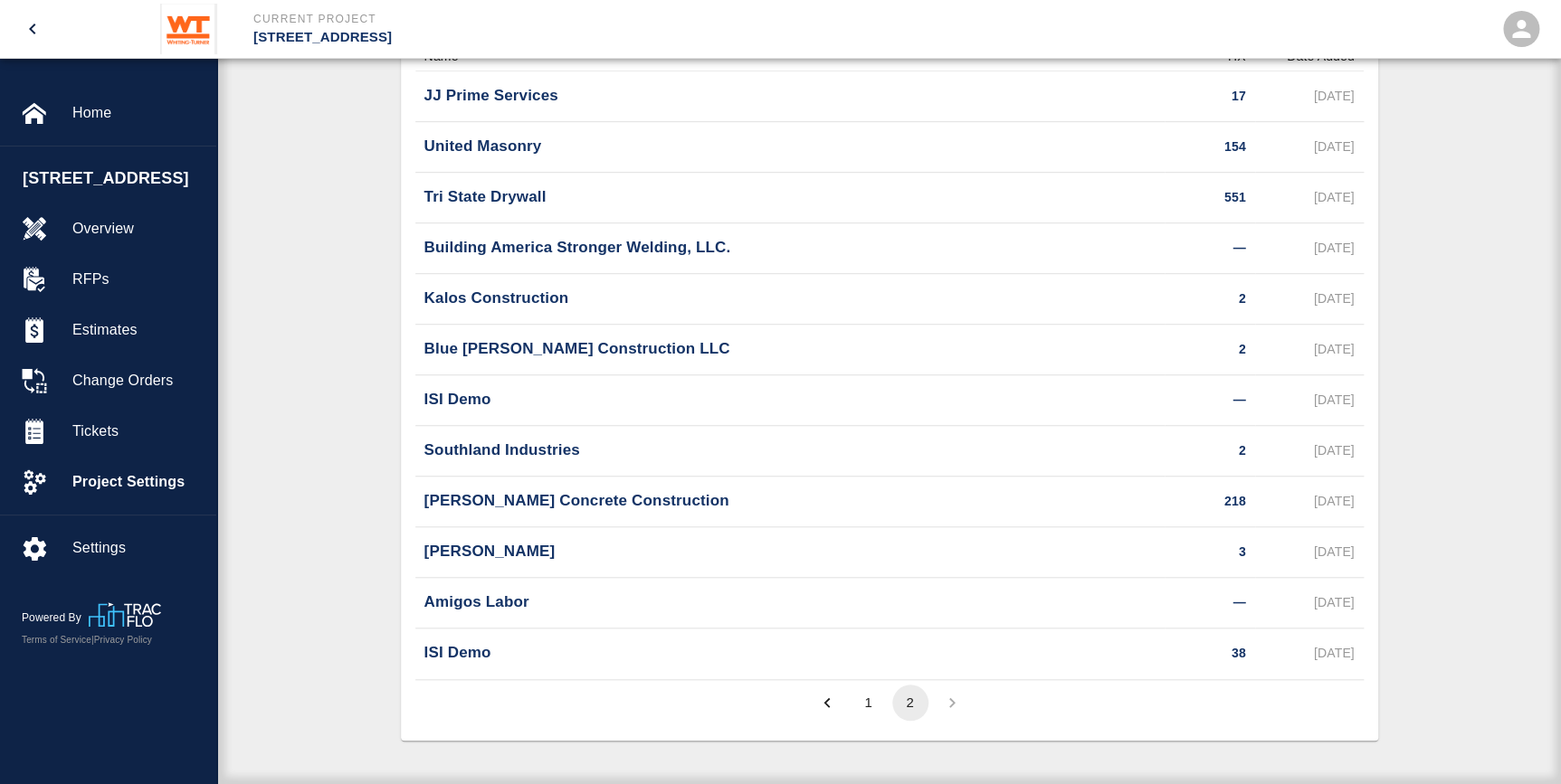
scroll to position [13, 12]
click at [866, 699] on button "1" at bounding box center [869, 703] width 36 height 36
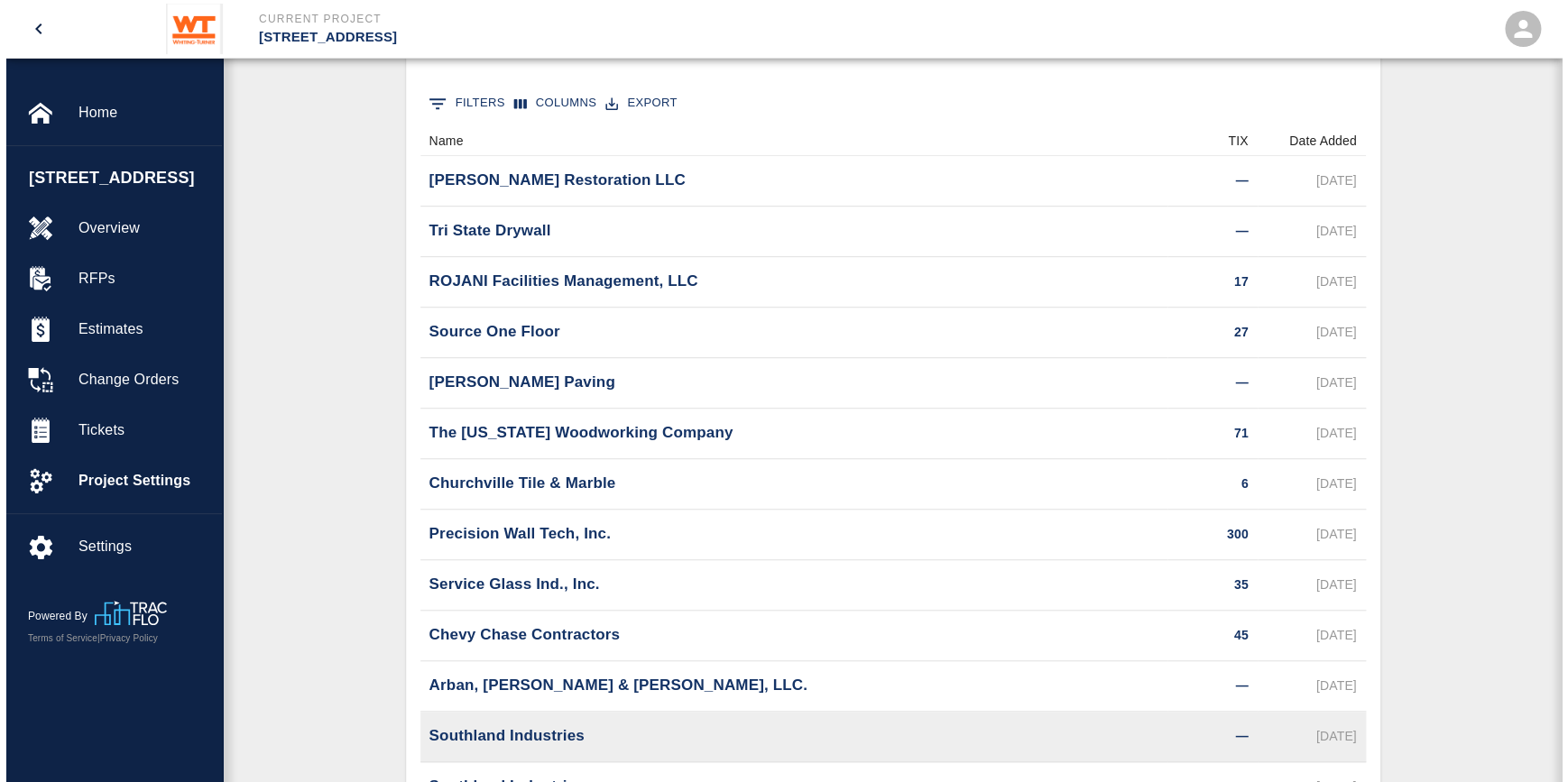
scroll to position [0, 0]
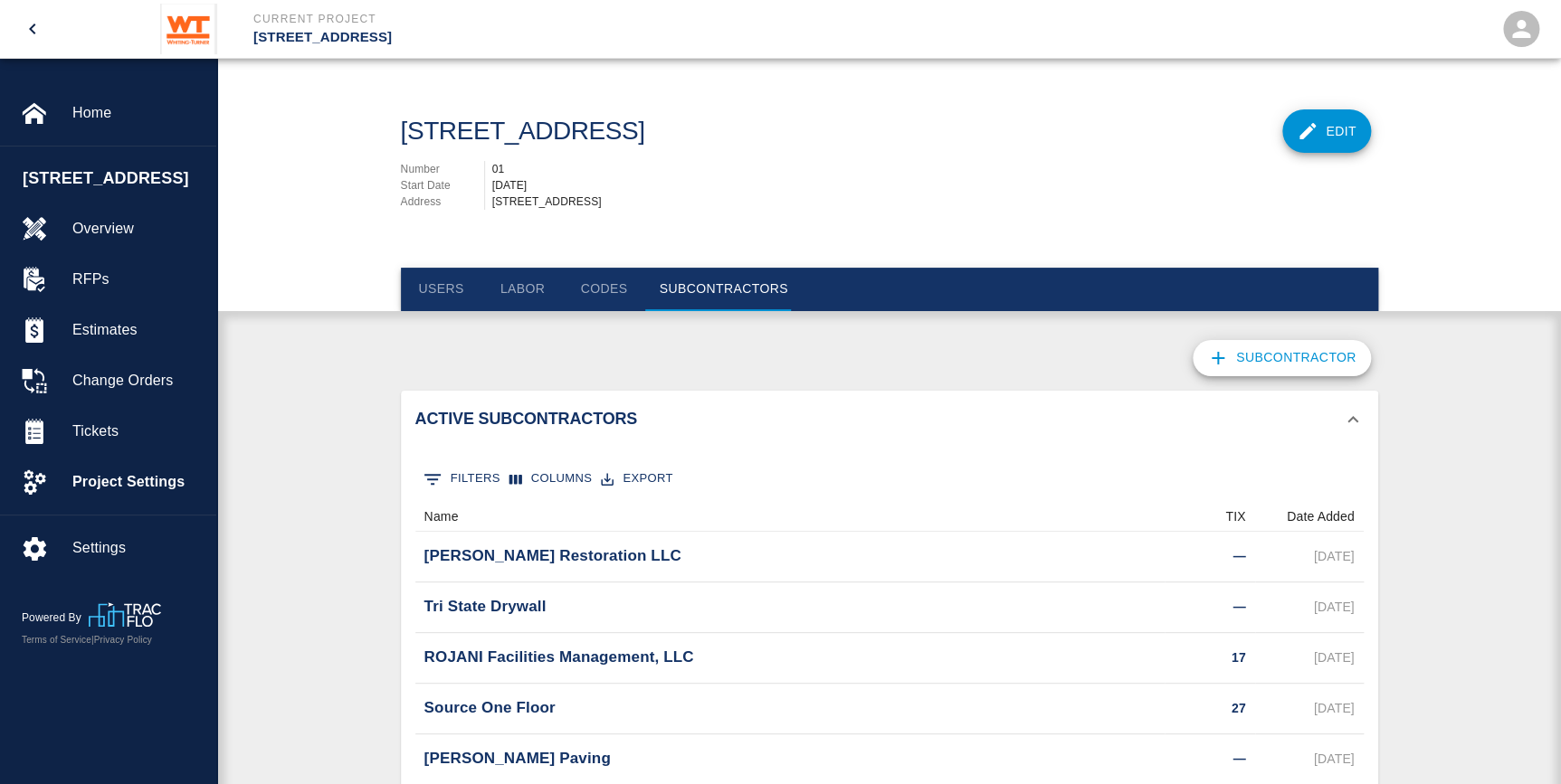
click at [451, 281] on button "Users" at bounding box center [441, 290] width 82 height 43
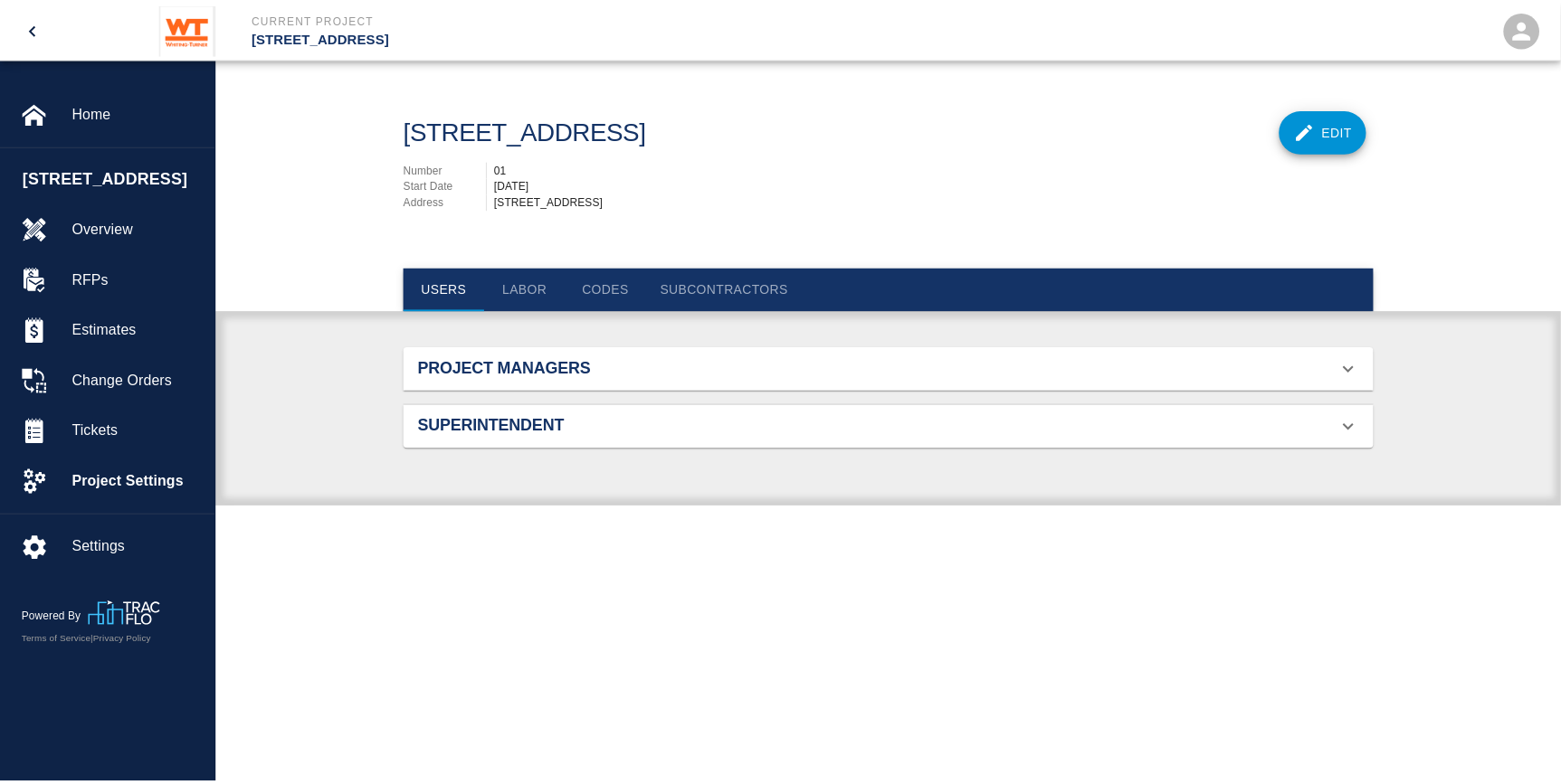
scroll to position [270, 936]
click at [500, 373] on h2 "Project Managers" at bounding box center [576, 368] width 308 height 20
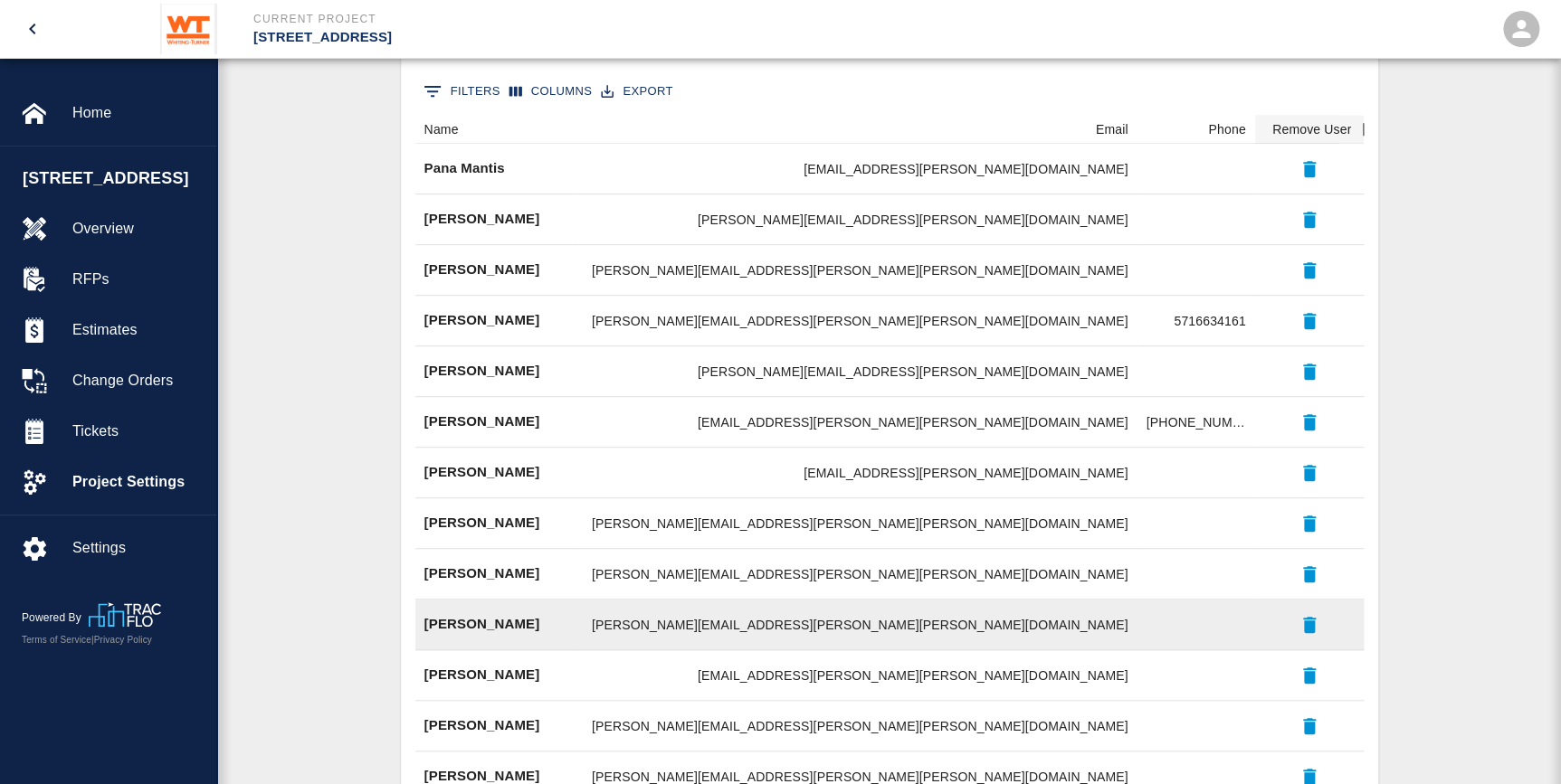
scroll to position [0, 0]
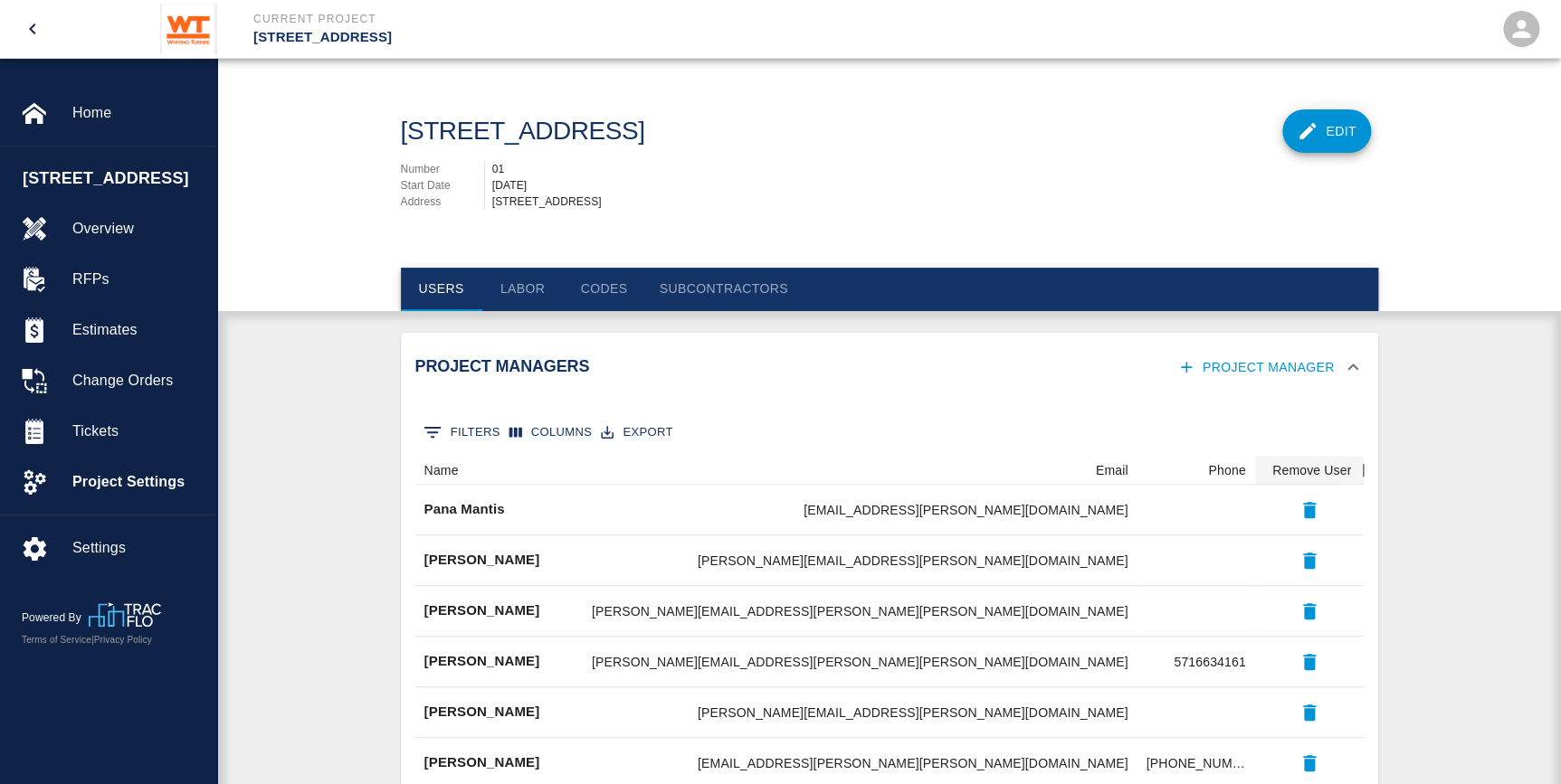
click at [498, 364] on h2 "Project Managers" at bounding box center [570, 367] width 308 height 20
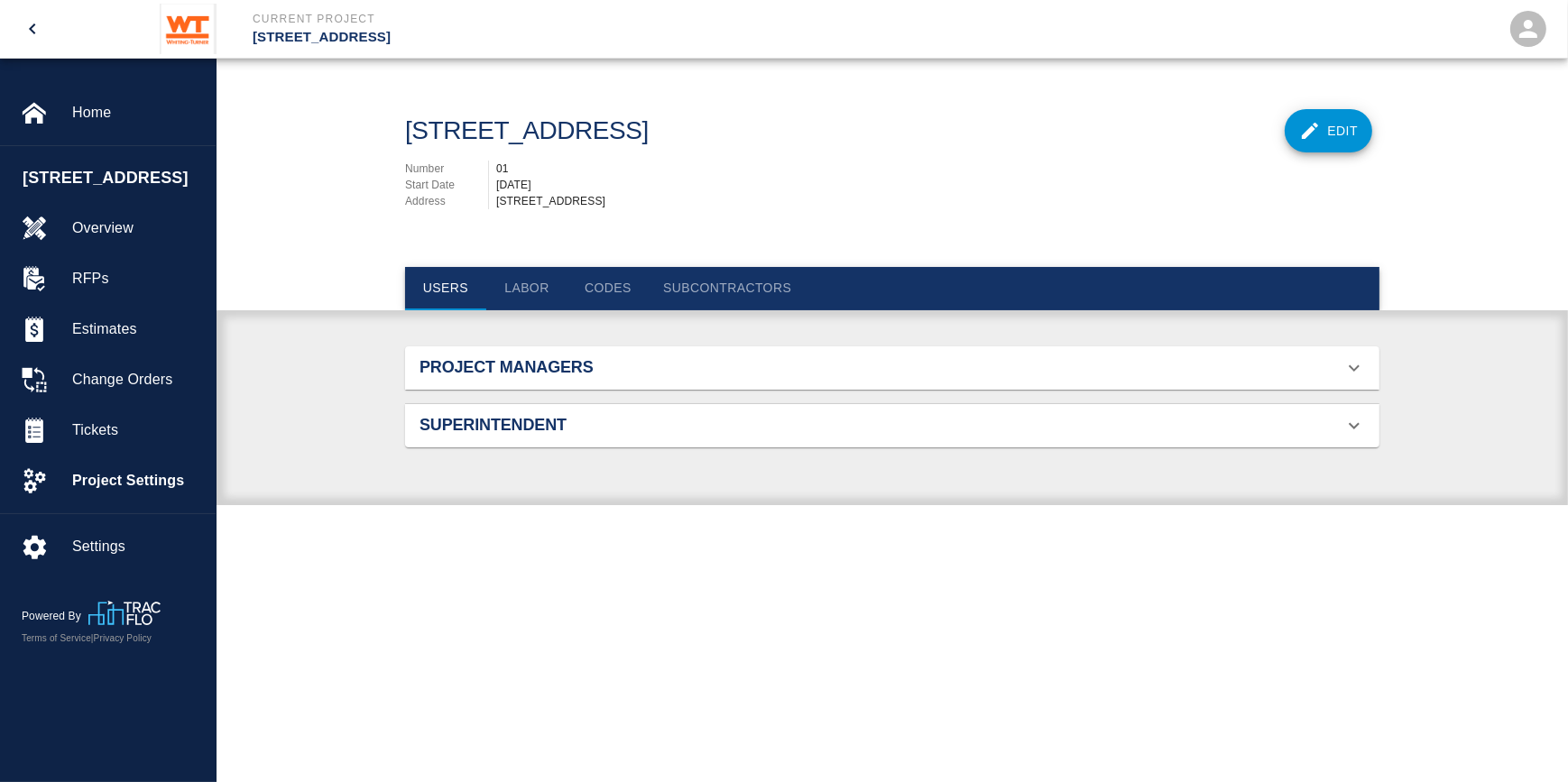
click at [494, 425] on h2 "Superintendent" at bounding box center [574, 426] width 307 height 20
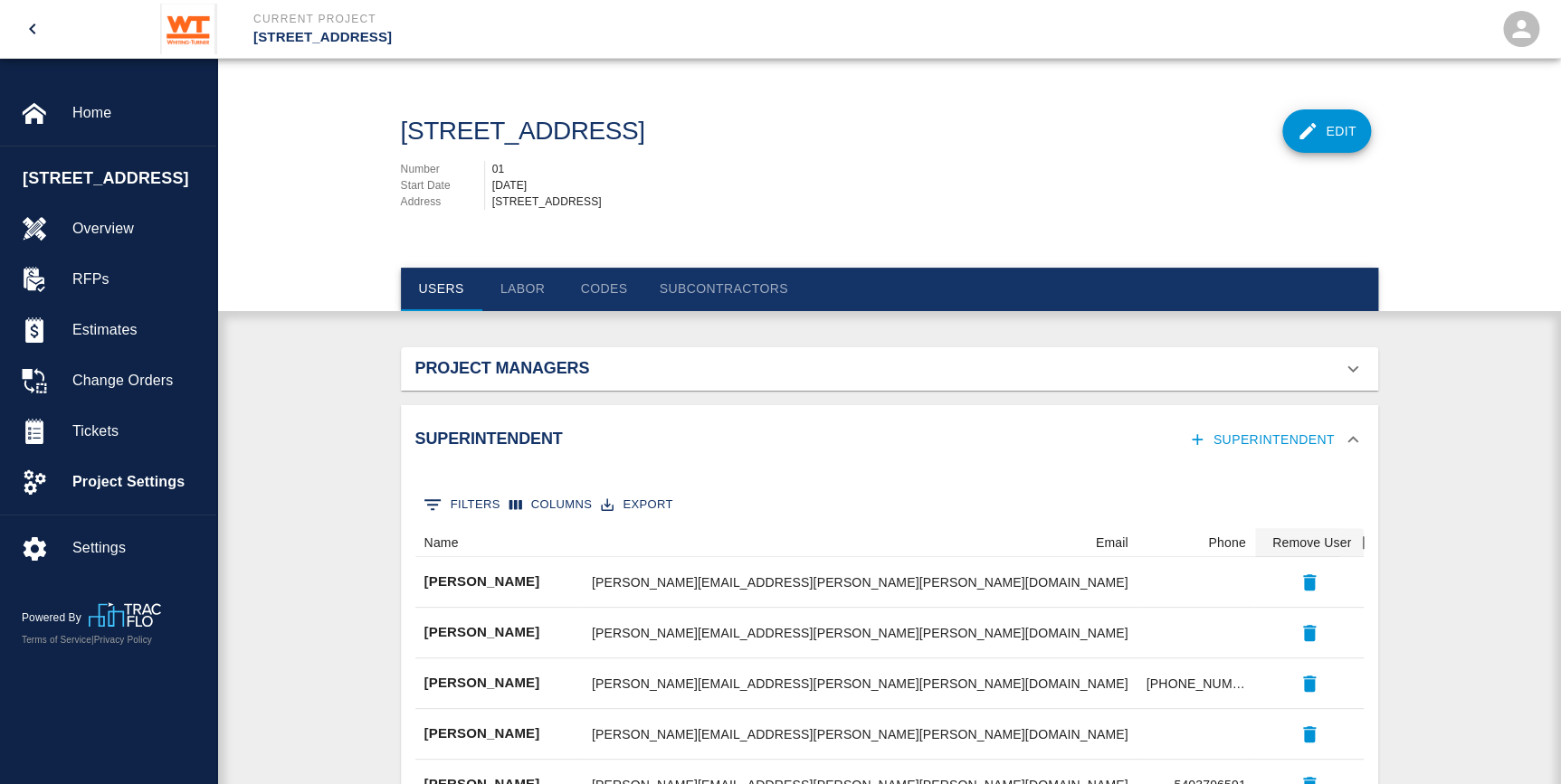
click at [493, 431] on h2 "Superintendent" at bounding box center [570, 439] width 308 height 20
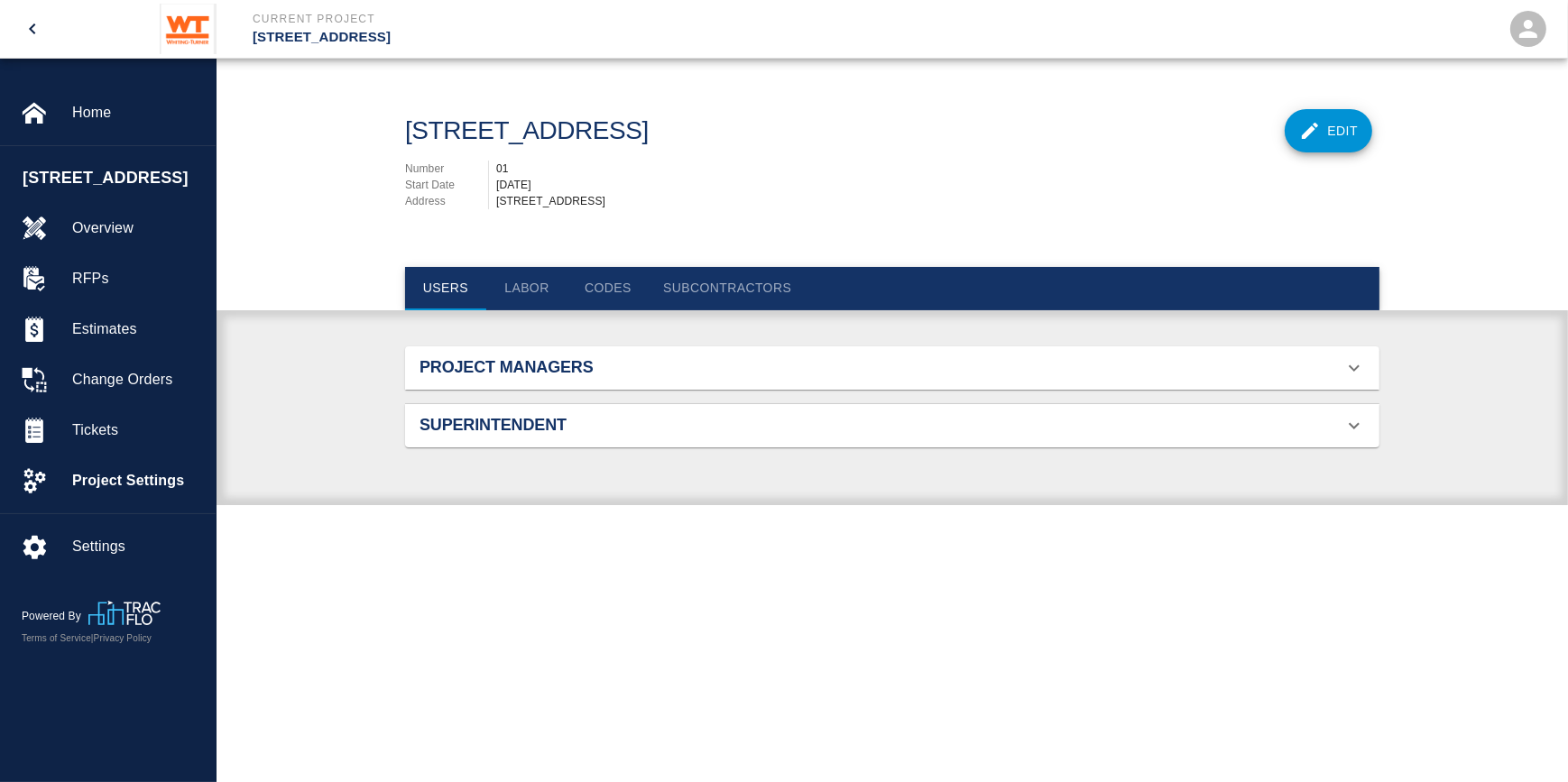
click at [516, 279] on button "Labor" at bounding box center [527, 289] width 82 height 43
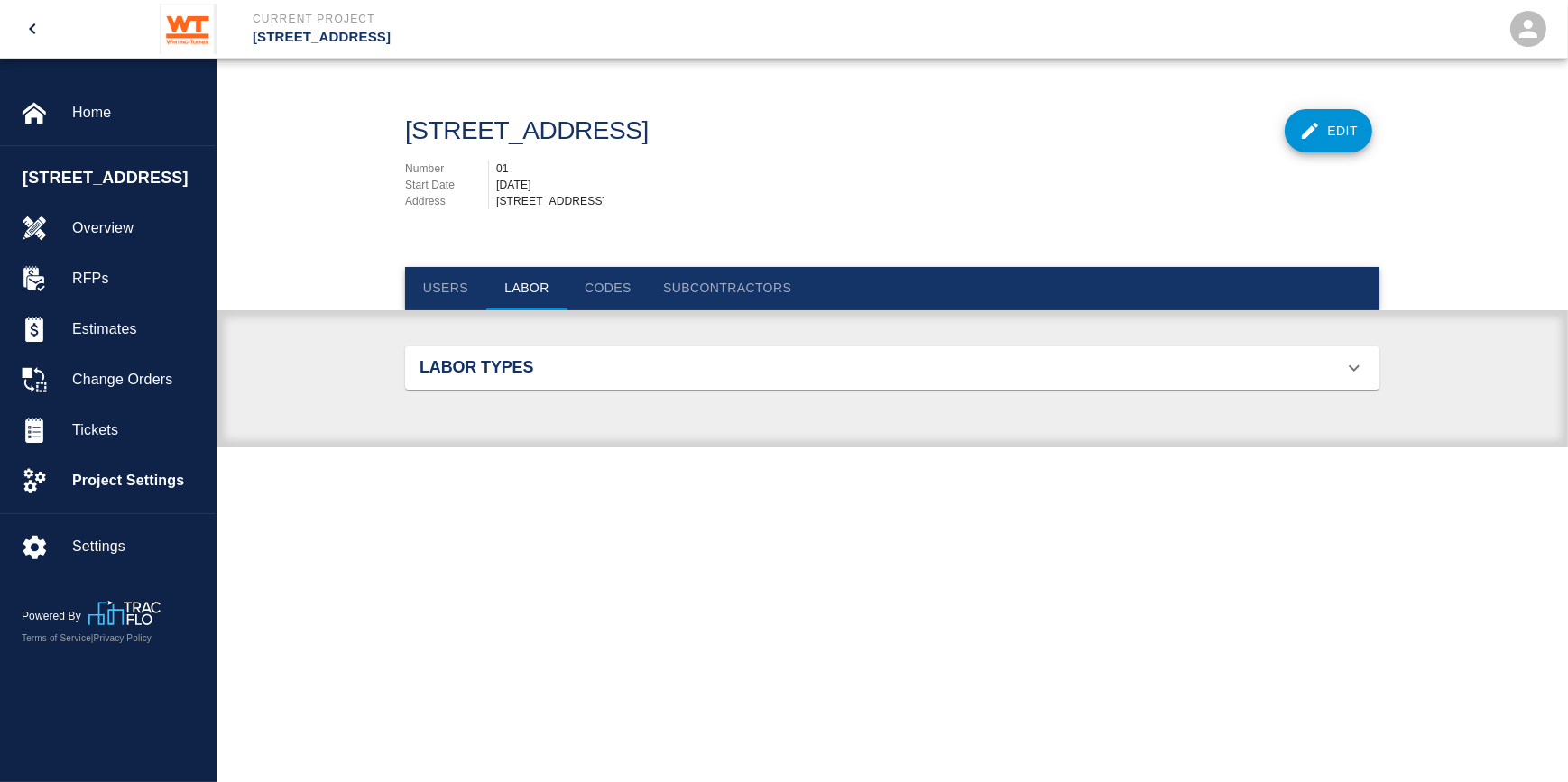
scroll to position [1280, 933]
click at [515, 378] on div "Labor Types" at bounding box center [891, 368] width 974 height 43
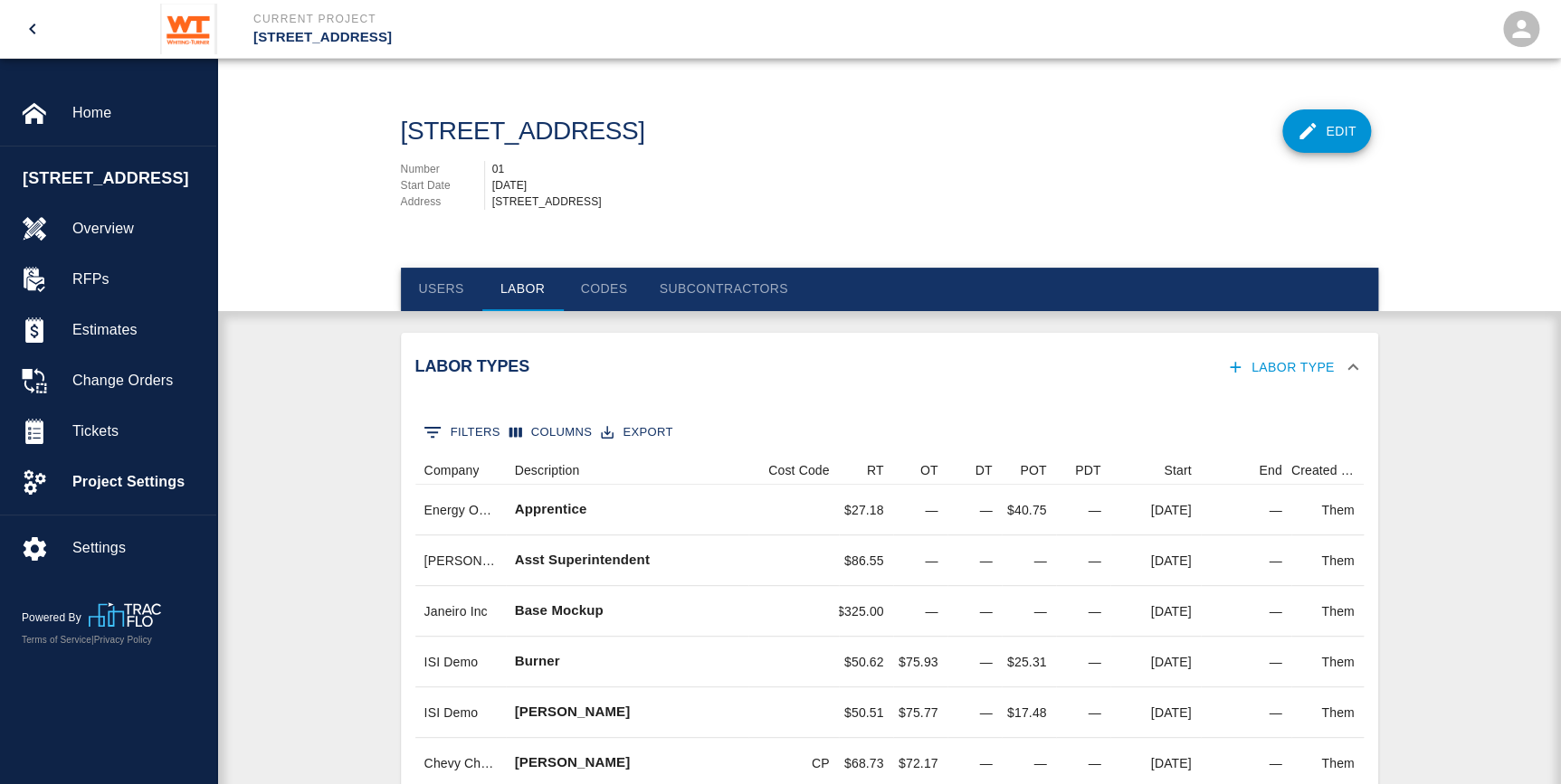
click at [510, 363] on h2 "Labor Types" at bounding box center [570, 367] width 308 height 20
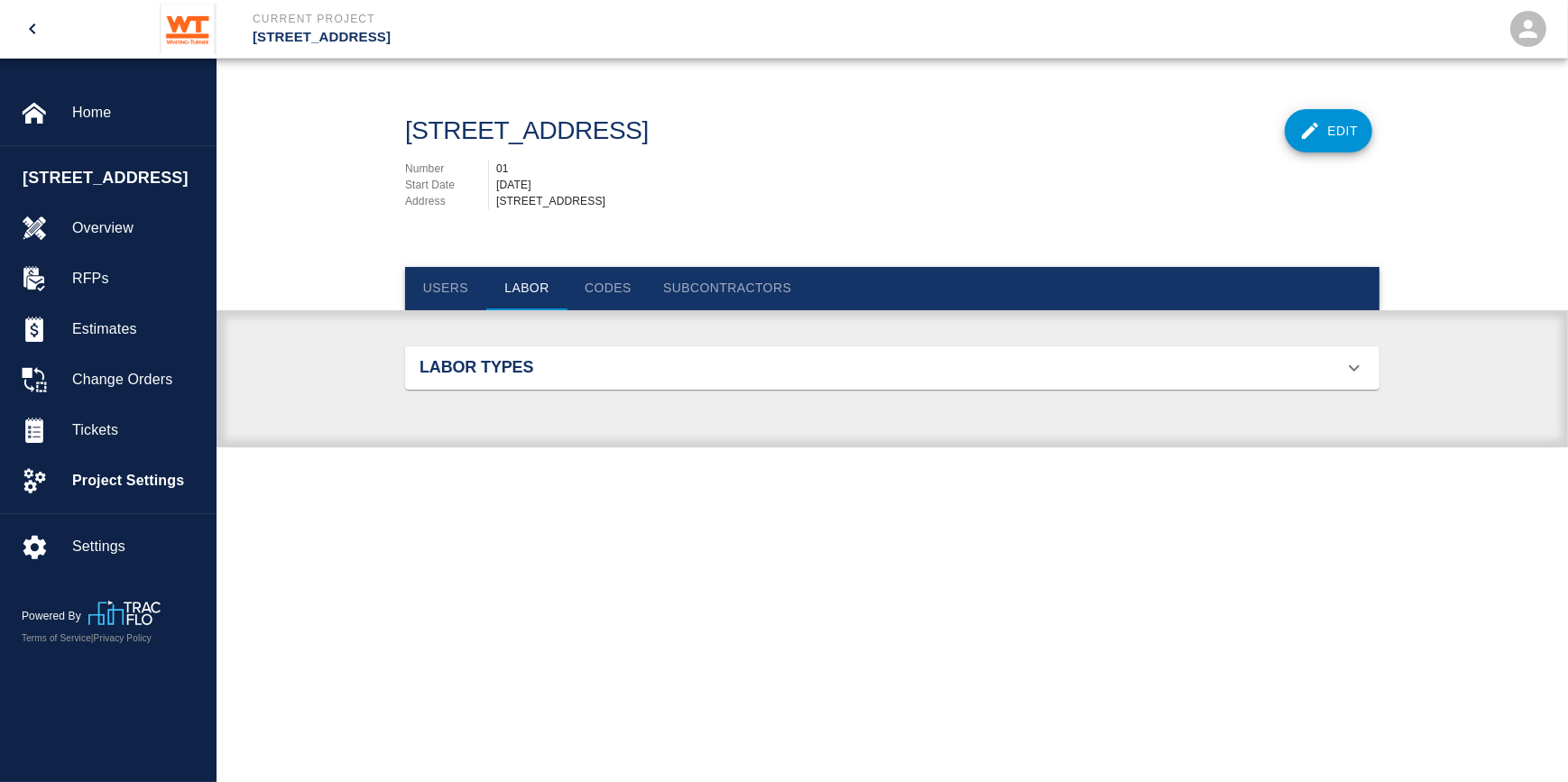
click at [605, 290] on button "Codes" at bounding box center [607, 289] width 82 height 43
click at [556, 370] on h2 "Custom Codes" at bounding box center [574, 368] width 307 height 20
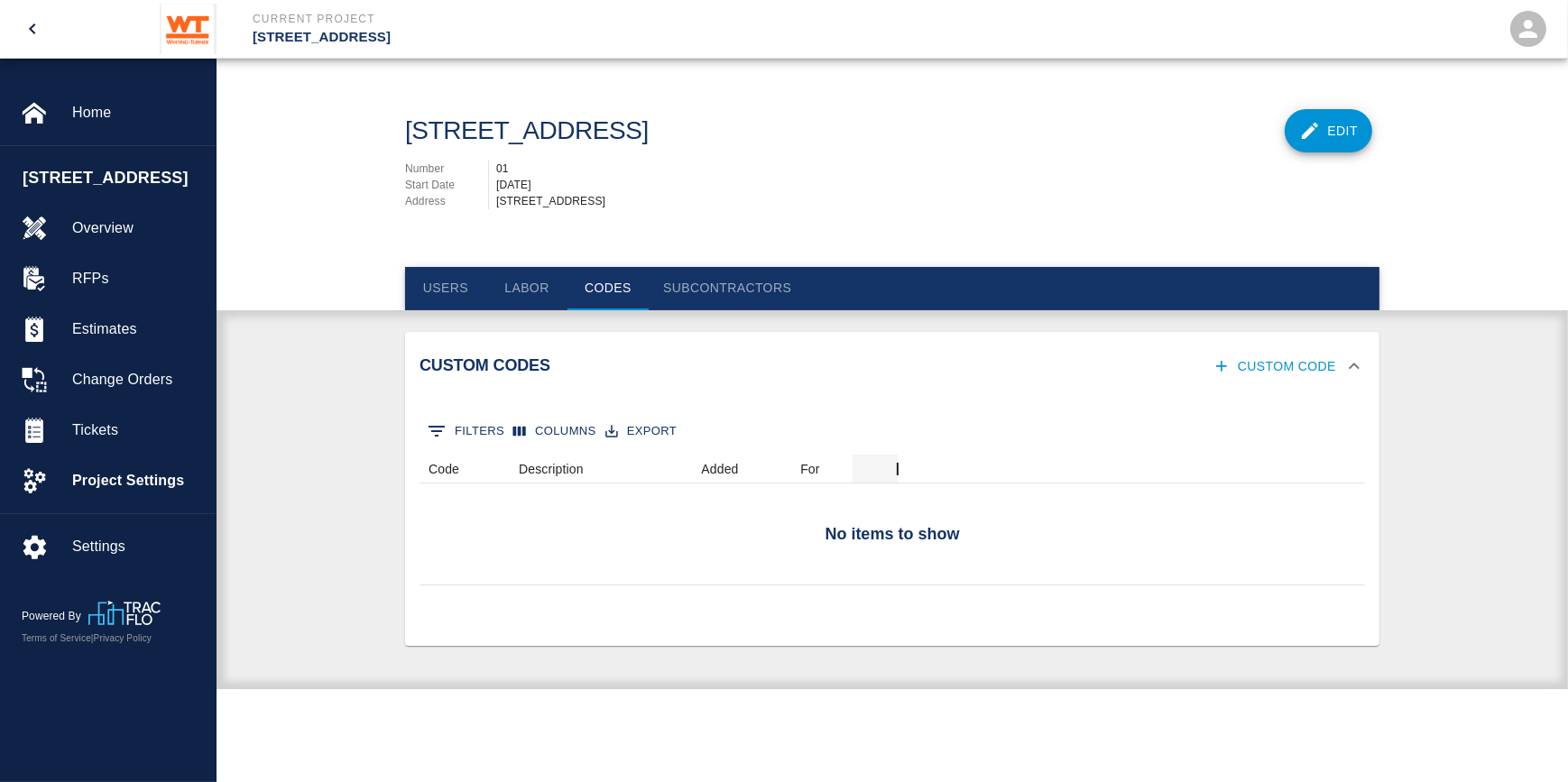
click at [550, 359] on h2 "Custom Codes" at bounding box center [574, 366] width 307 height 20
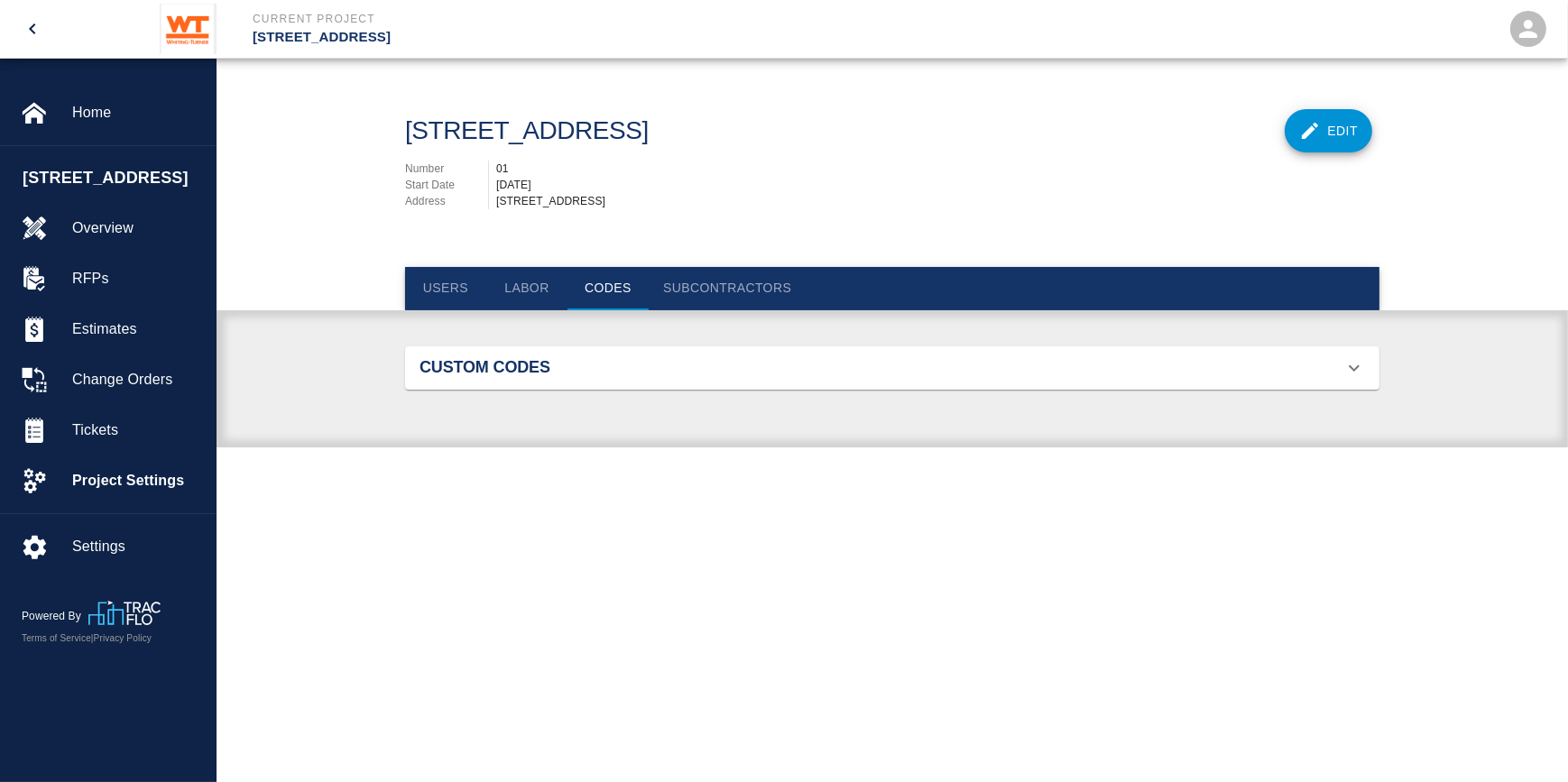
click at [681, 293] on button "Subcontractors" at bounding box center [726, 289] width 157 height 43
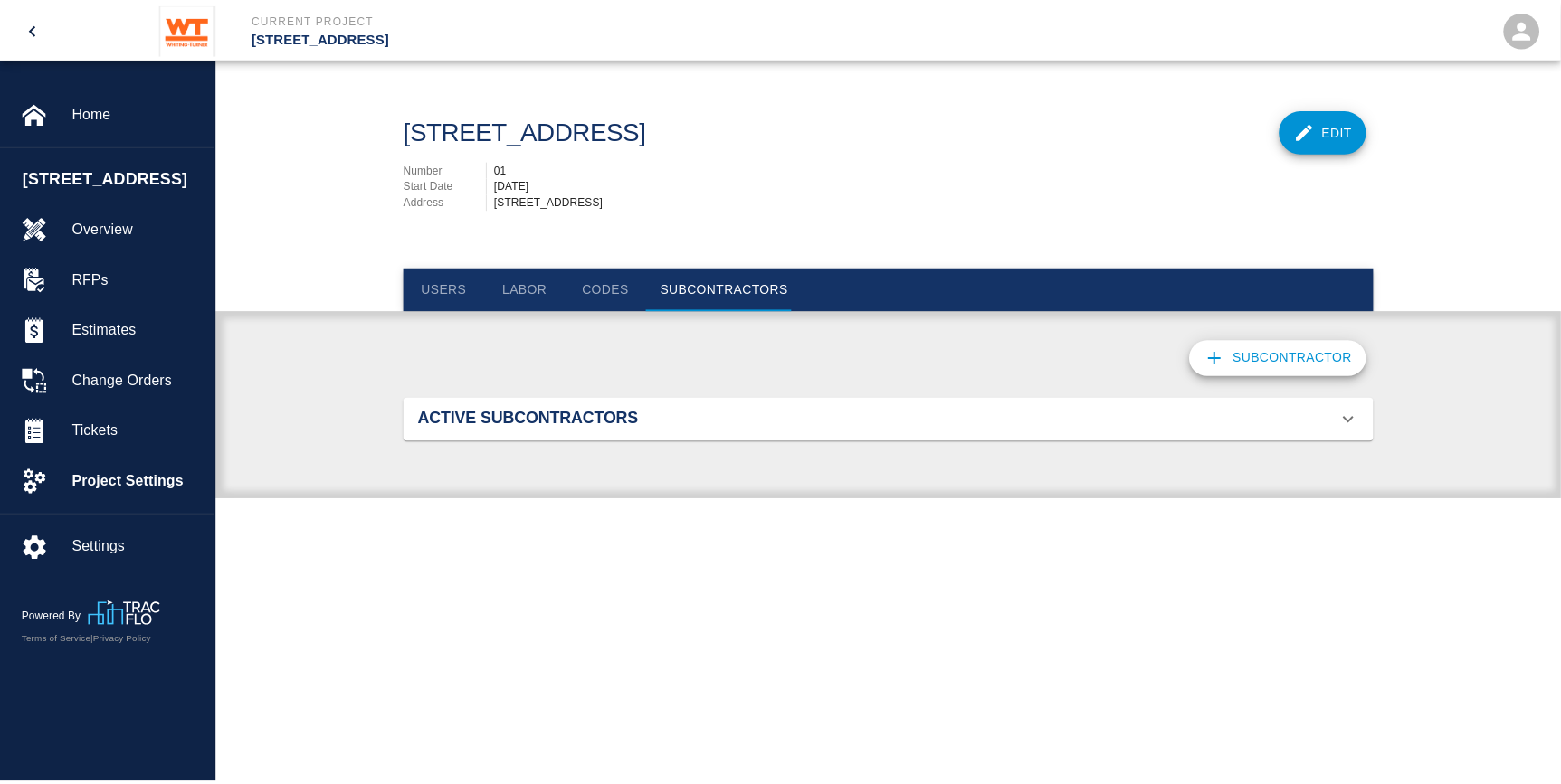
scroll to position [1283, 936]
click at [604, 410] on h2 "Active Subcontractors" at bounding box center [576, 419] width 308 height 20
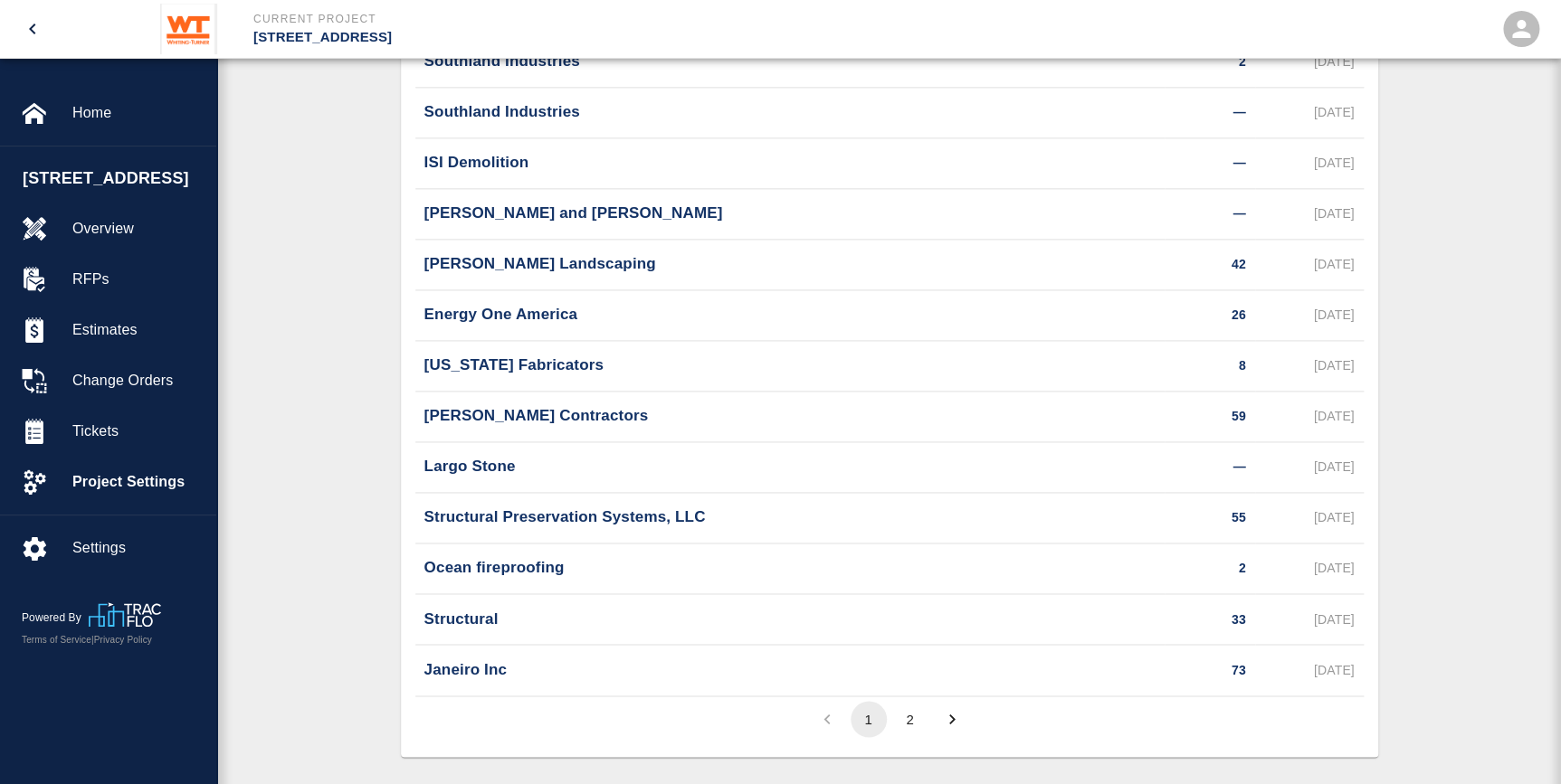
scroll to position [1119, 0]
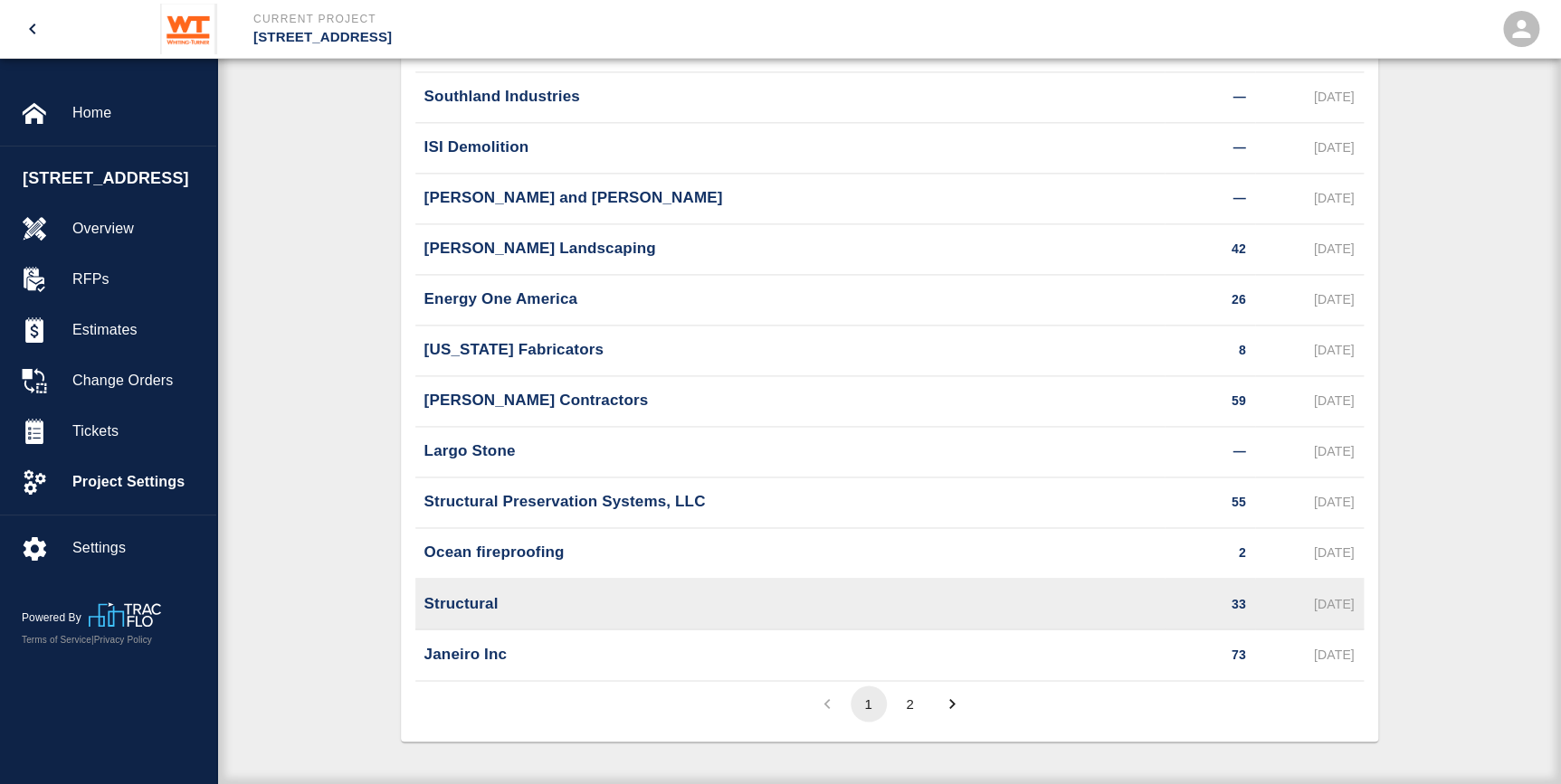
click at [480, 600] on p "Structural" at bounding box center [461, 603] width 74 height 24
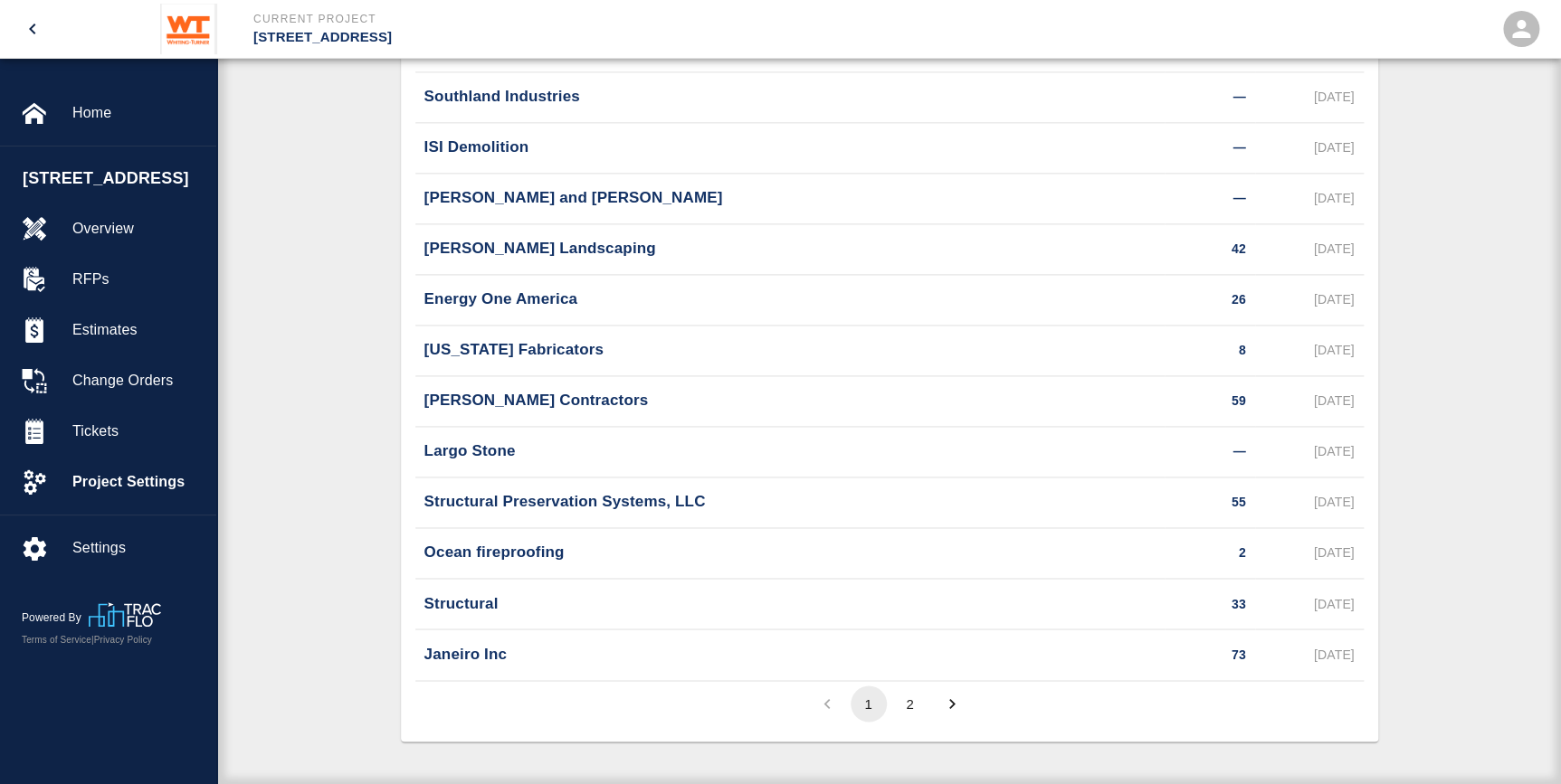
drag, startPoint x: 480, startPoint y: 600, endPoint x: 342, endPoint y: 604, distance: 138.1
click at [342, 604] on div "Subcontractor Active Subcontractors 0 Filters Columns Export Name TIX Date Adde…" at bounding box center [889, 0] width 1344 height 1571
click at [119, 493] on span "Project Settings" at bounding box center [137, 481] width 130 height 22
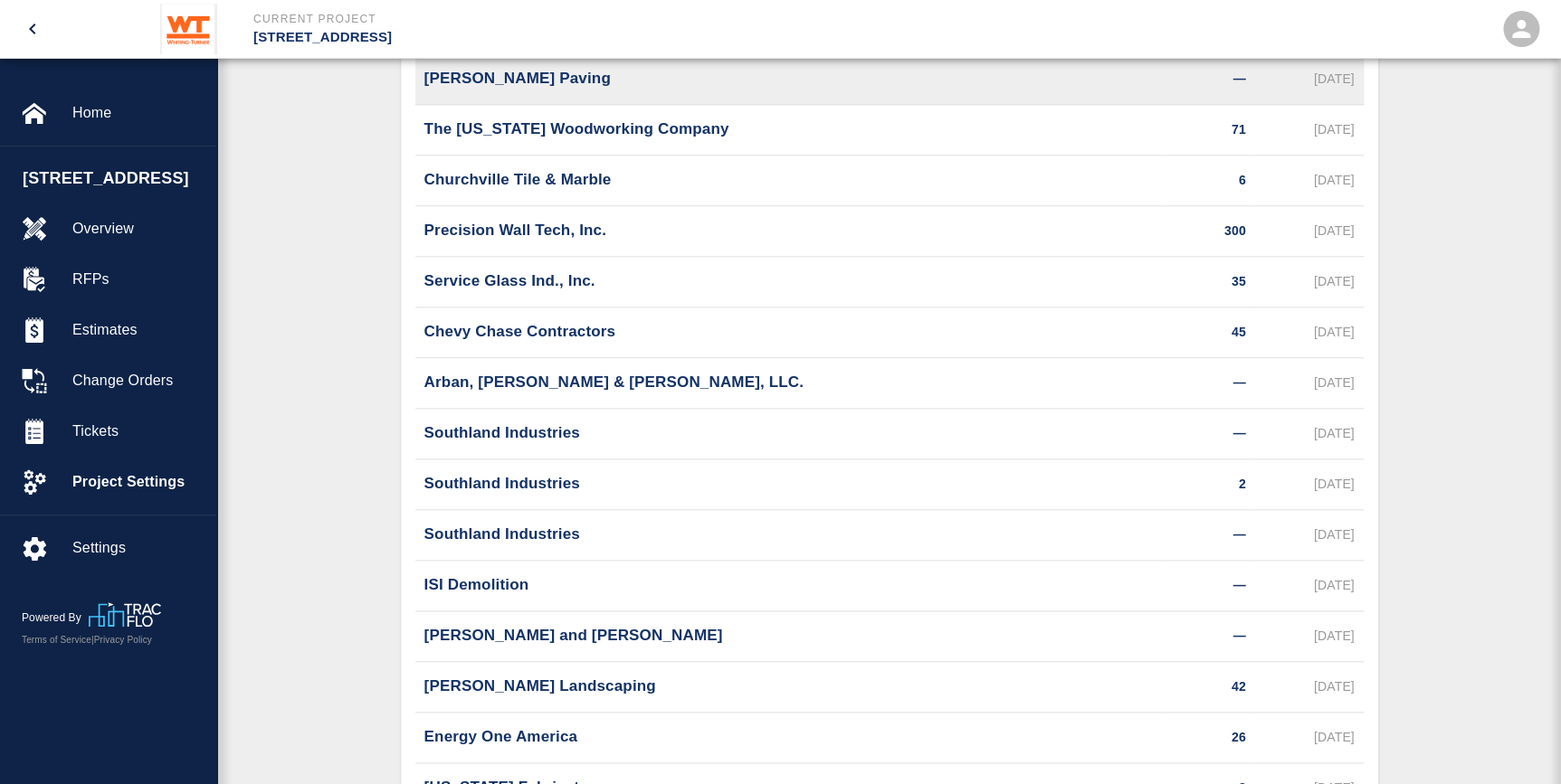
scroll to position [0, 0]
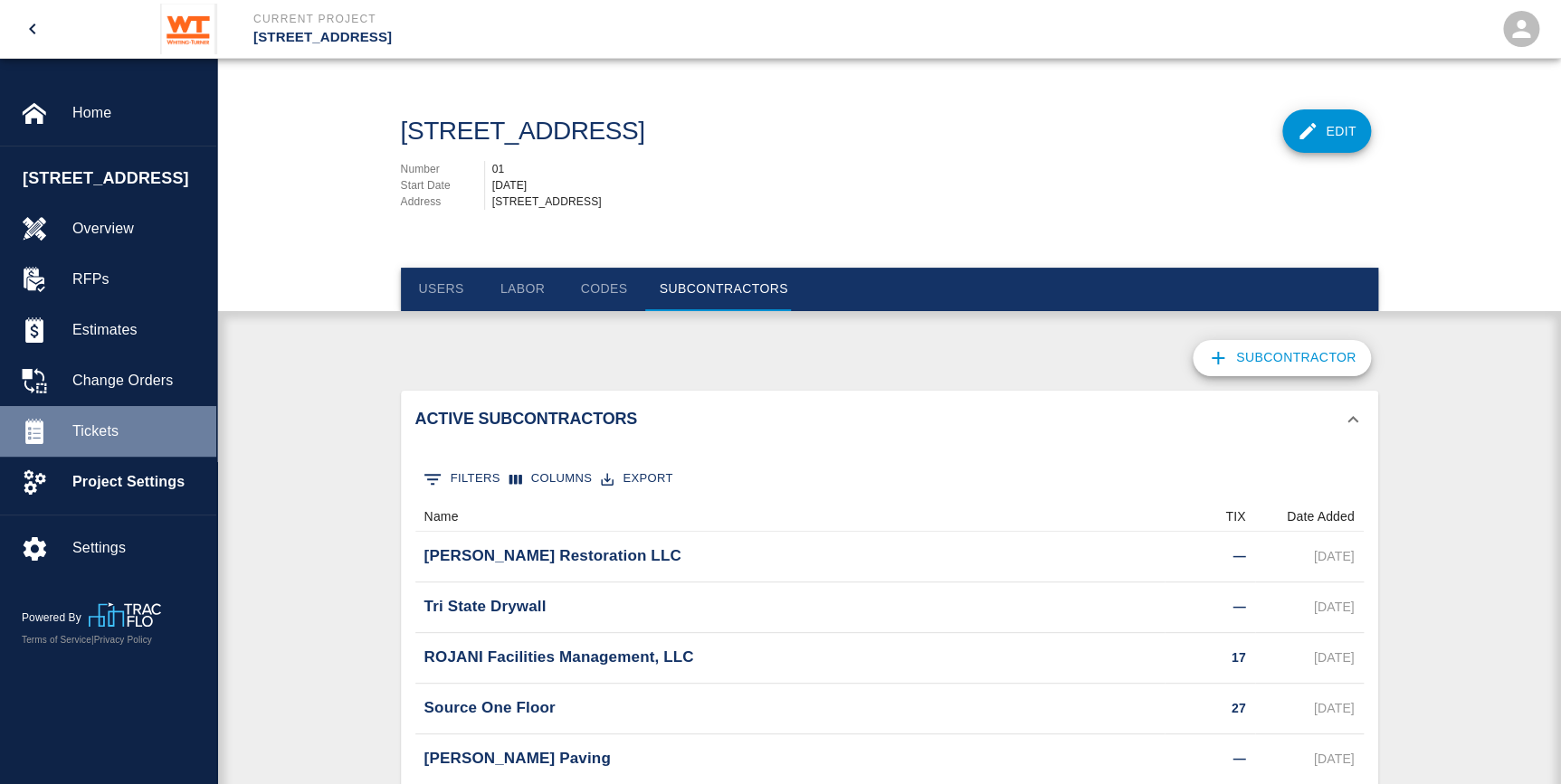
click at [180, 432] on div "Tickets" at bounding box center [108, 431] width 216 height 51
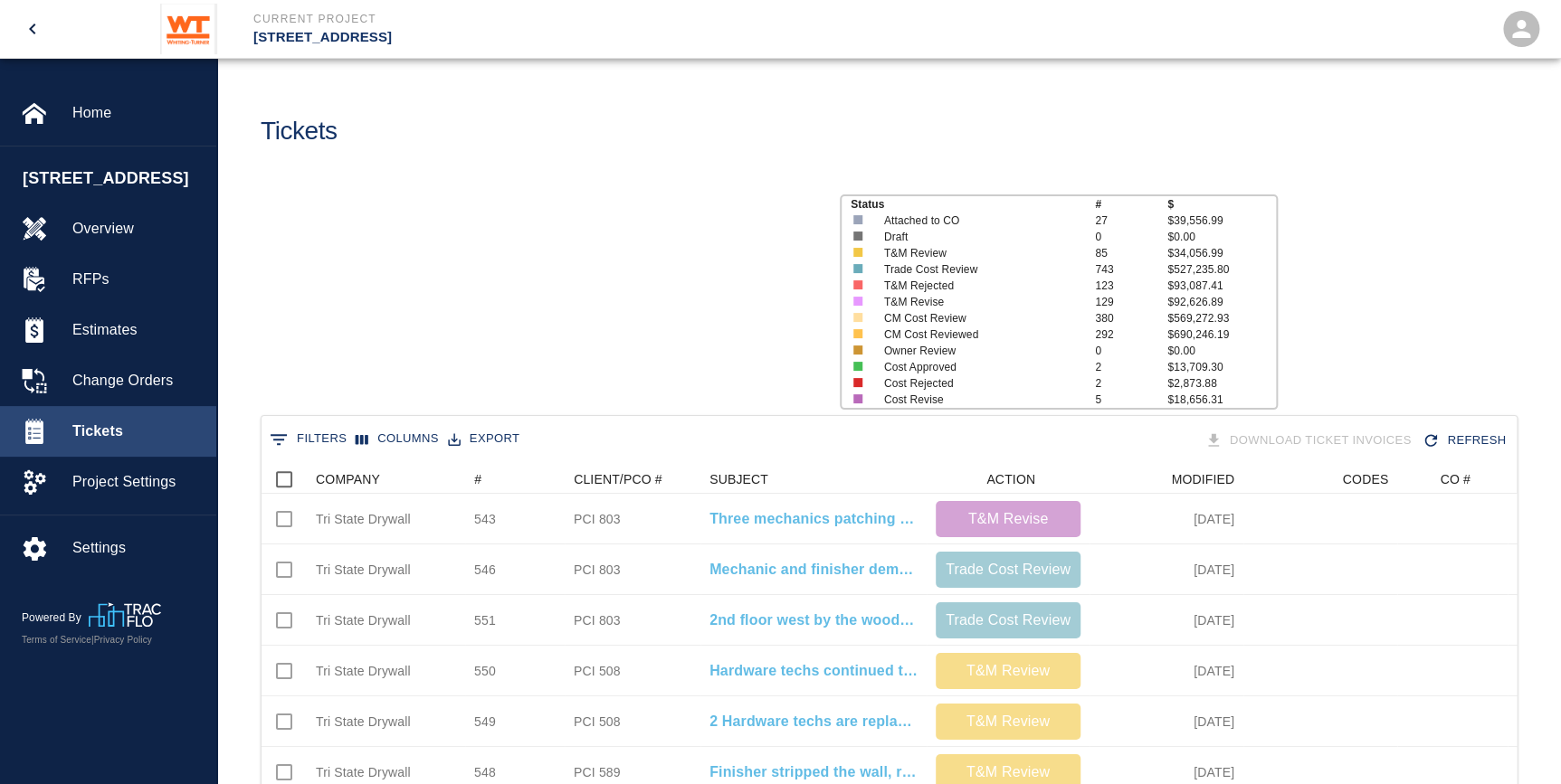
scroll to position [1042, 1242]
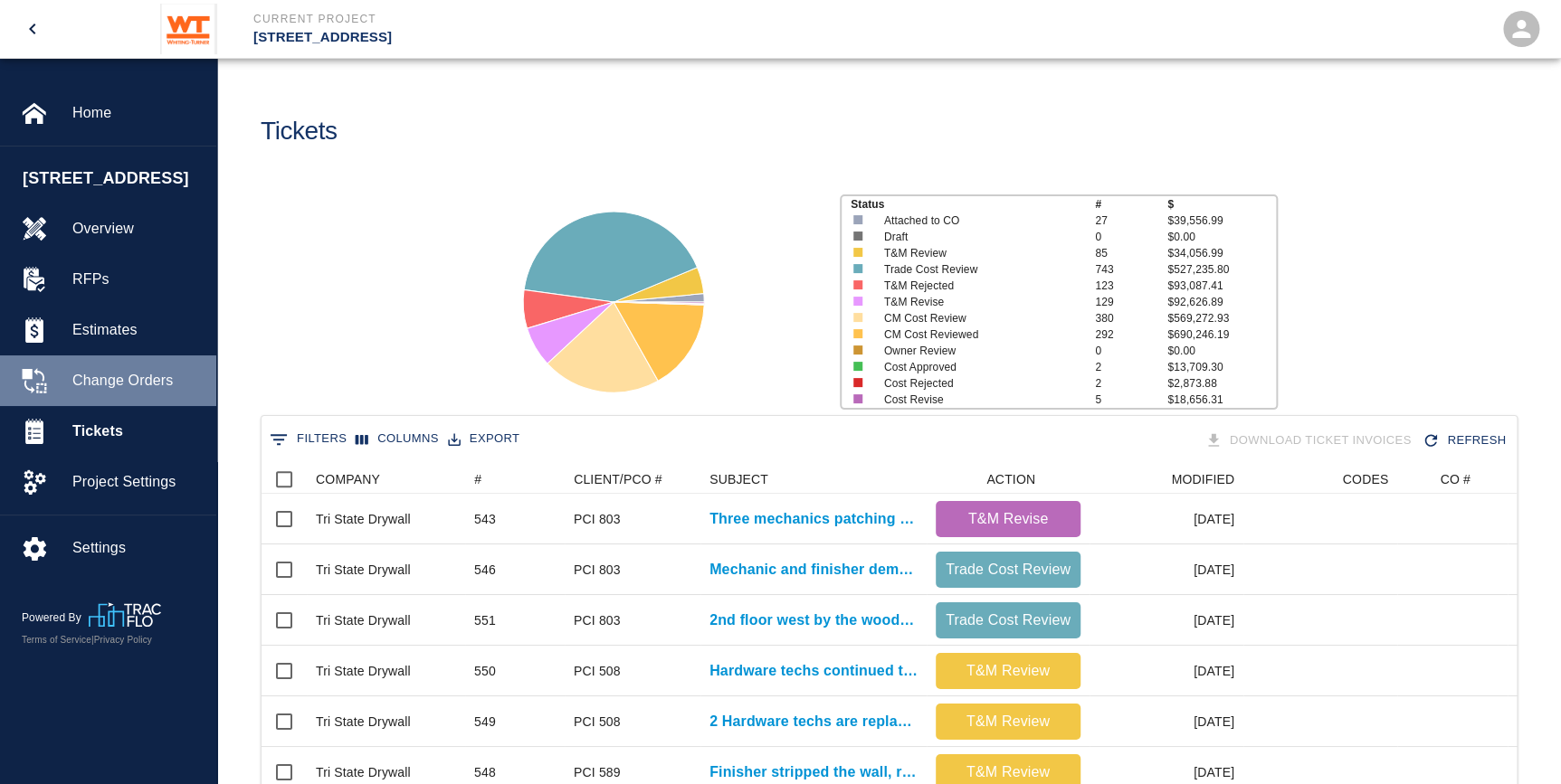
click at [157, 392] on span "Change Orders" at bounding box center [137, 381] width 130 height 22
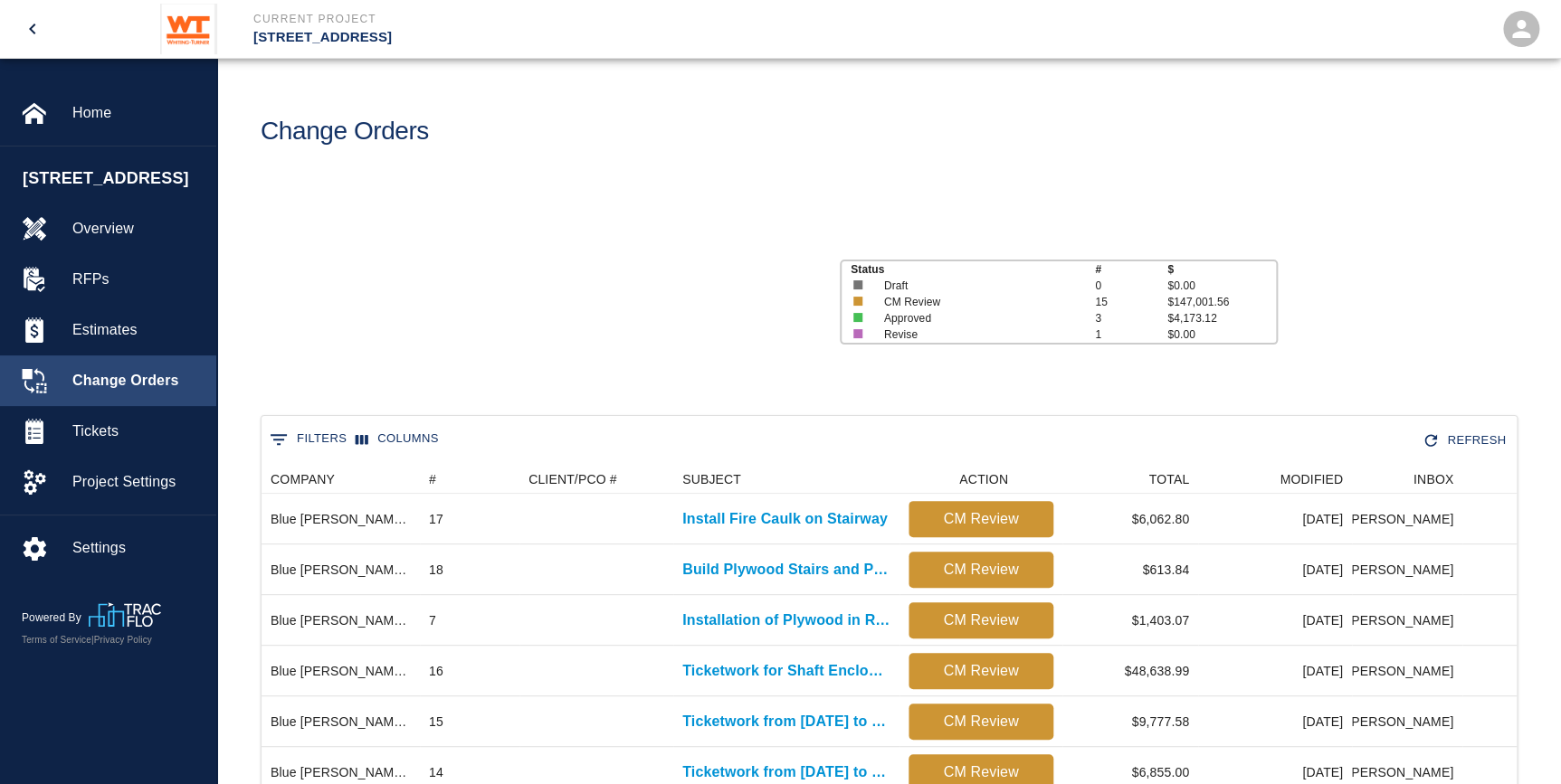
scroll to position [978, 1242]
